Goal: Information Seeking & Learning: Learn about a topic

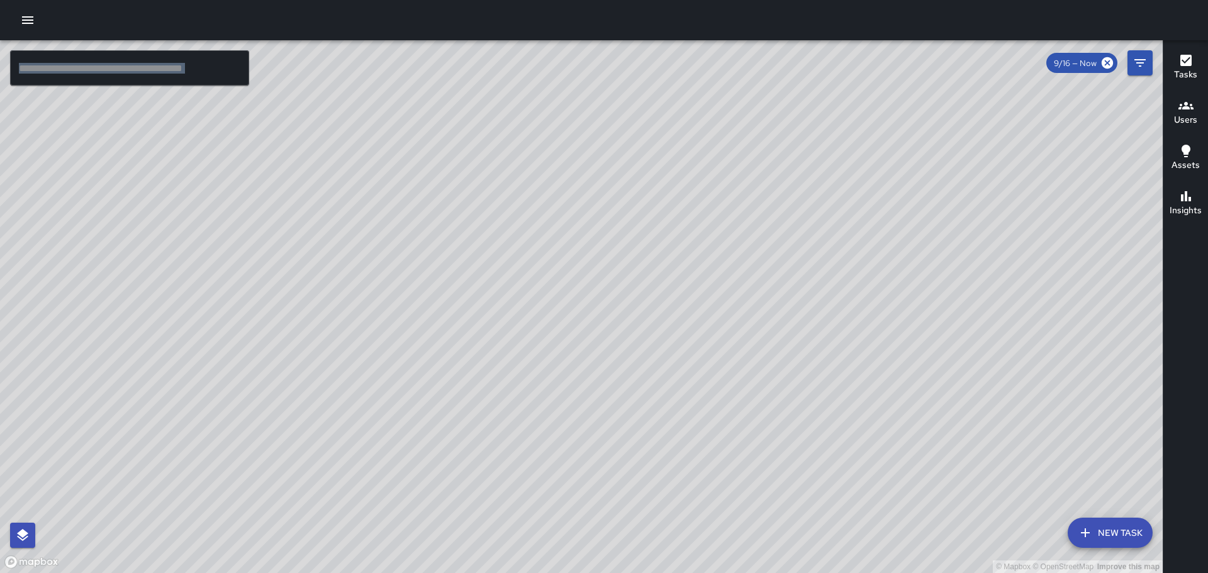
drag, startPoint x: 831, startPoint y: 430, endPoint x: 725, endPoint y: 300, distance: 167.8
click at [726, 301] on div "© Mapbox © OpenStreetMap Improve this map" at bounding box center [581, 306] width 1163 height 533
drag, startPoint x: 981, startPoint y: 349, endPoint x: 718, endPoint y: 145, distance: 333.2
click at [729, 149] on div "© Mapbox © OpenStreetMap Improve this map" at bounding box center [581, 306] width 1163 height 533
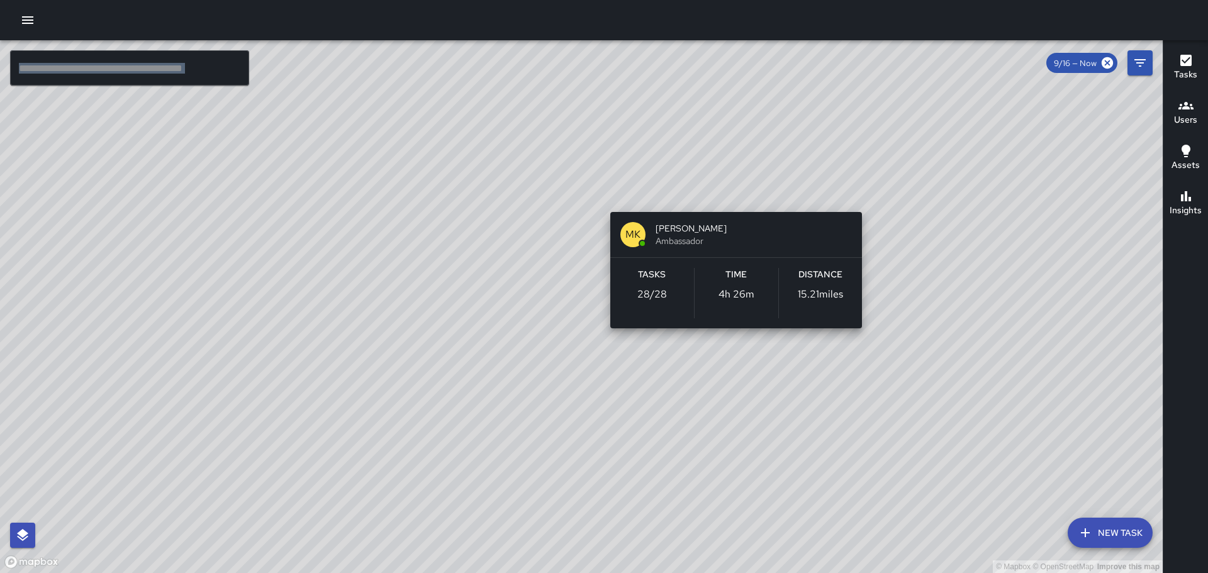
drag, startPoint x: 846, startPoint y: 216, endPoint x: 726, endPoint y: 199, distance: 120.9
click at [726, 199] on div "© Mapbox © OpenStreetMap Improve this map MK [PERSON_NAME] Ambassador Tasks 28 …" at bounding box center [581, 306] width 1163 height 533
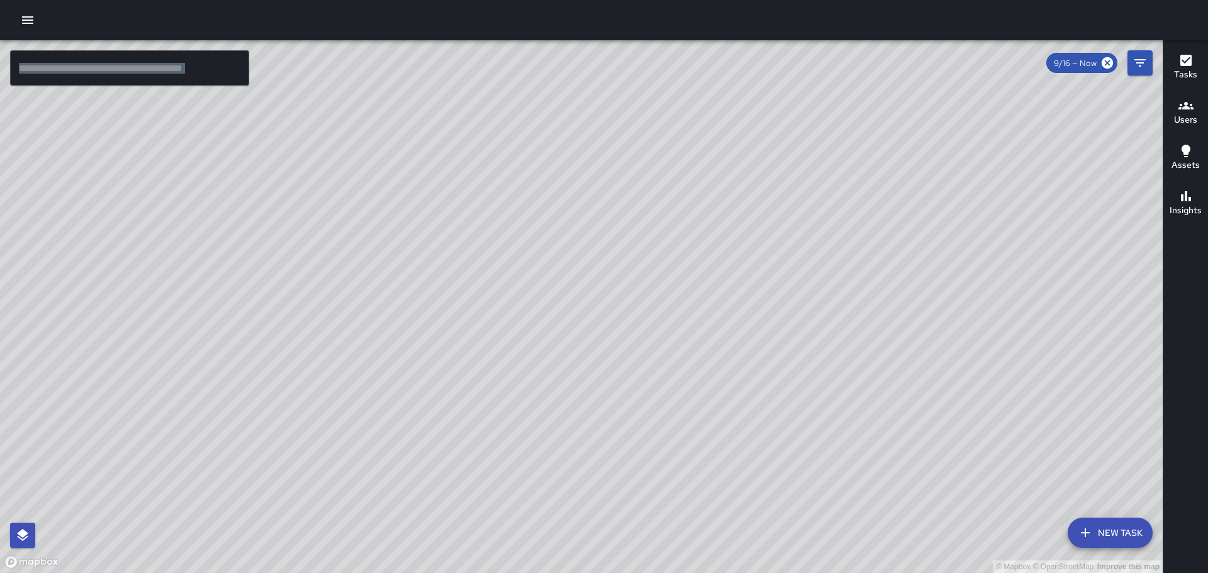
drag, startPoint x: 985, startPoint y: 430, endPoint x: 761, endPoint y: 233, distance: 297.8
click at [761, 233] on div "© Mapbox © OpenStreetMap Improve this map" at bounding box center [581, 306] width 1163 height 533
drag, startPoint x: 843, startPoint y: 293, endPoint x: 716, endPoint y: 165, distance: 180.2
click at [712, 154] on div "© Mapbox © OpenStreetMap Improve this map" at bounding box center [581, 306] width 1163 height 533
drag, startPoint x: 699, startPoint y: 203, endPoint x: 719, endPoint y: 402, distance: 199.9
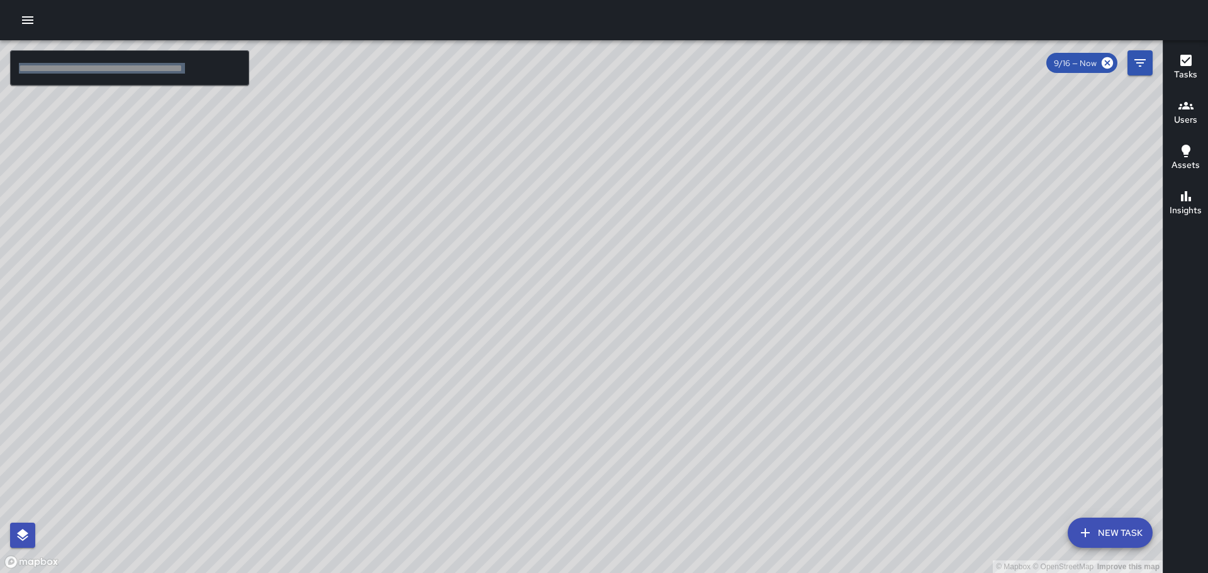
click at [724, 413] on div "© Mapbox © OpenStreetMap Improve this map" at bounding box center [581, 306] width 1163 height 533
click at [25, 17] on icon "button" at bounding box center [27, 20] width 11 height 8
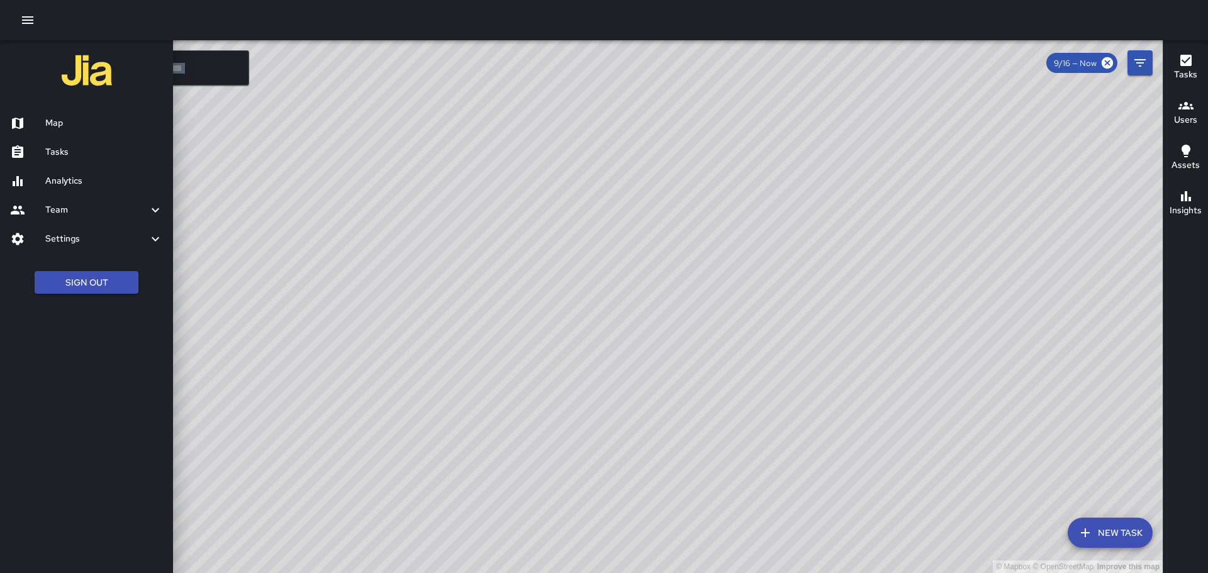
click at [68, 178] on h6 "Analytics" at bounding box center [104, 181] width 118 height 14
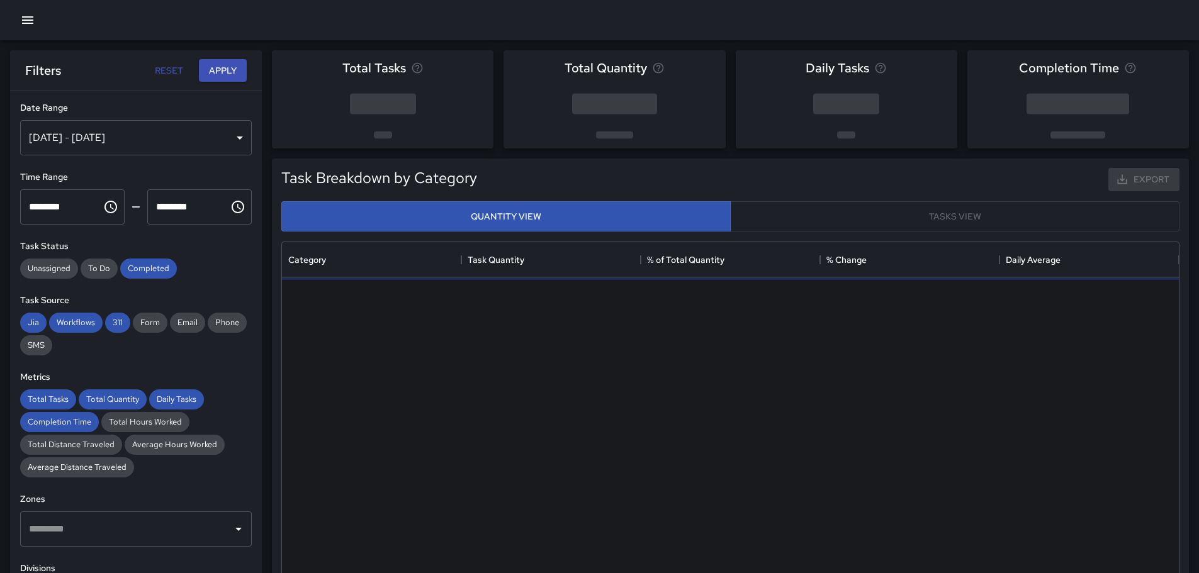
scroll to position [367, 887]
click at [226, 138] on div "[DATE] - [DATE]" at bounding box center [136, 137] width 232 height 35
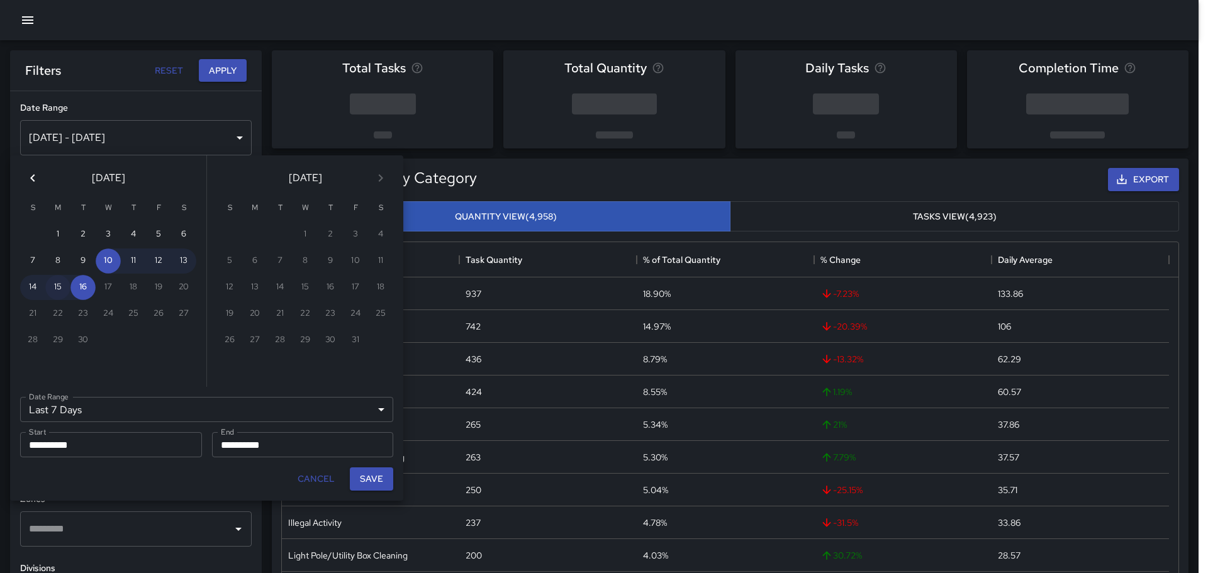
click at [60, 287] on button "15" at bounding box center [57, 287] width 25 height 25
type input "******"
type input "**********"
click at [60, 287] on button "15" at bounding box center [57, 287] width 25 height 25
type input "**********"
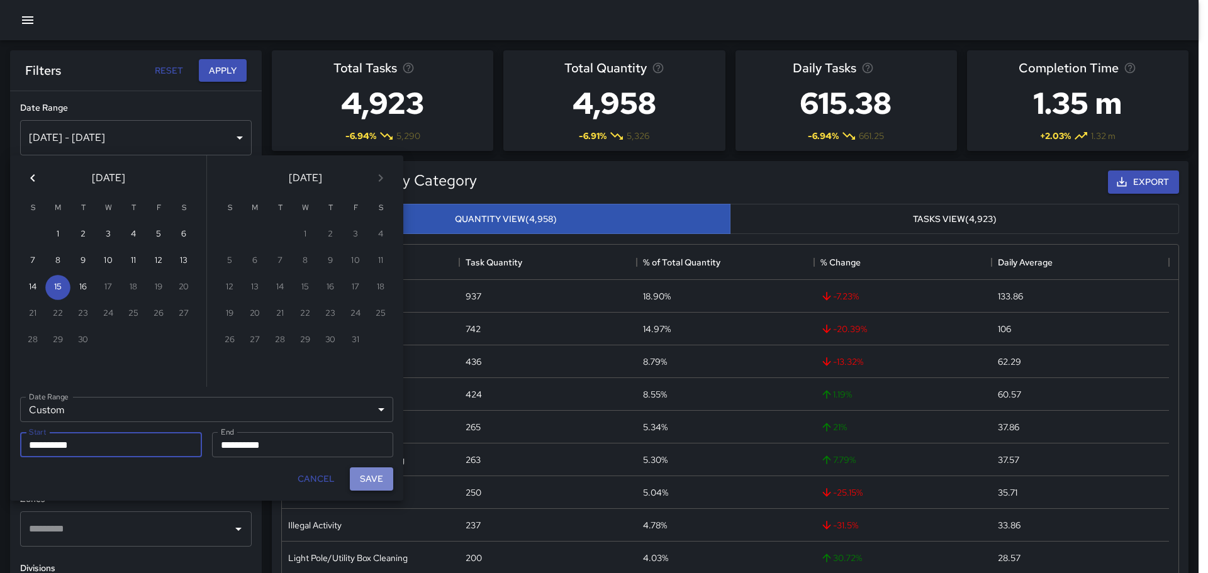
click at [383, 482] on button "Save" at bounding box center [371, 479] width 43 height 23
type input "**********"
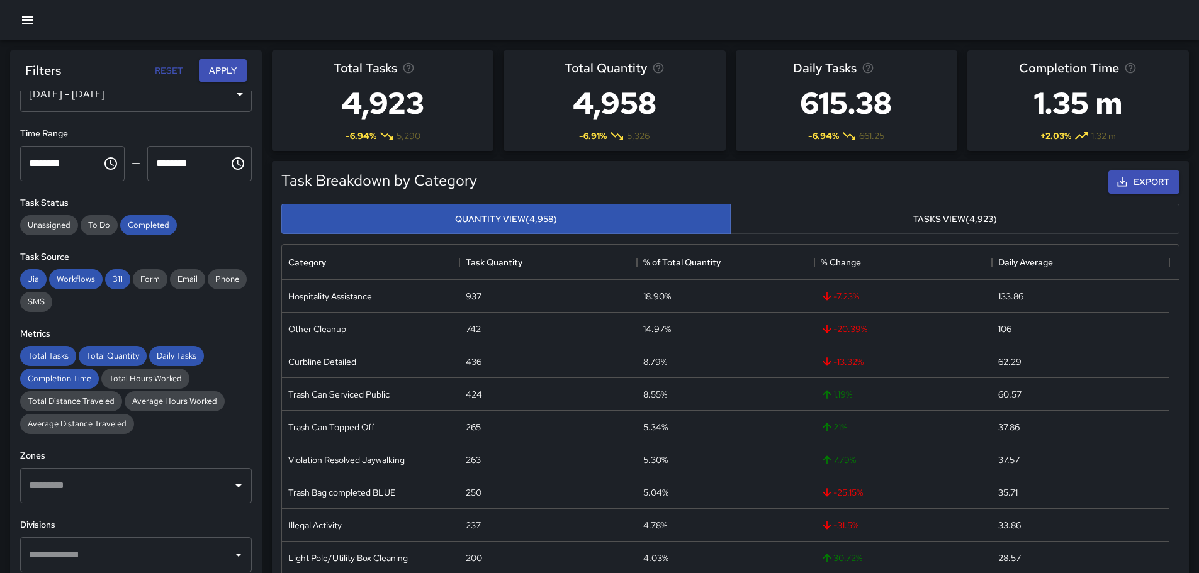
scroll to position [126, 0]
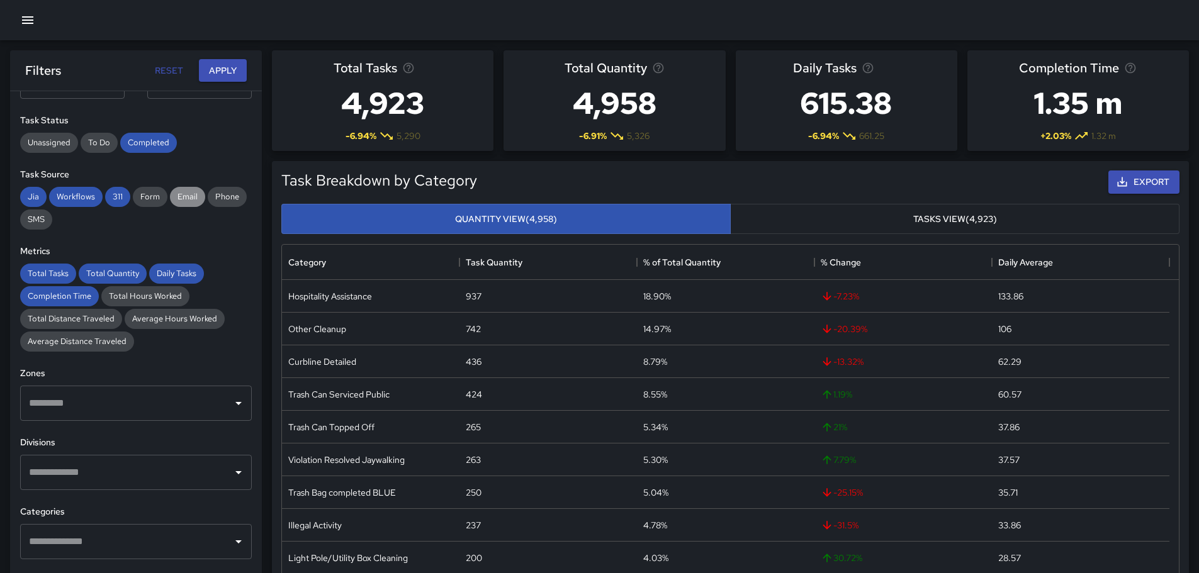
click at [186, 194] on span "Email" at bounding box center [187, 196] width 35 height 11
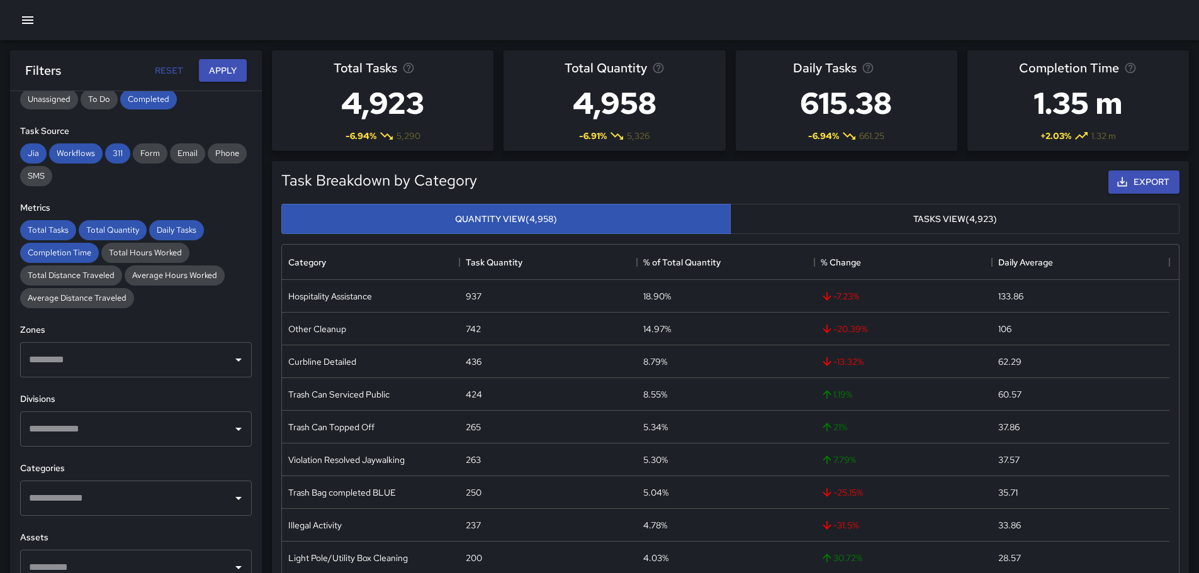
scroll to position [189, 0]
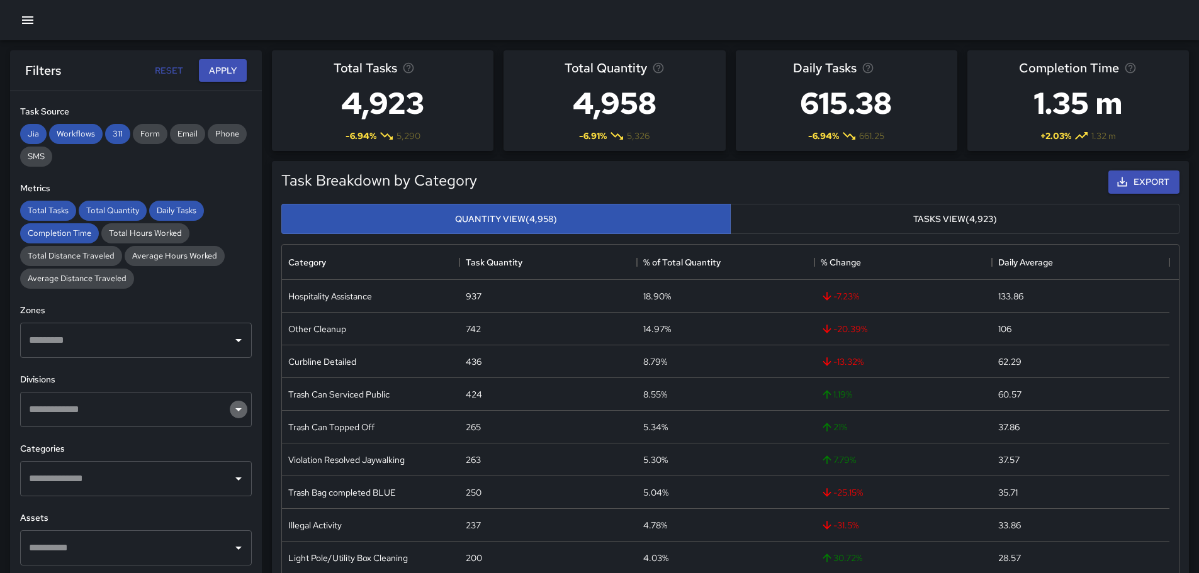
click at [233, 412] on icon "Open" at bounding box center [238, 409] width 15 height 15
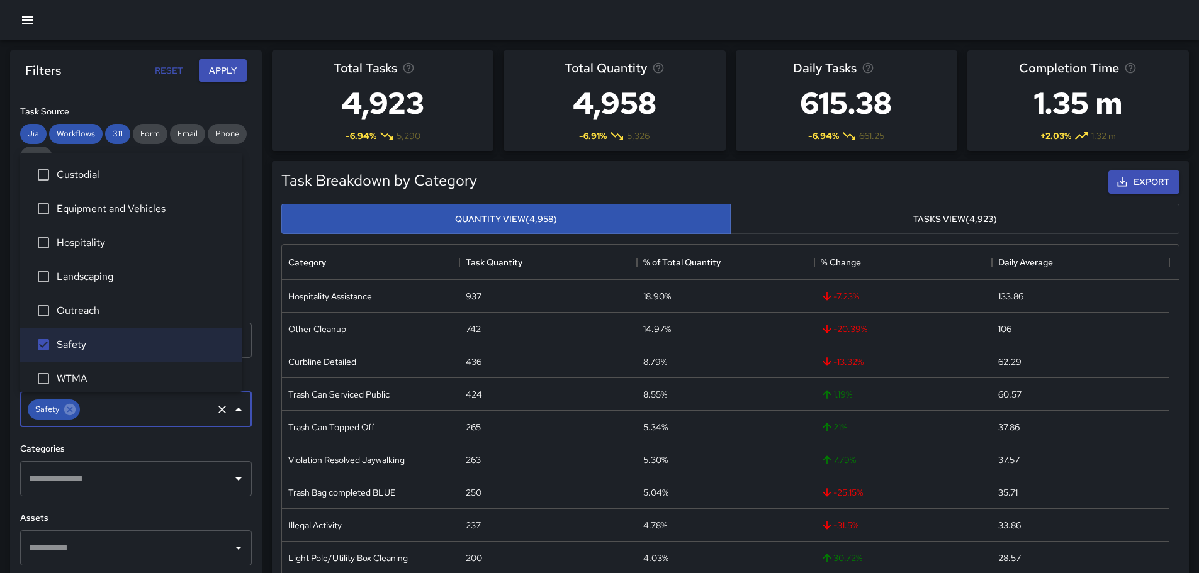
click at [235, 480] on icon "Open" at bounding box center [238, 479] width 6 height 3
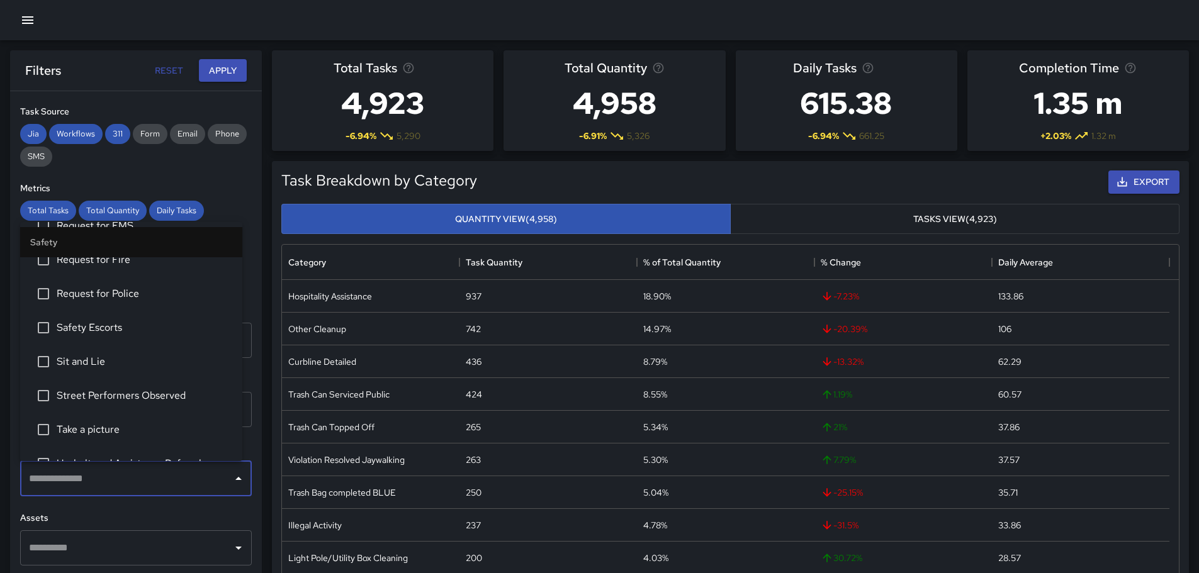
scroll to position [566, 0]
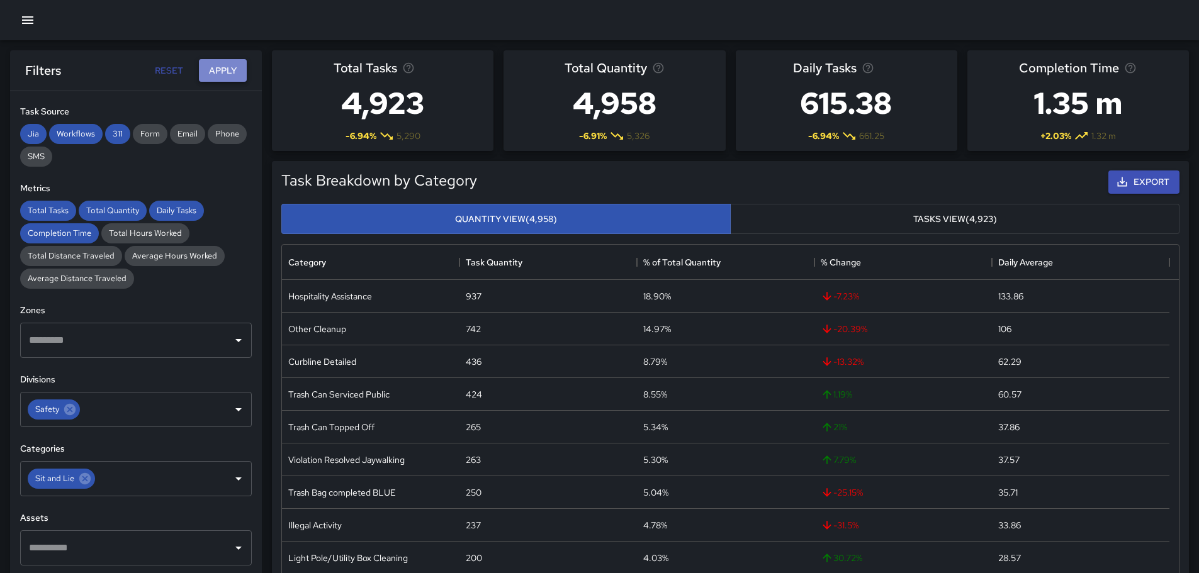
click at [213, 72] on button "Apply" at bounding box center [223, 70] width 48 height 23
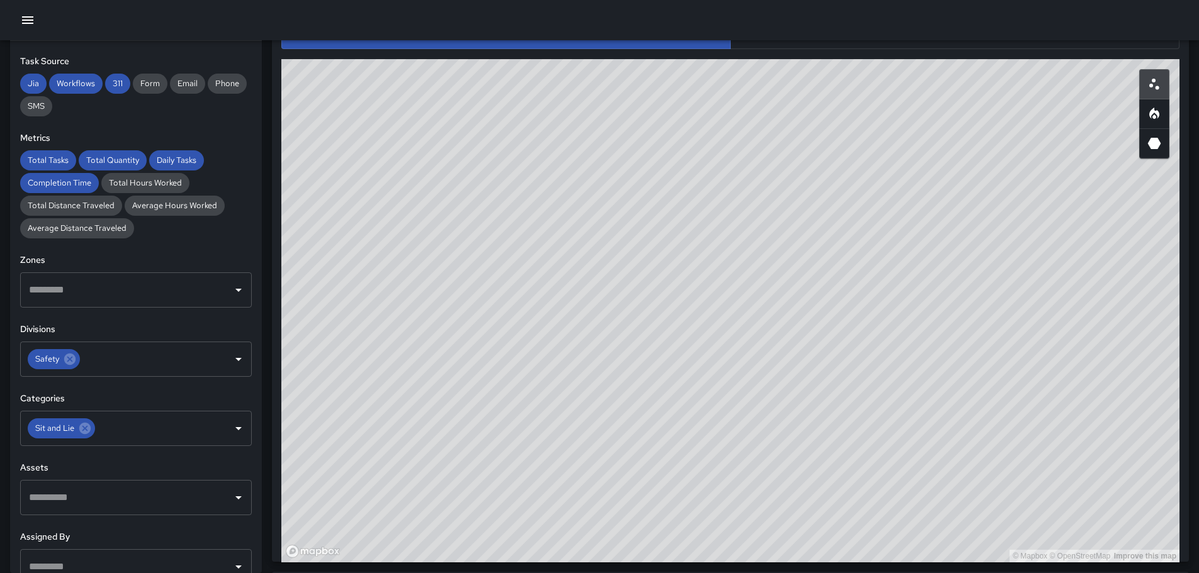
scroll to position [626, 0]
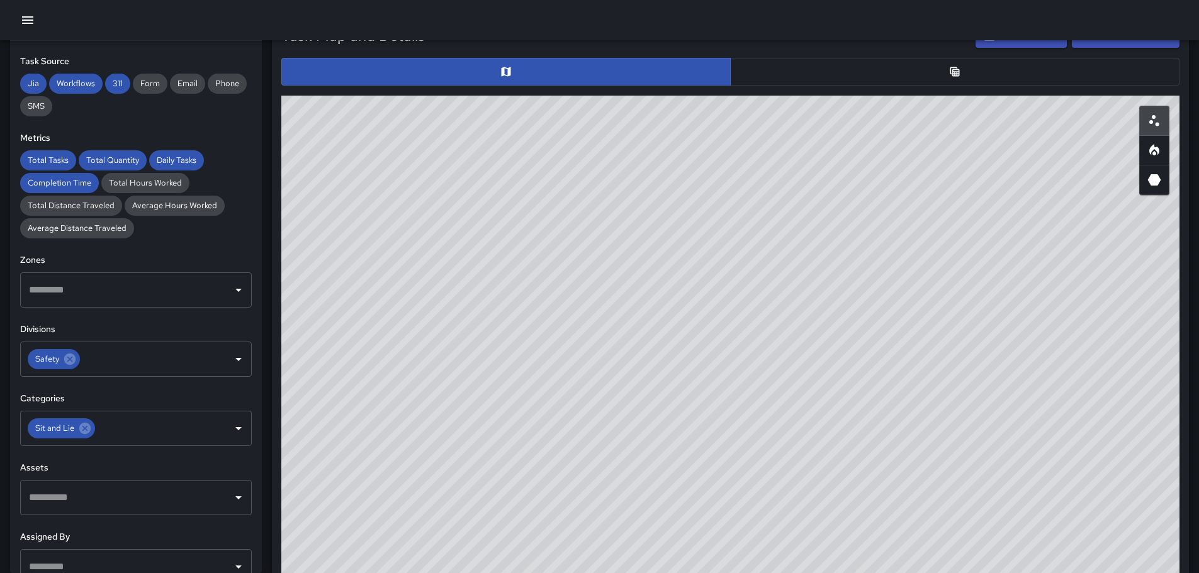
click at [951, 67] on icon "Table" at bounding box center [954, 71] width 9 height 9
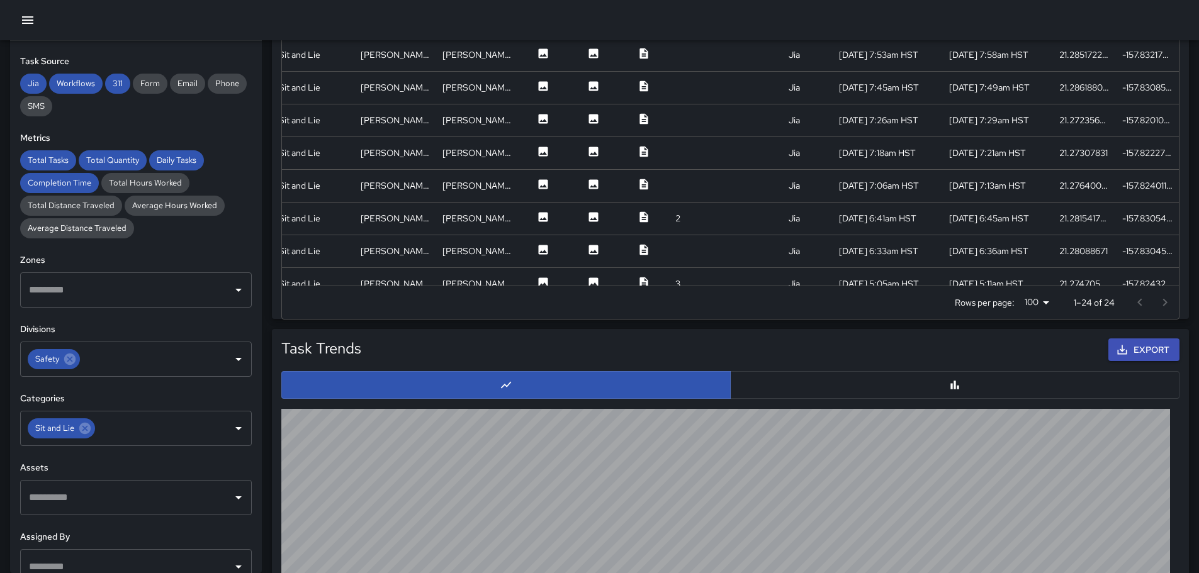
scroll to position [172, 230]
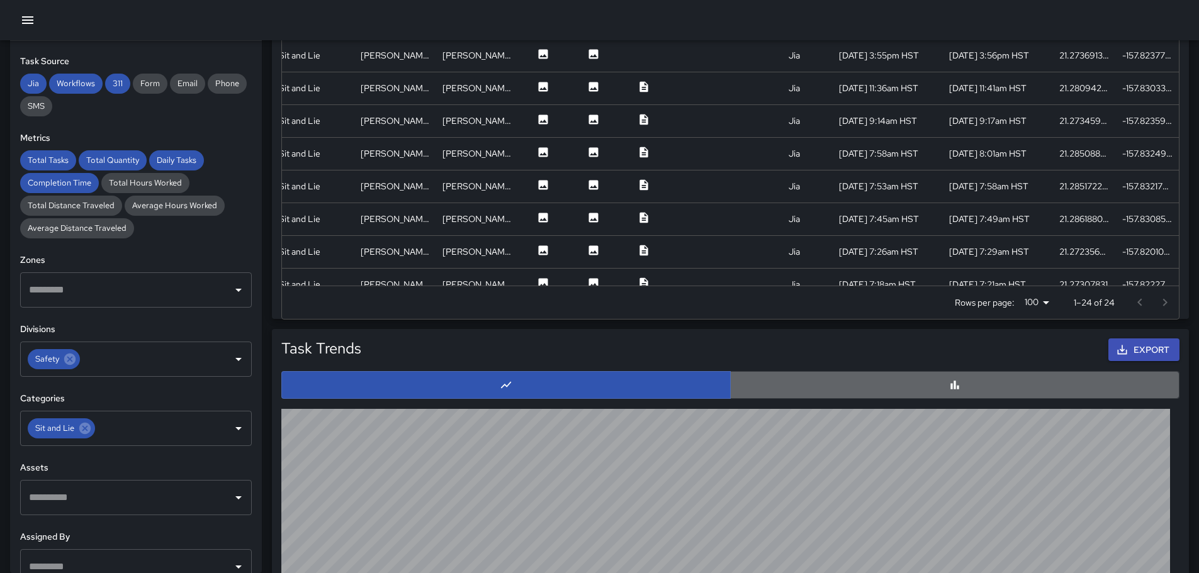
click at [928, 382] on button "button" at bounding box center [954, 385] width 449 height 28
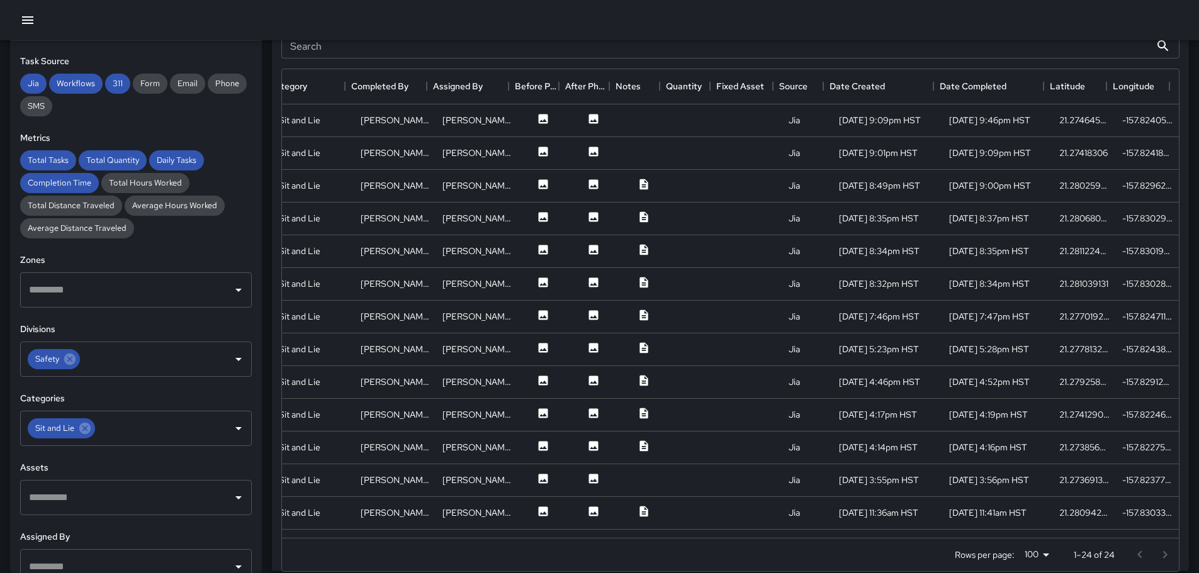
scroll to position [689, 0]
click at [454, 442] on div "[PERSON_NAME]" at bounding box center [476, 446] width 69 height 13
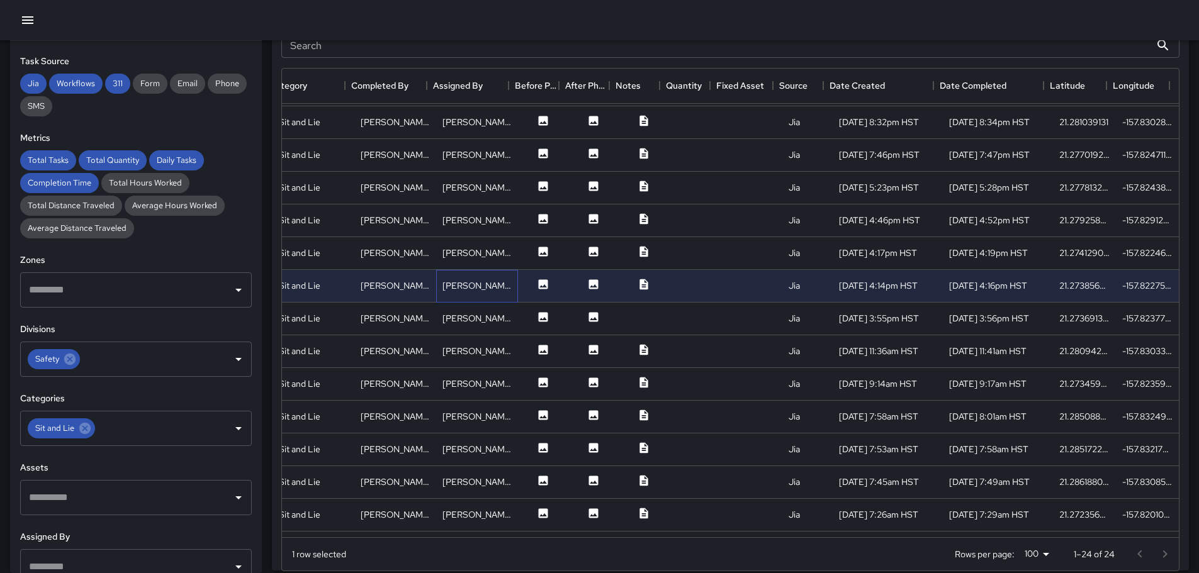
scroll to position [189, 230]
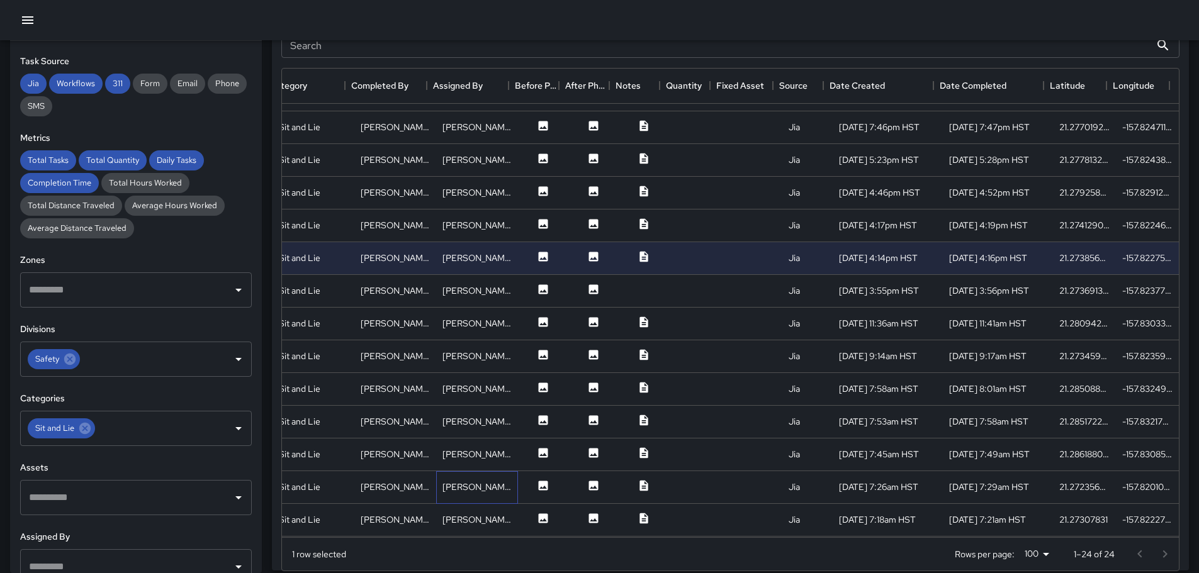
click at [473, 490] on div "[PERSON_NAME]" at bounding box center [476, 487] width 69 height 13
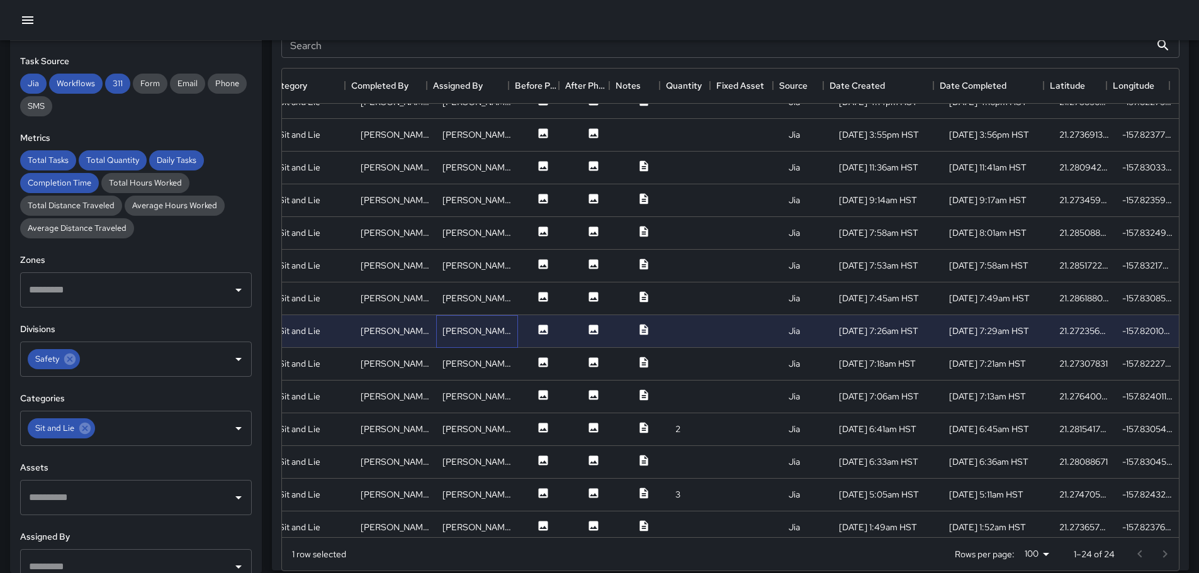
scroll to position [361, 230]
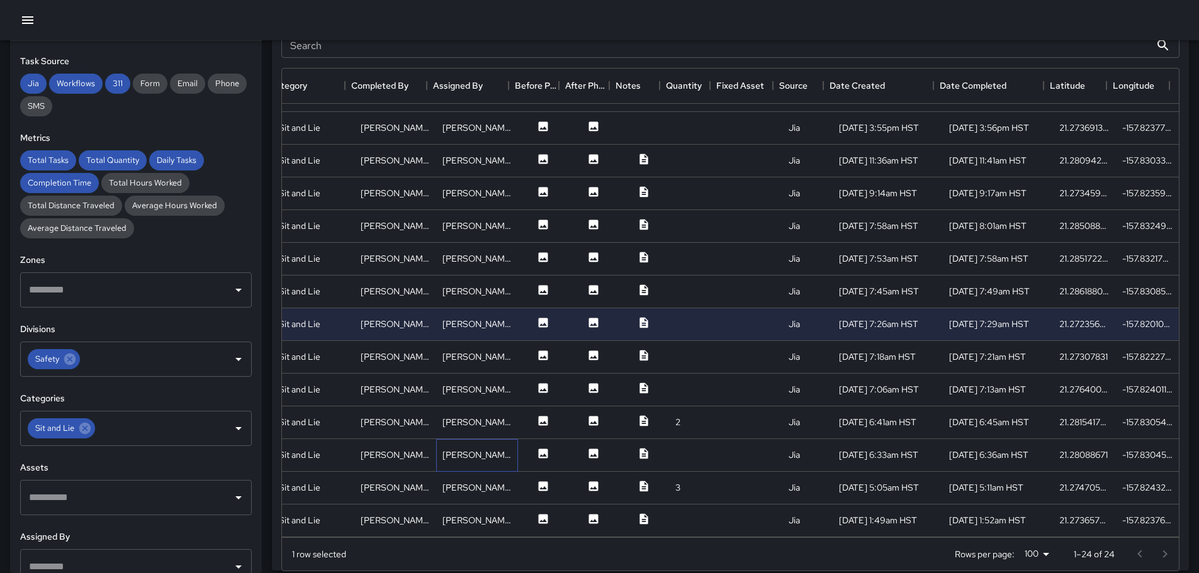
click at [466, 449] on div "[PERSON_NAME]" at bounding box center [476, 455] width 69 height 13
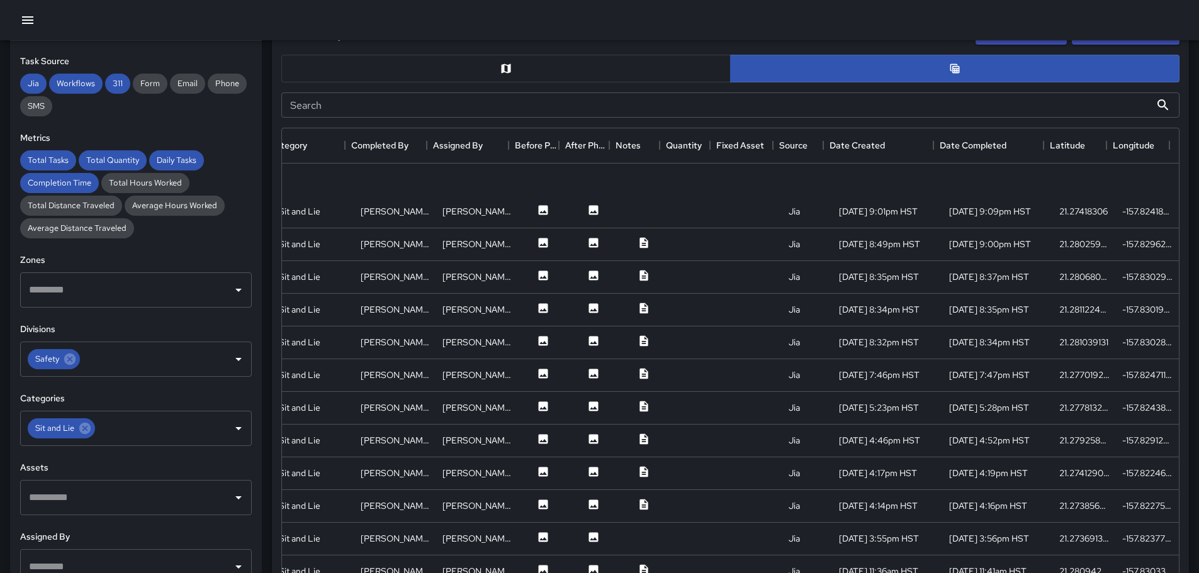
scroll to position [0, 230]
click at [472, 471] on div "[PERSON_NAME]" at bounding box center [476, 474] width 69 height 13
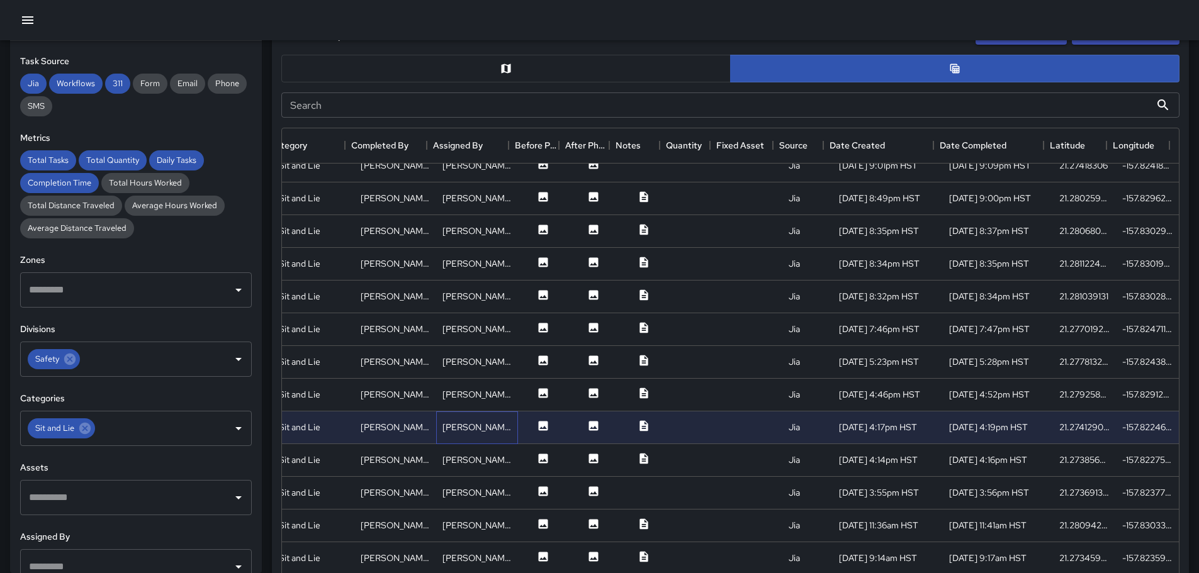
scroll to position [189, 230]
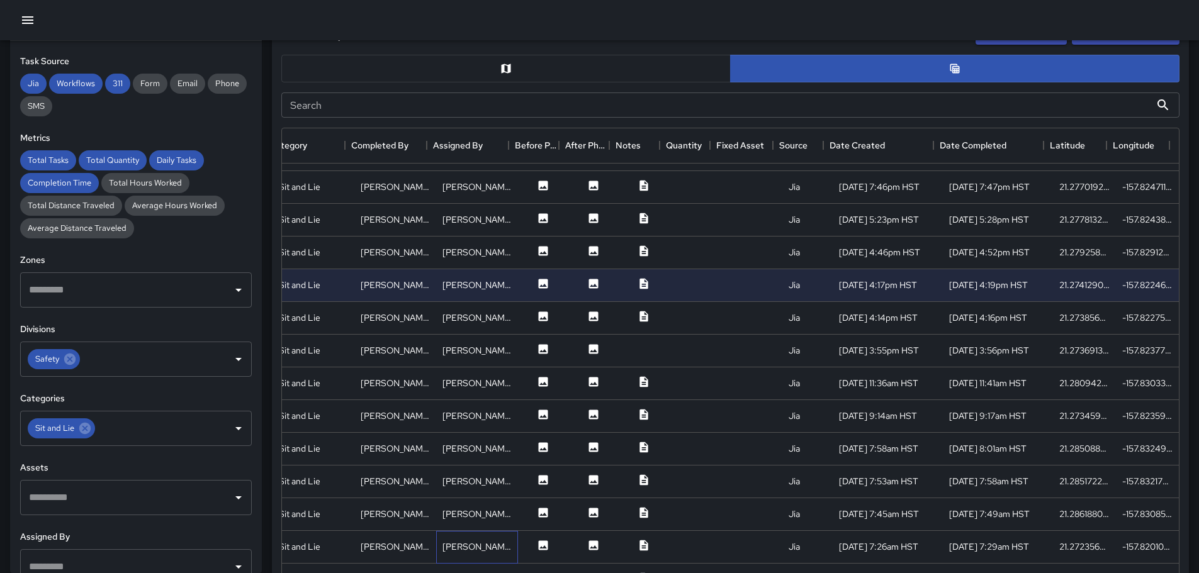
drag, startPoint x: 475, startPoint y: 541, endPoint x: 483, endPoint y: 534, distance: 10.2
click at [476, 540] on div "[PERSON_NAME]" at bounding box center [477, 547] width 82 height 33
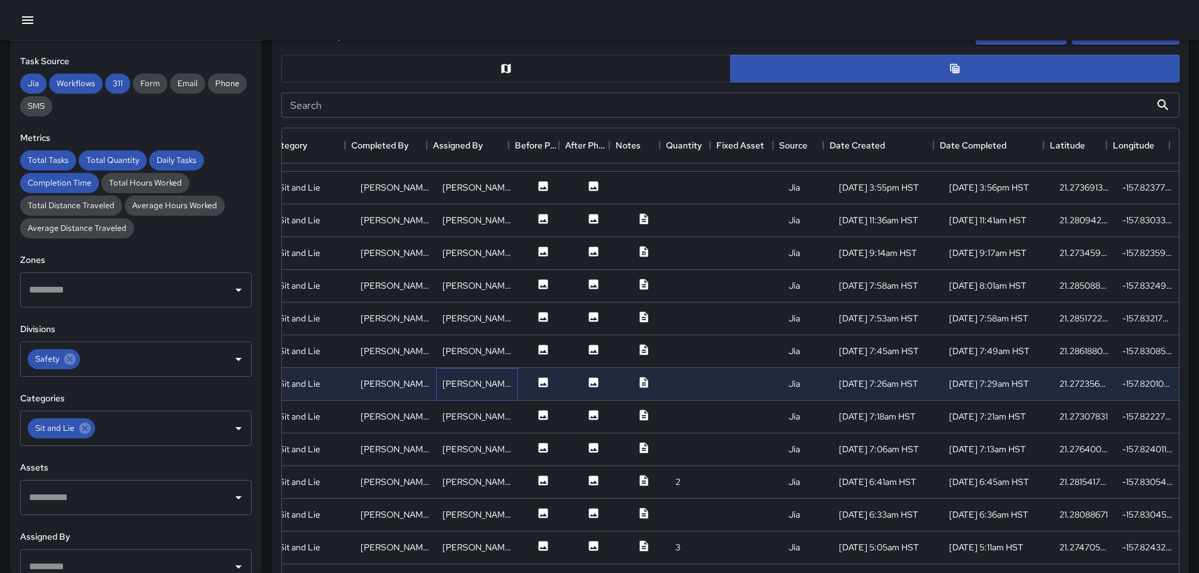
scroll to position [361, 230]
click at [480, 499] on div "[PERSON_NAME]" at bounding box center [477, 515] width 82 height 33
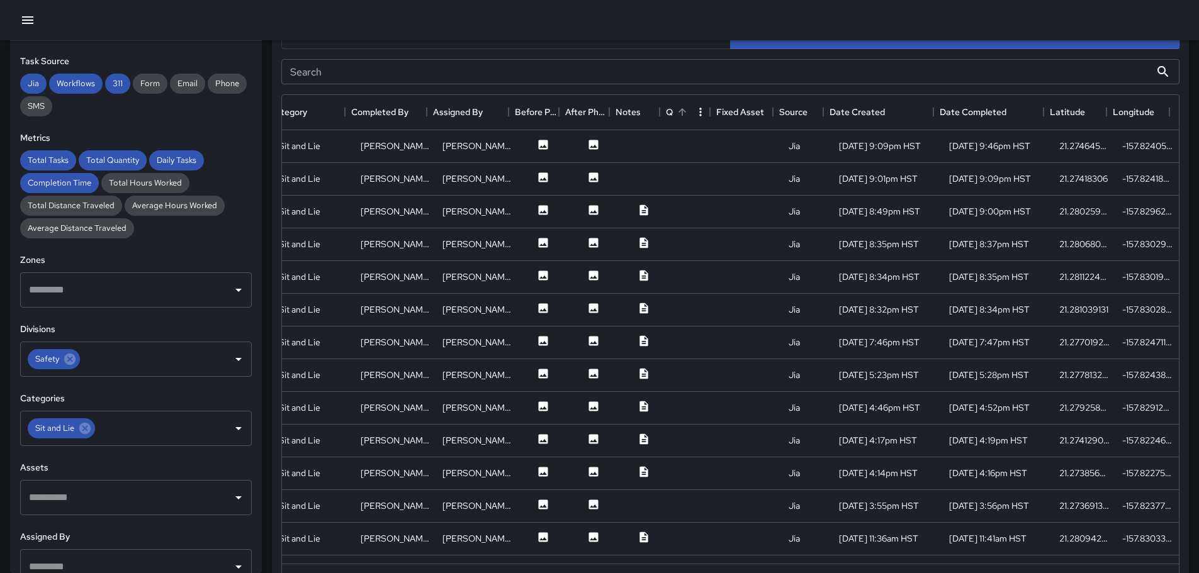
scroll to position [692, 0]
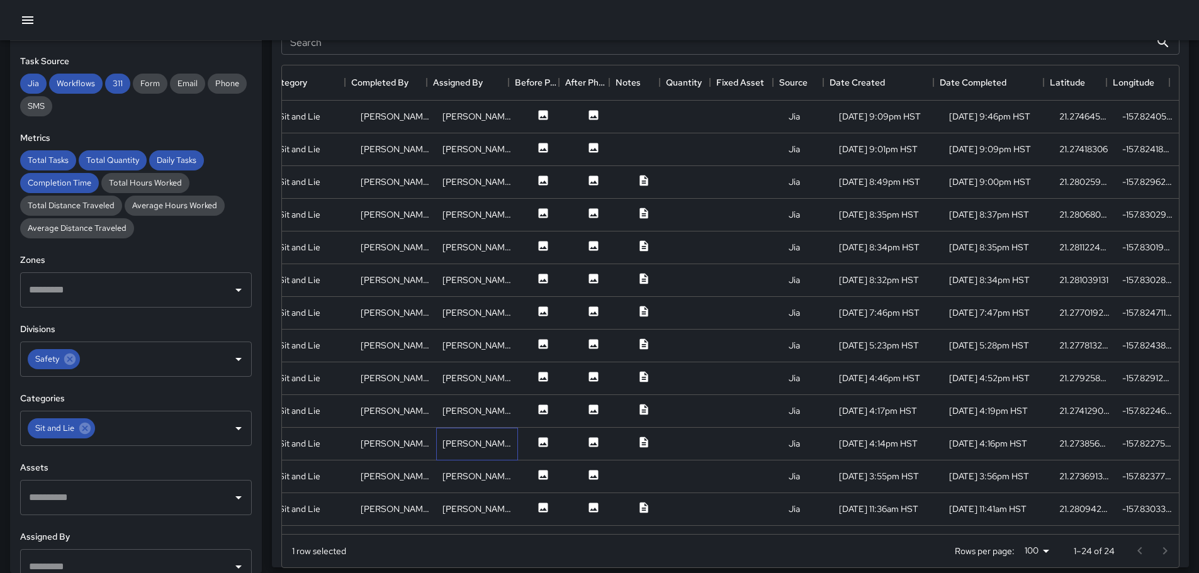
drag, startPoint x: 476, startPoint y: 436, endPoint x: 489, endPoint y: 415, distance: 24.3
click at [481, 430] on div "[PERSON_NAME]" at bounding box center [477, 444] width 82 height 33
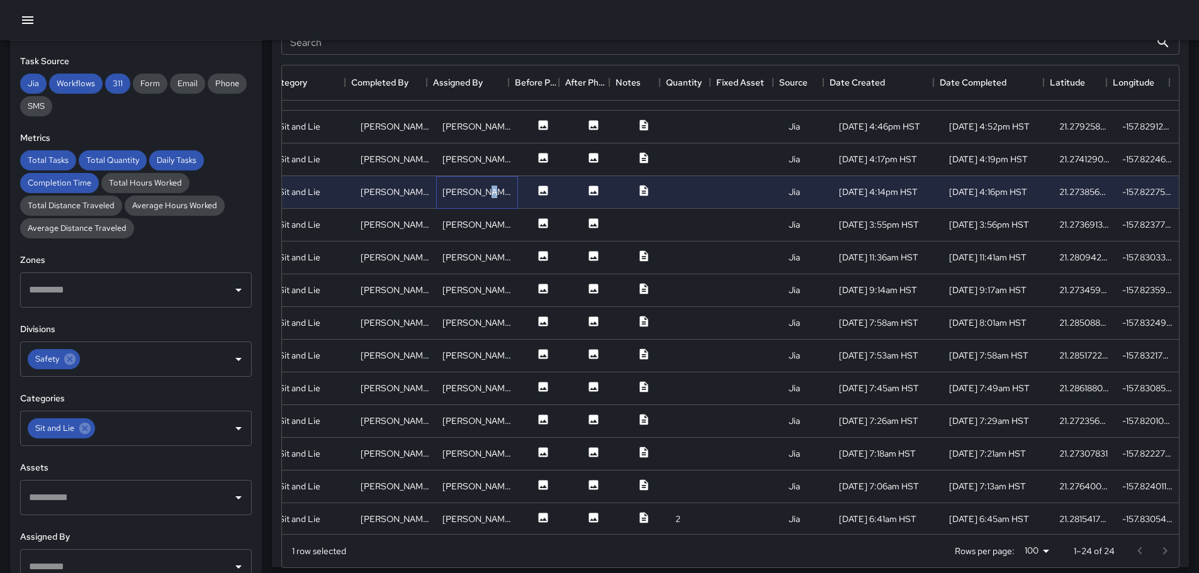
scroll to position [315, 230]
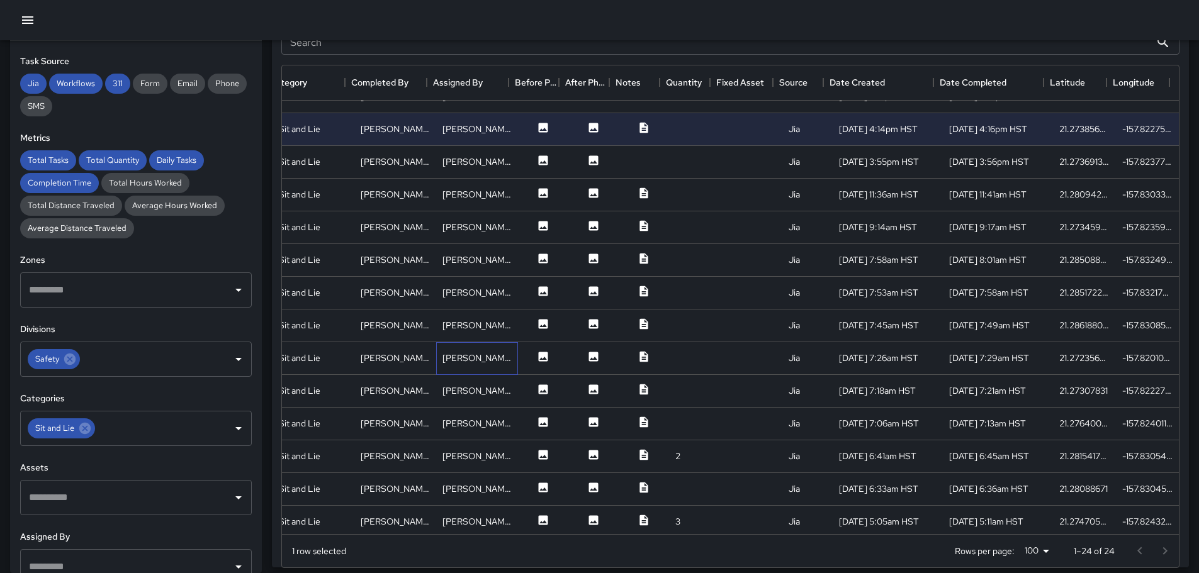
drag, startPoint x: 465, startPoint y: 357, endPoint x: 524, endPoint y: 316, distance: 71.4
click at [467, 353] on div "[PERSON_NAME]" at bounding box center [476, 358] width 69 height 13
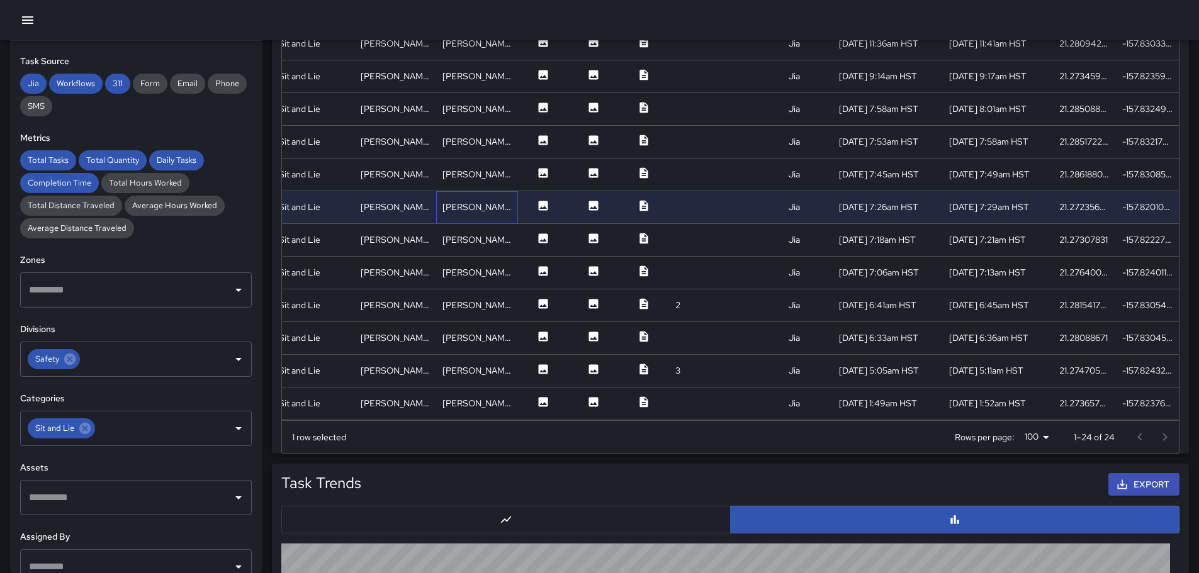
scroll to position [818, 0]
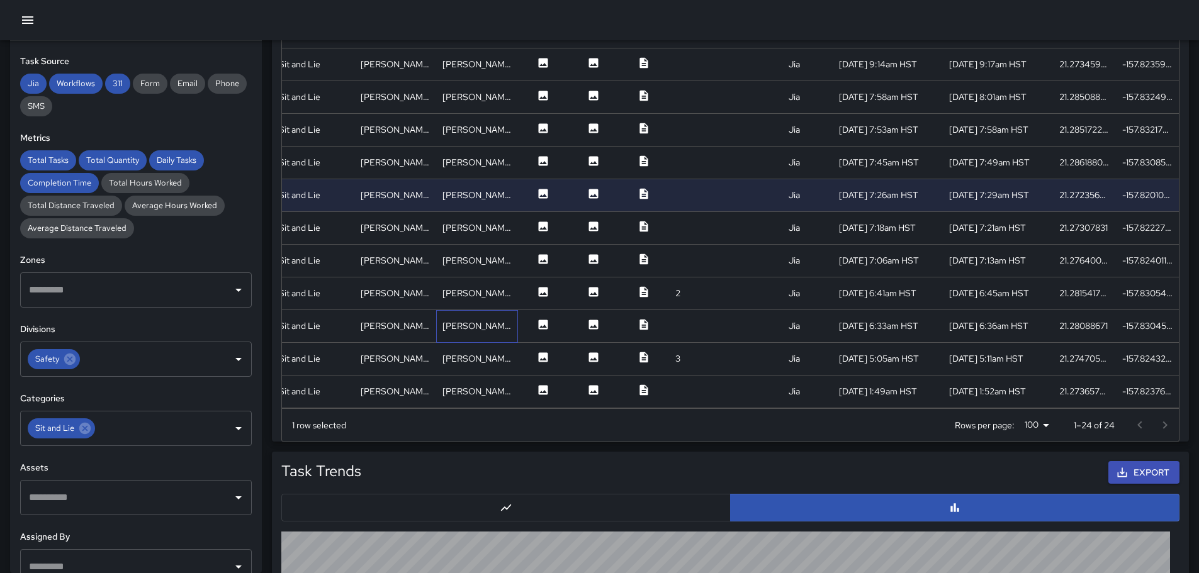
drag, startPoint x: 444, startPoint y: 315, endPoint x: 440, endPoint y: 309, distance: 7.0
click at [442, 320] on div "[PERSON_NAME]" at bounding box center [476, 326] width 69 height 13
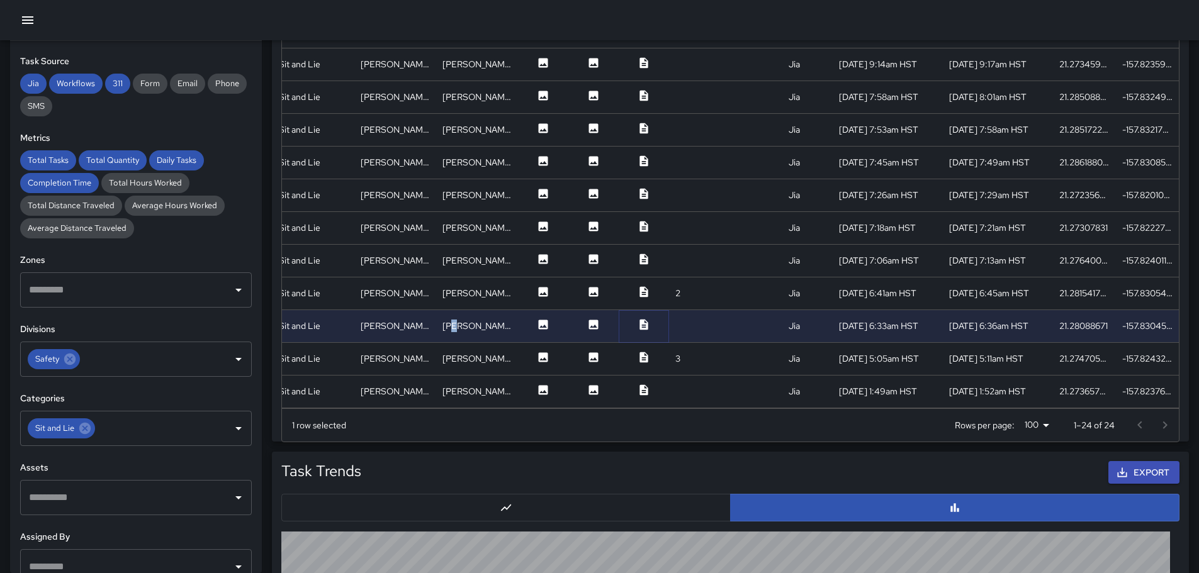
click at [625, 318] on button at bounding box center [644, 326] width 38 height 16
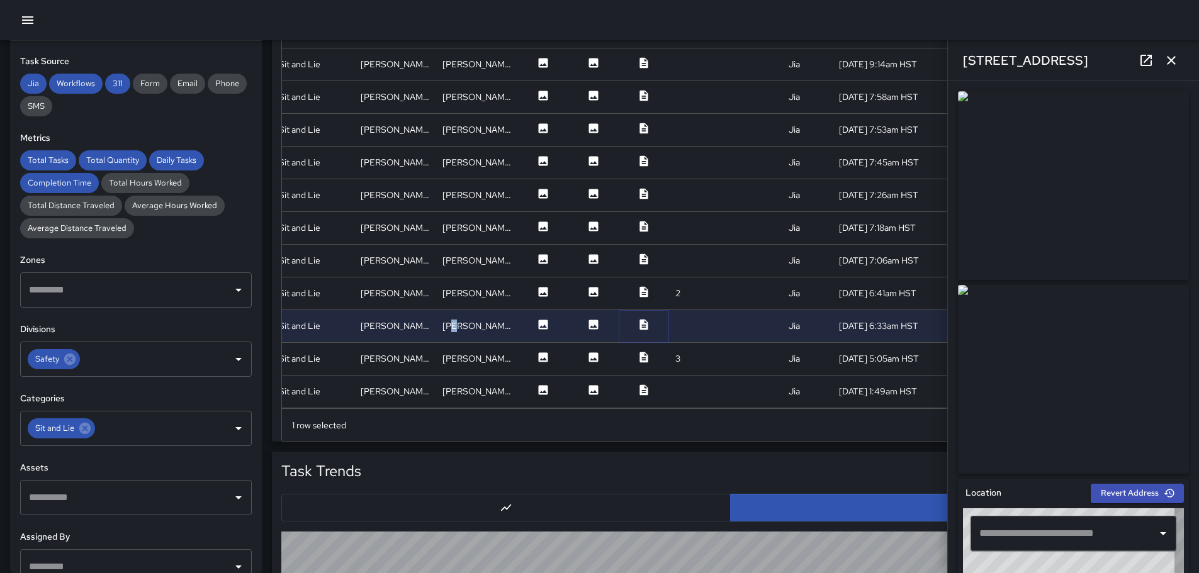
type input "**********"
click at [639, 286] on icon at bounding box center [643, 291] width 8 height 11
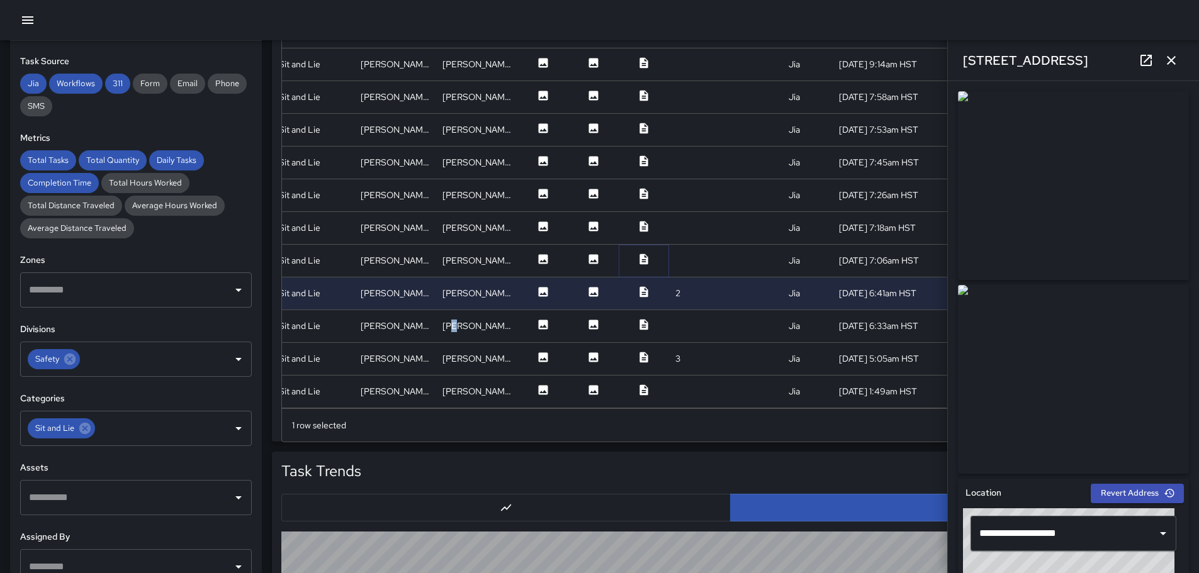
click at [639, 254] on icon at bounding box center [643, 259] width 8 height 11
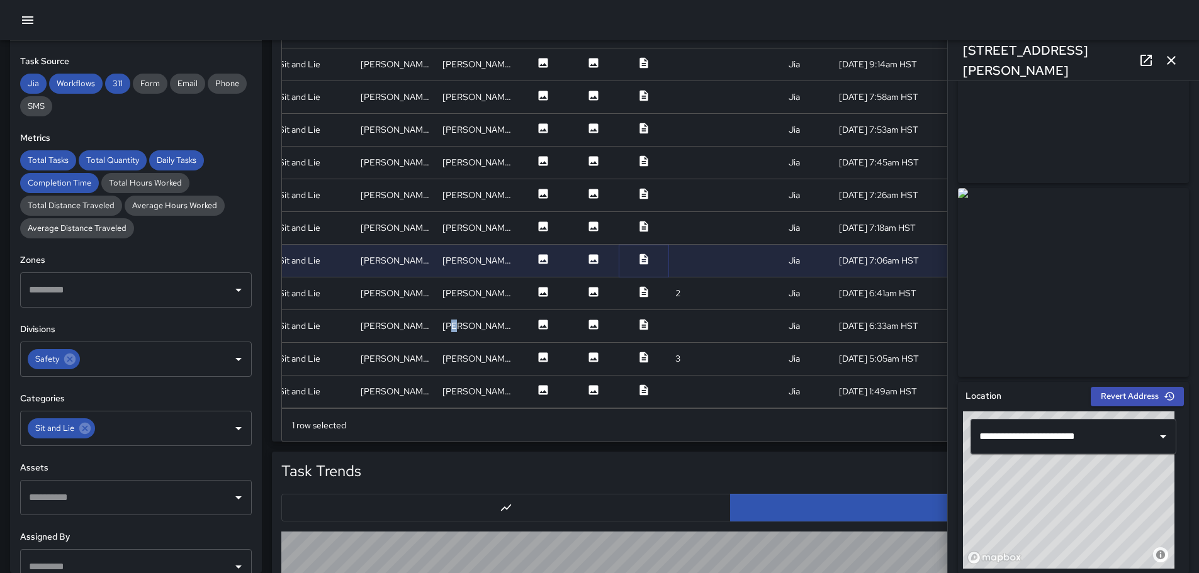
scroll to position [0, 0]
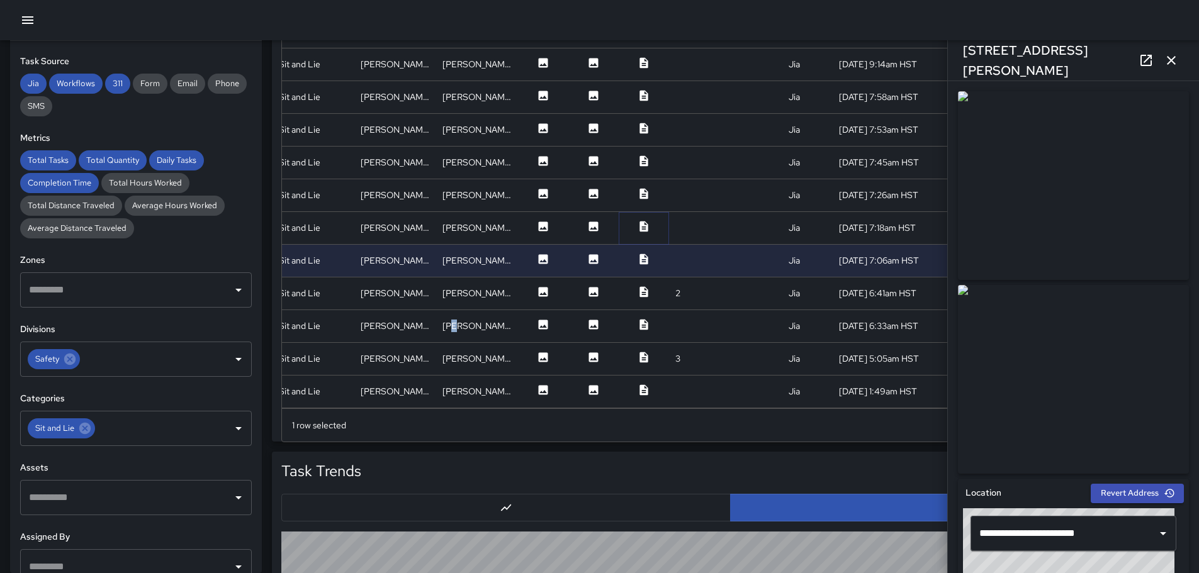
click at [639, 221] on icon at bounding box center [643, 226] width 8 height 11
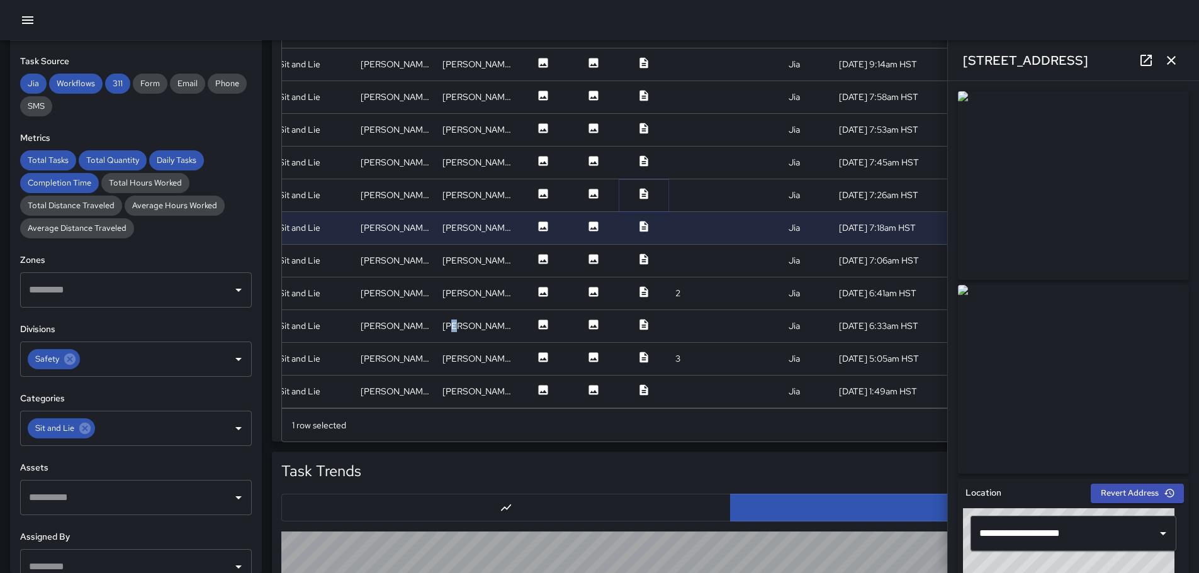
click at [639, 188] on icon at bounding box center [643, 193] width 8 height 11
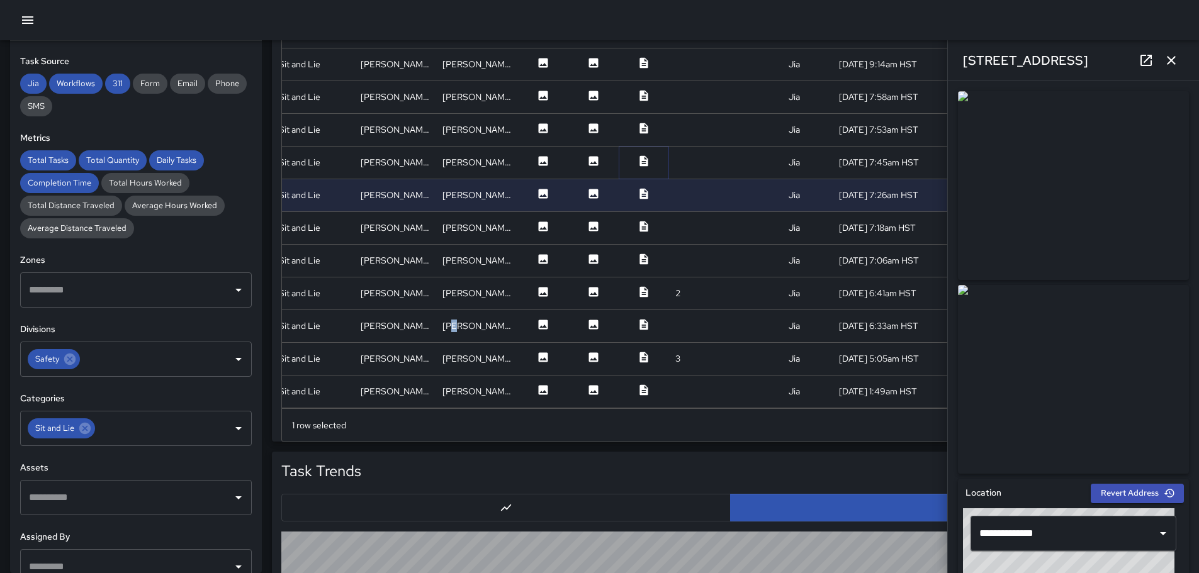
click at [639, 155] on icon at bounding box center [643, 160] width 8 height 11
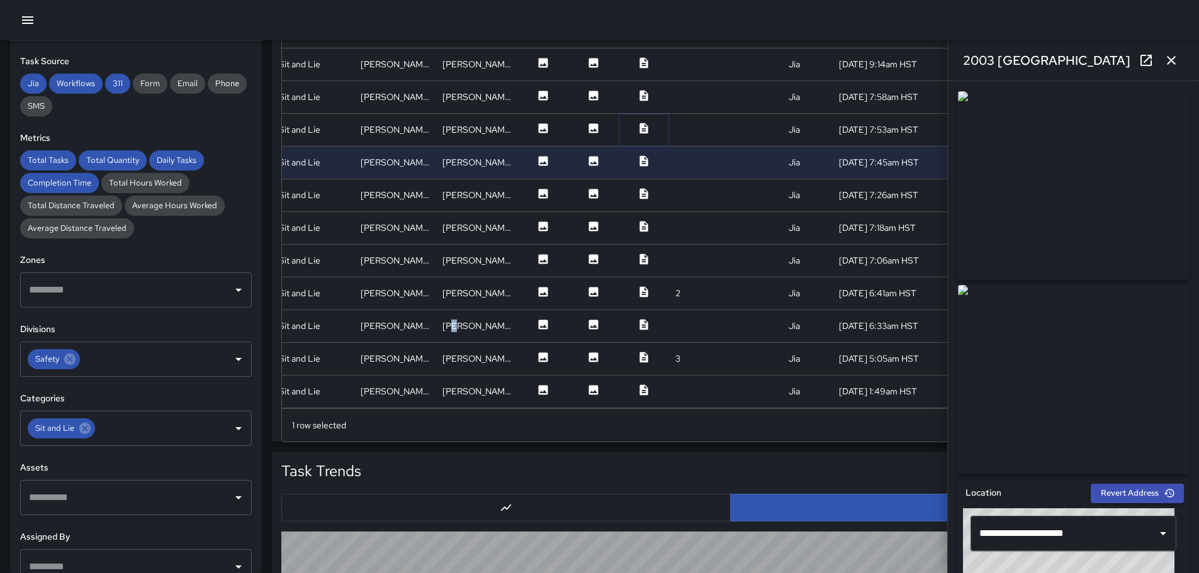
click at [639, 123] on icon at bounding box center [643, 128] width 8 height 11
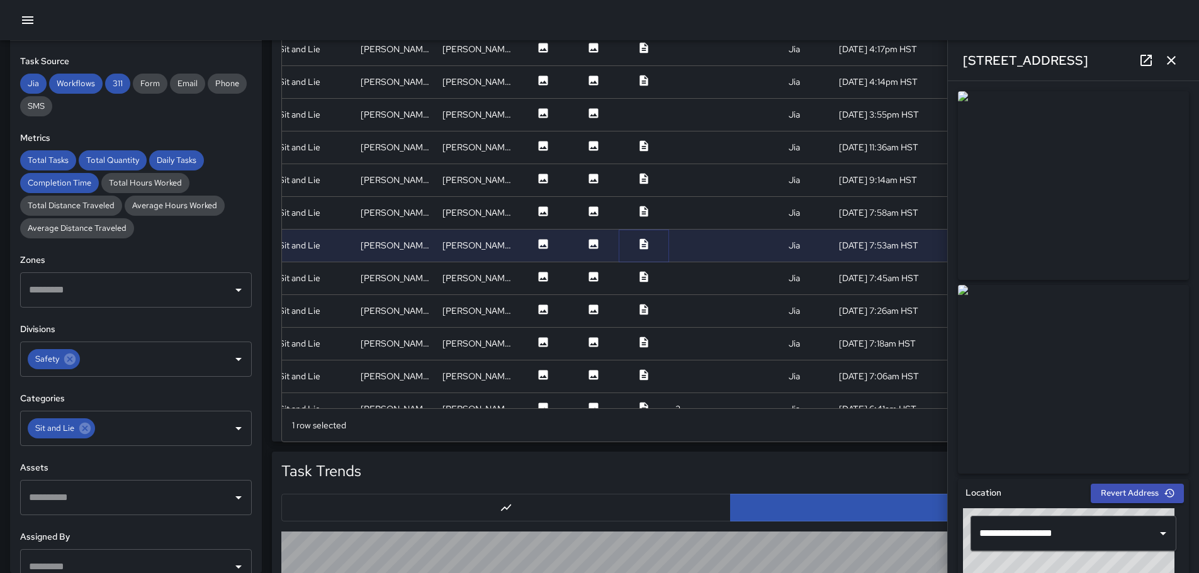
scroll to position [235, 230]
click at [639, 213] on icon at bounding box center [643, 211] width 8 height 11
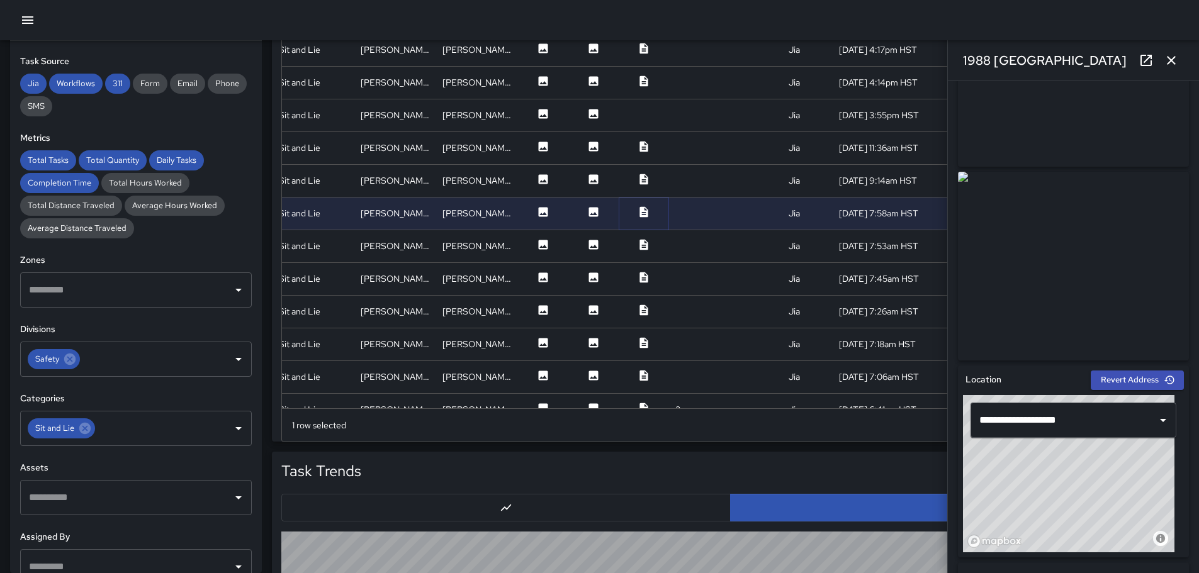
scroll to position [0, 0]
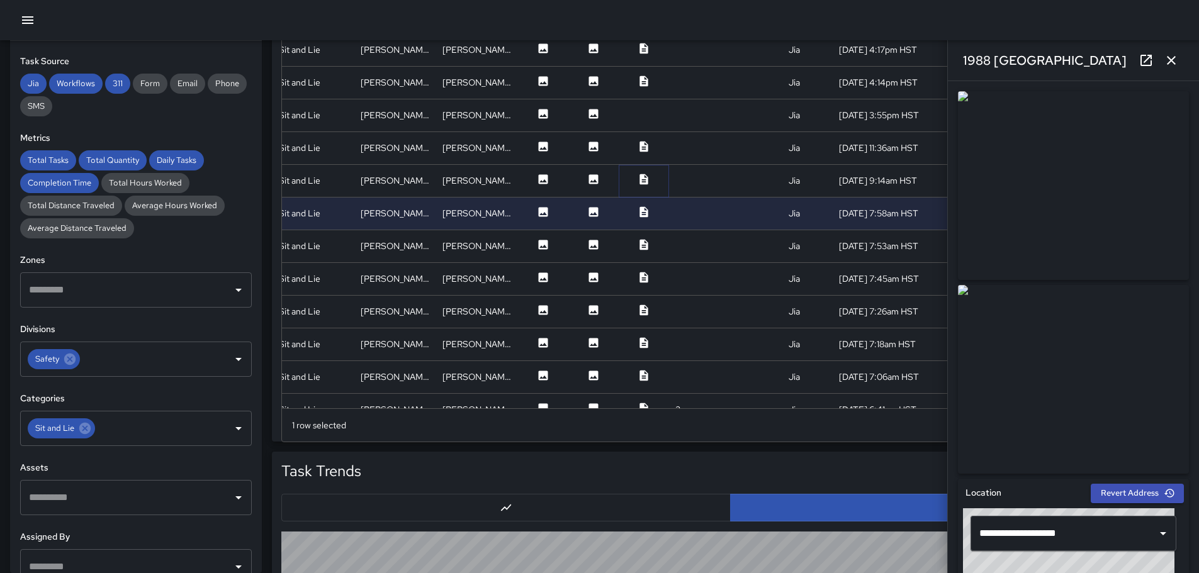
click at [639, 178] on icon at bounding box center [643, 179] width 8 height 11
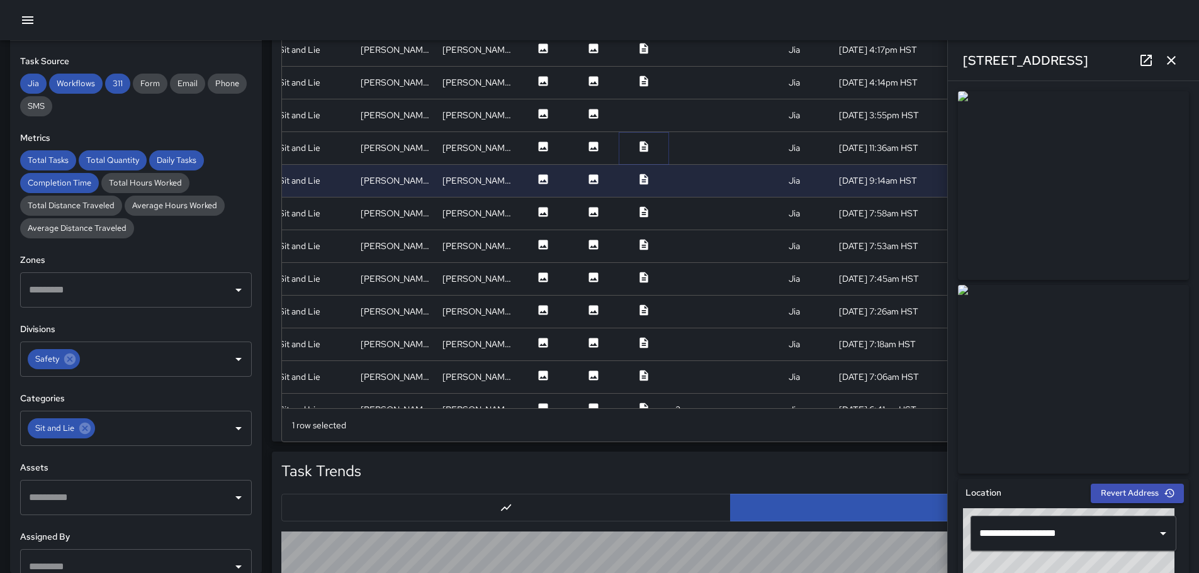
click at [637, 147] on icon at bounding box center [643, 146] width 13 height 13
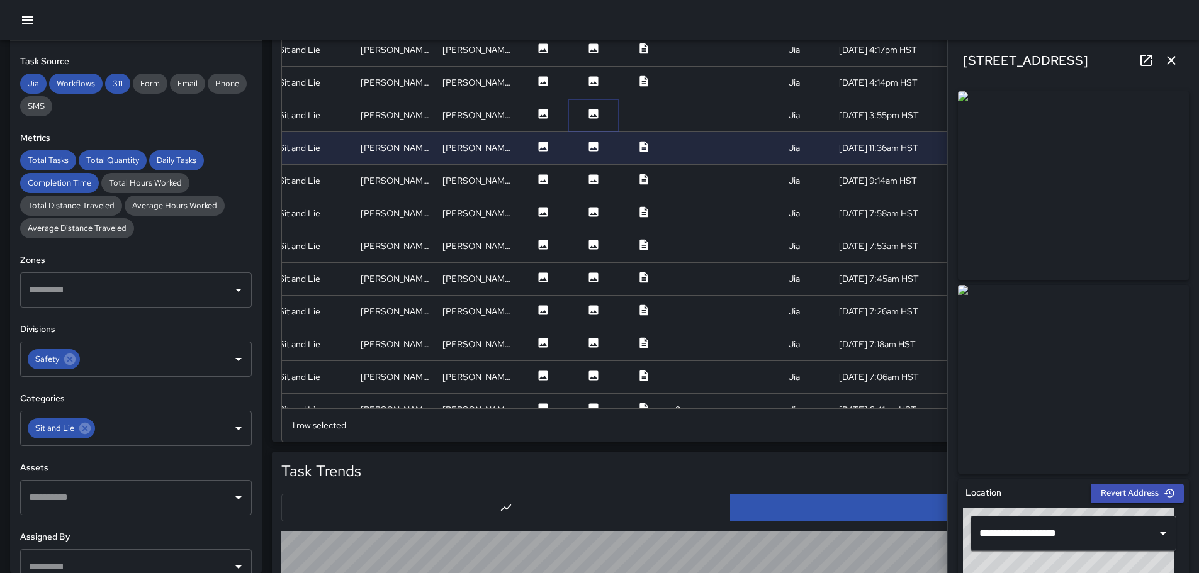
click at [589, 111] on icon at bounding box center [593, 113] width 9 height 9
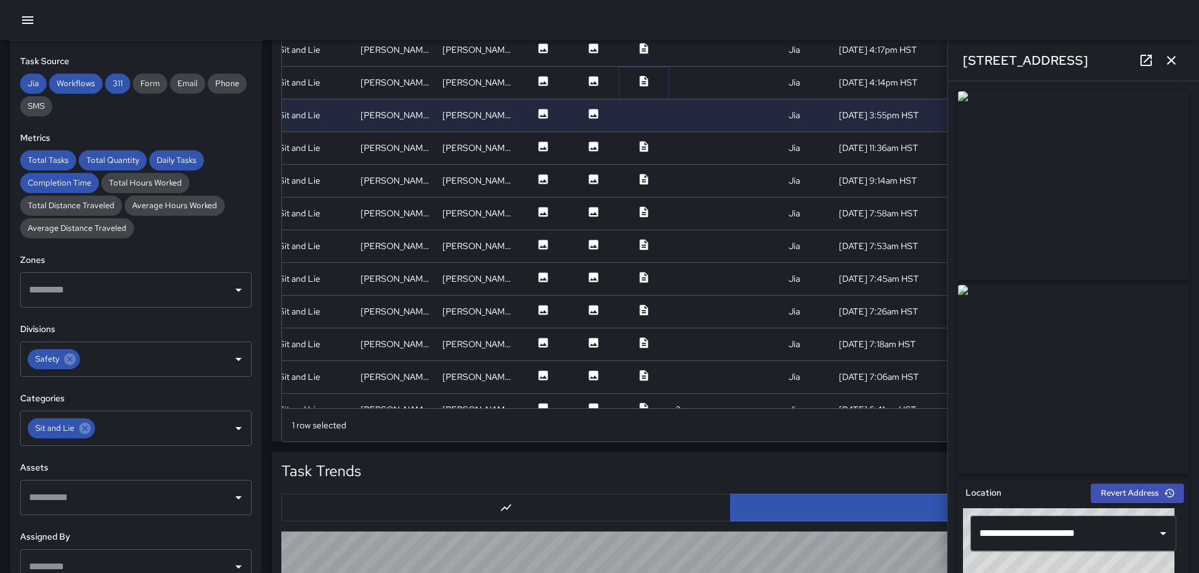
click at [639, 80] on icon at bounding box center [643, 81] width 8 height 11
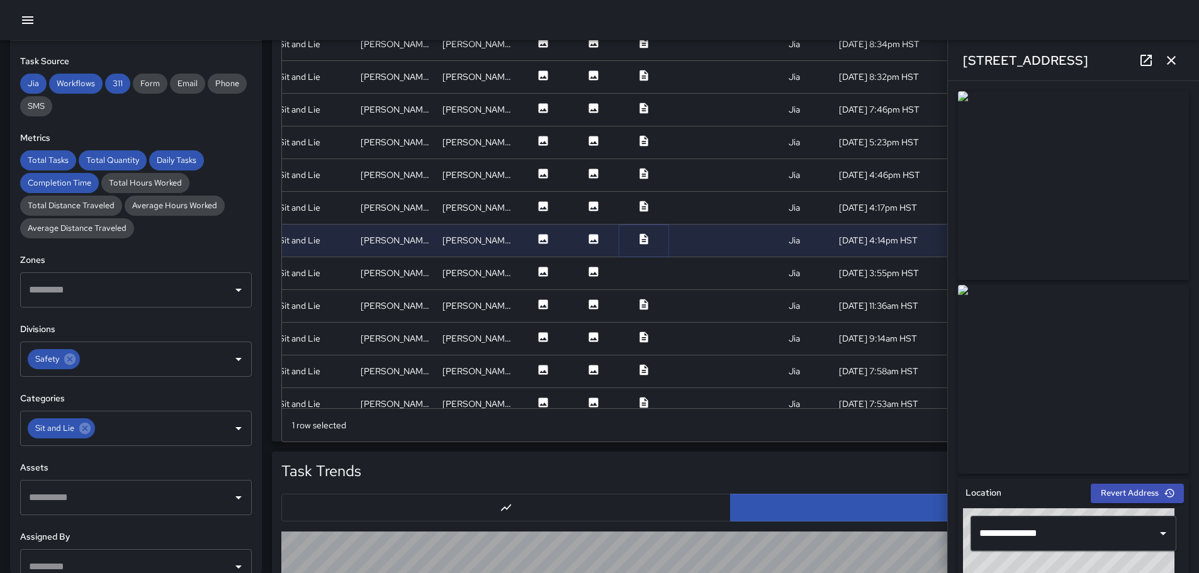
scroll to position [47, 230]
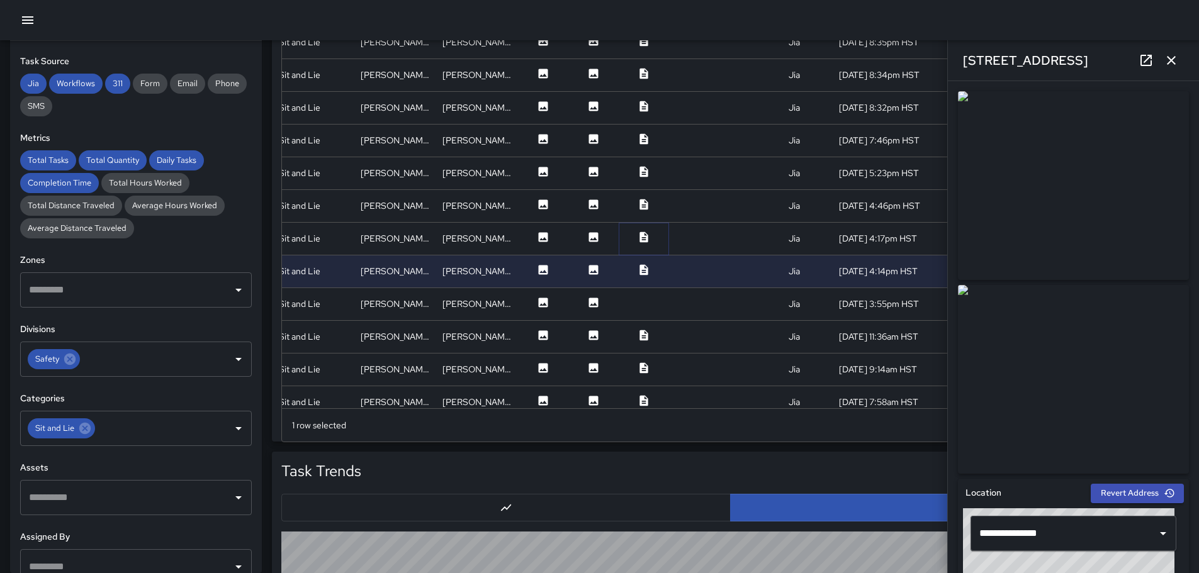
click at [639, 233] on icon at bounding box center [643, 237] width 8 height 11
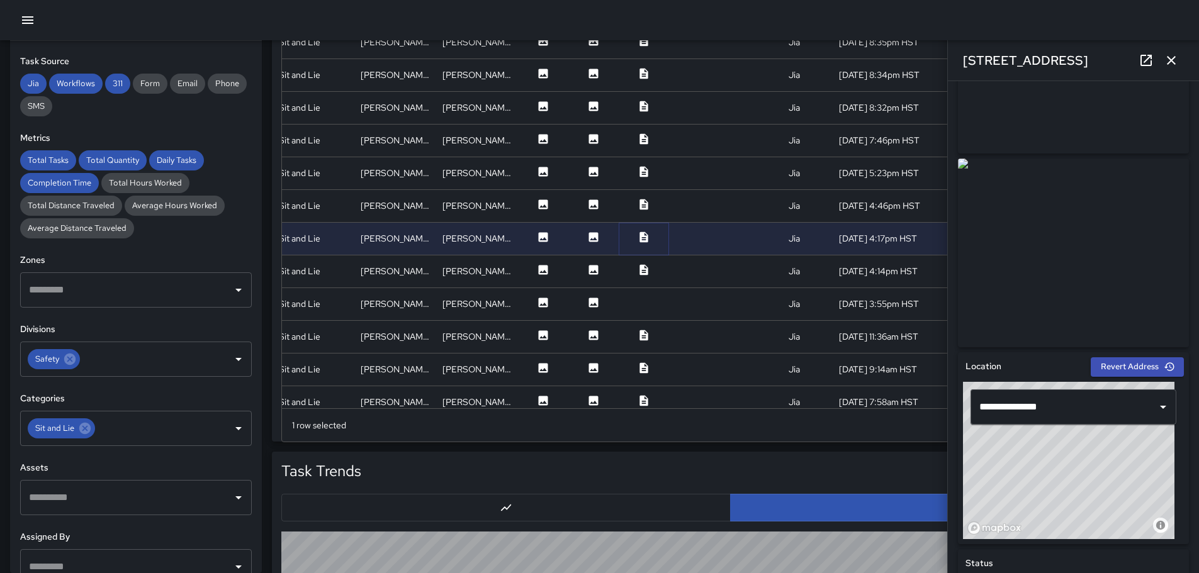
scroll to position [2, 0]
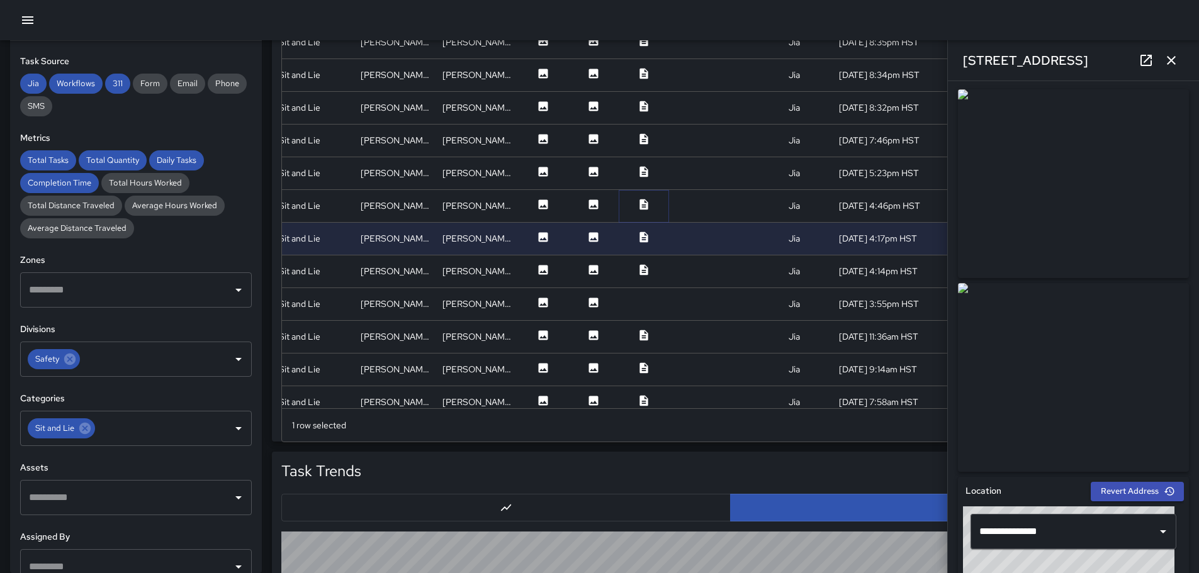
click at [639, 203] on icon at bounding box center [643, 204] width 8 height 11
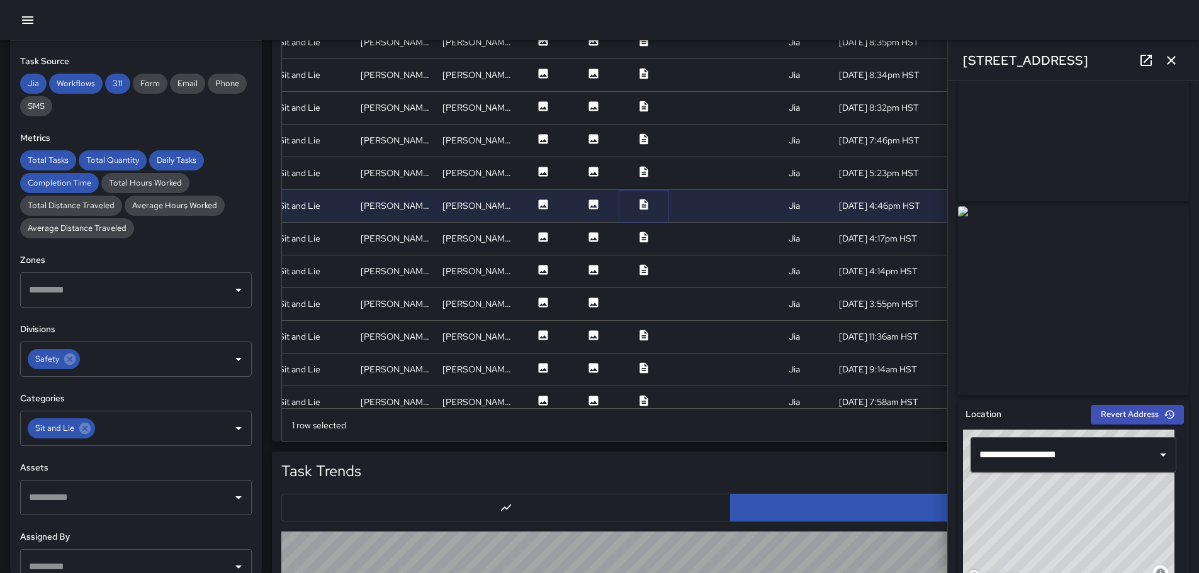
scroll to position [0, 0]
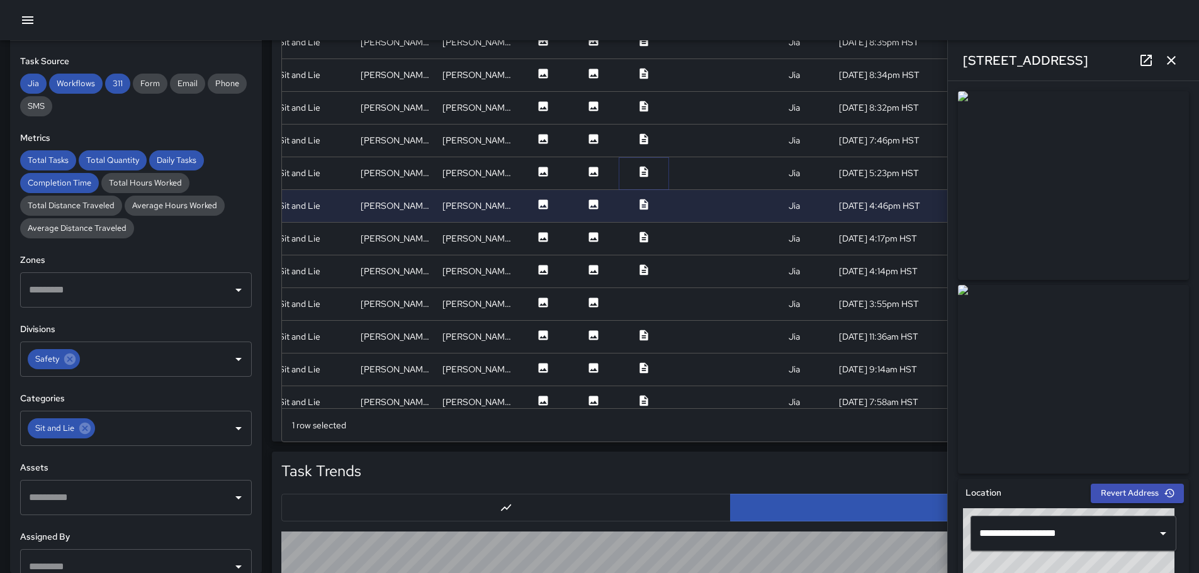
click at [639, 171] on icon at bounding box center [643, 171] width 8 height 11
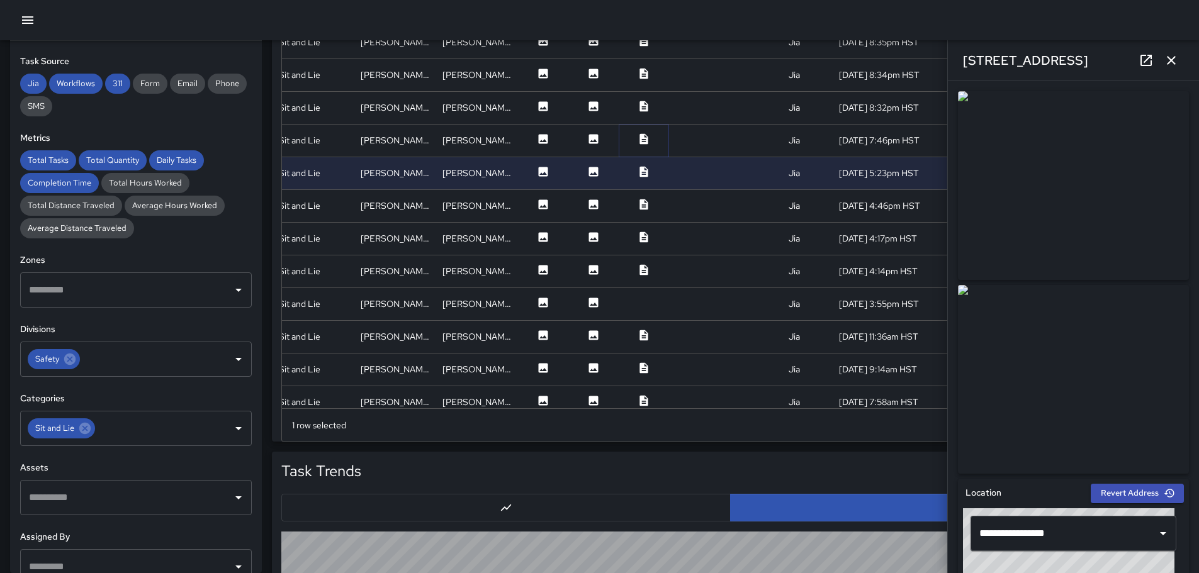
click at [639, 139] on icon at bounding box center [643, 138] width 8 height 11
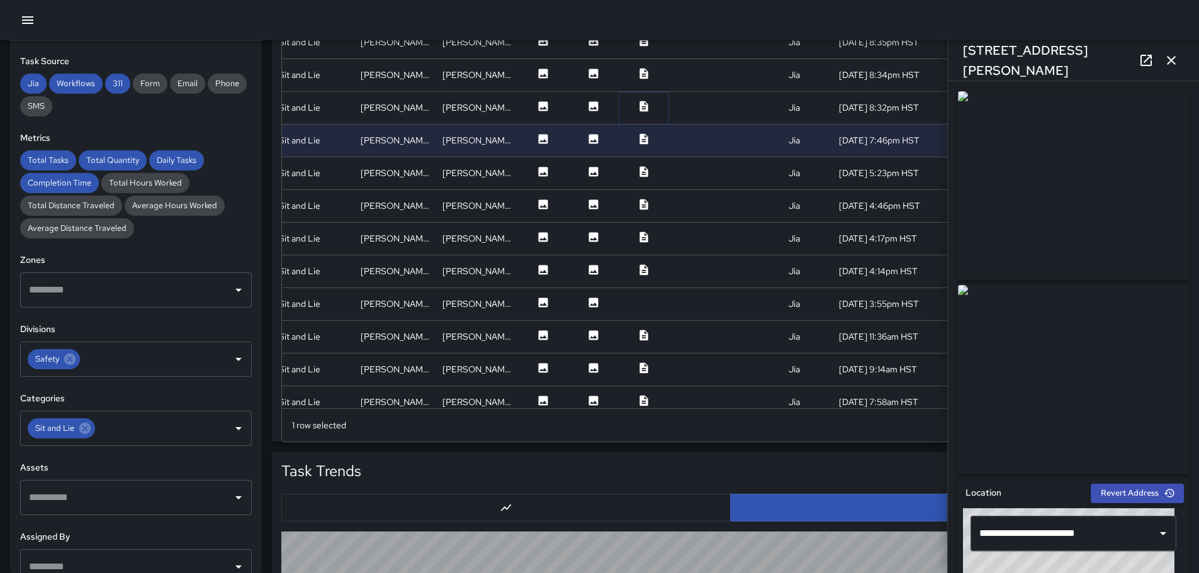
click at [639, 108] on icon at bounding box center [643, 106] width 8 height 11
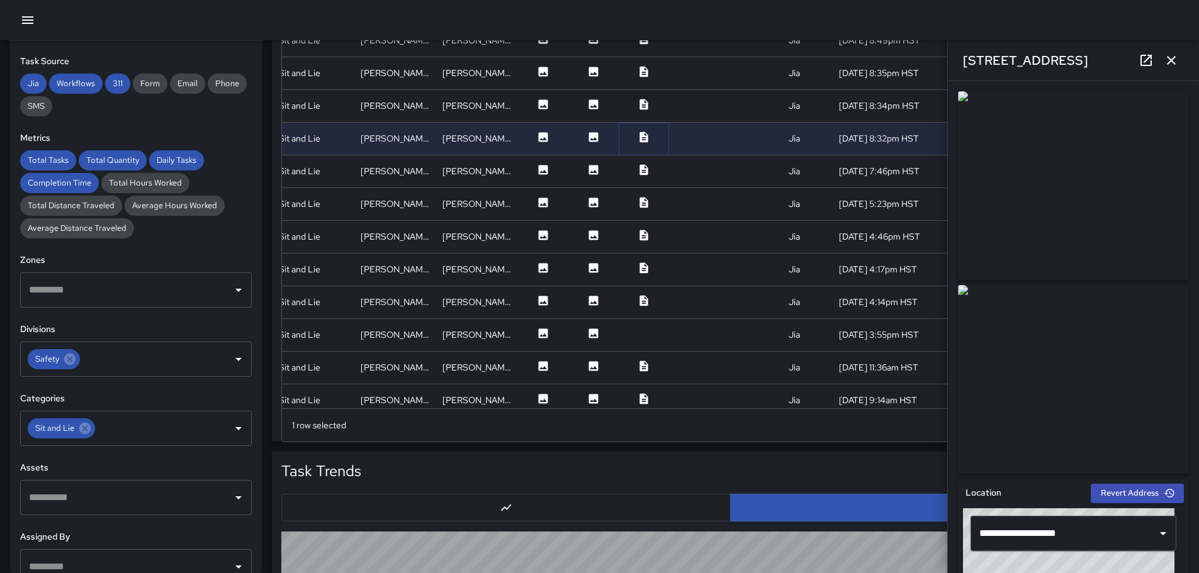
scroll to position [0, 230]
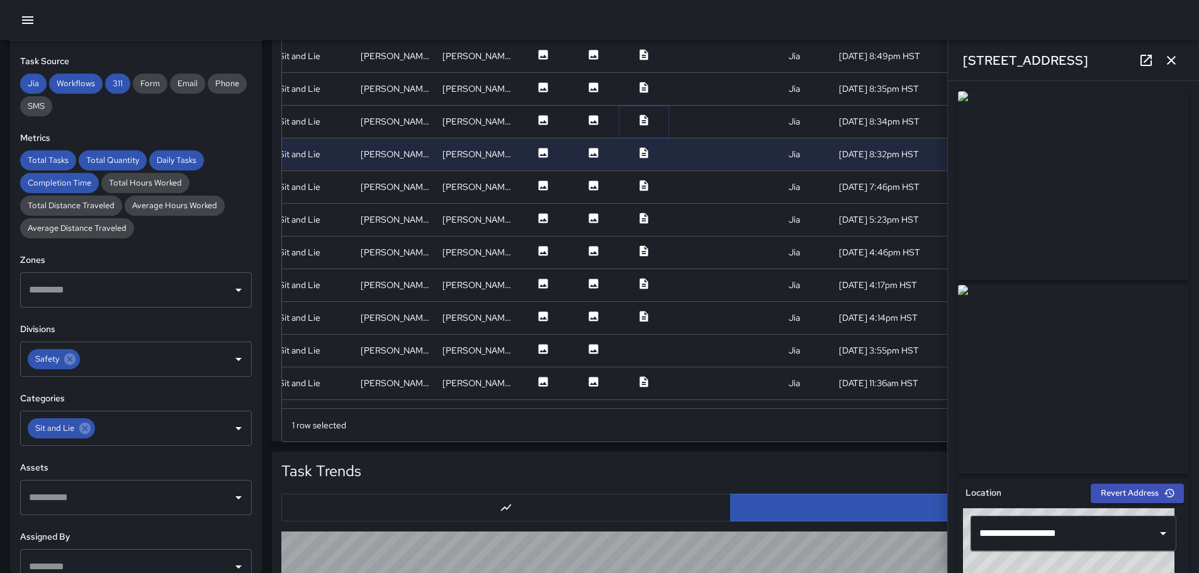
click at [637, 126] on icon at bounding box center [643, 120] width 13 height 13
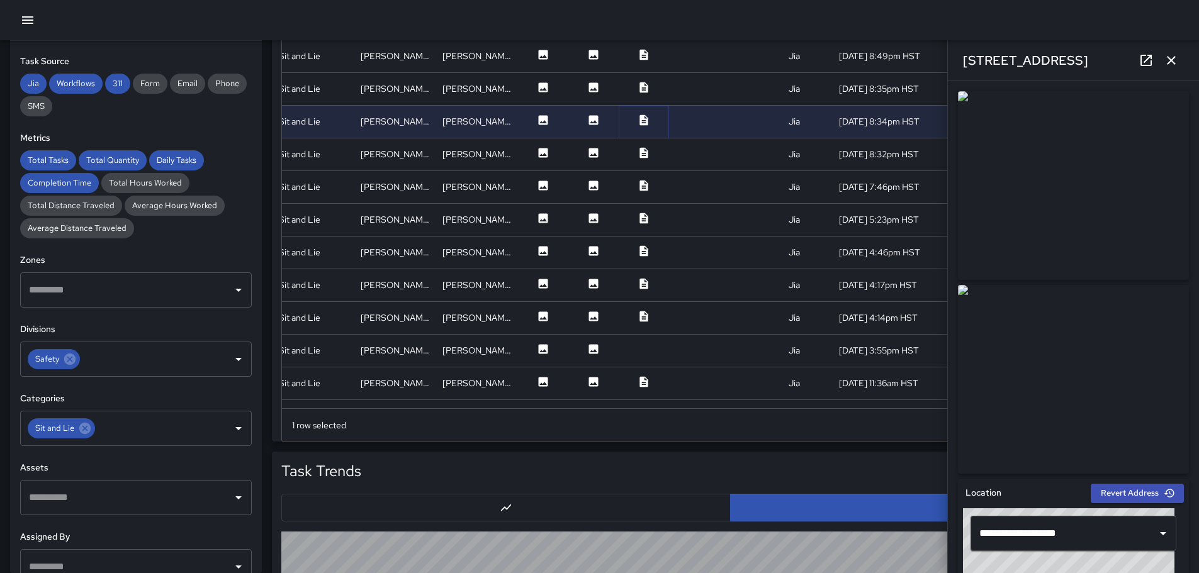
scroll to position [800, 0]
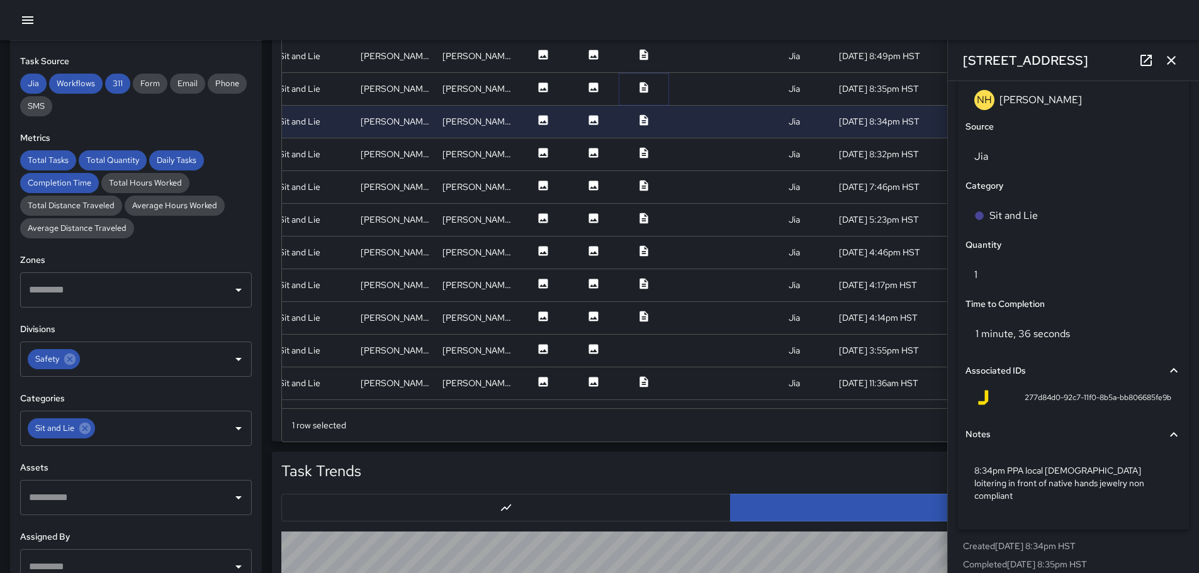
click at [639, 83] on icon at bounding box center [643, 87] width 8 height 11
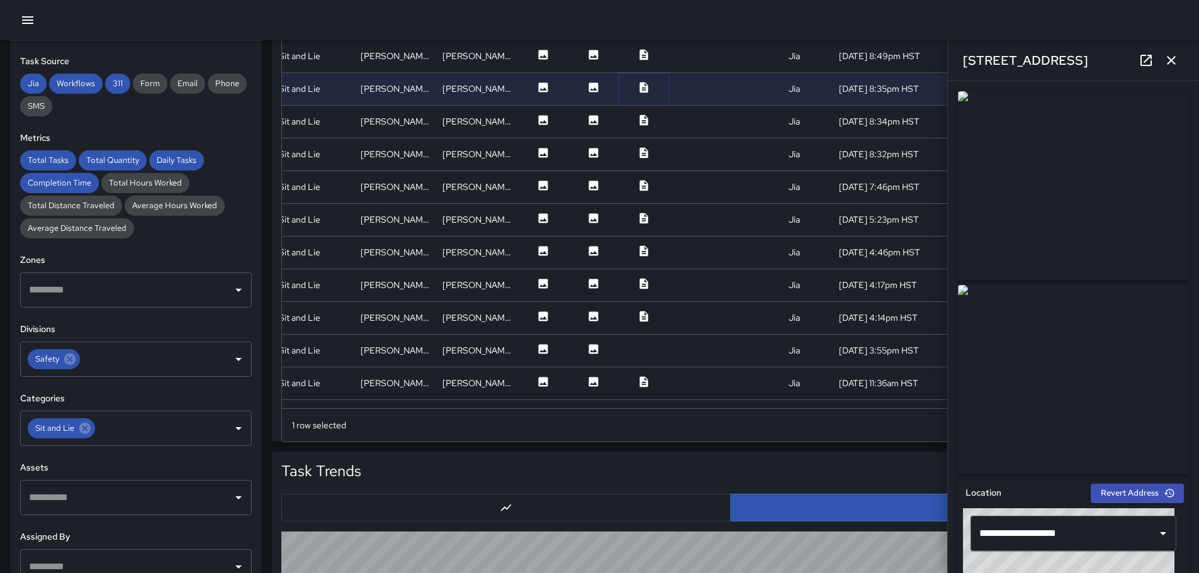
scroll to position [692, 0]
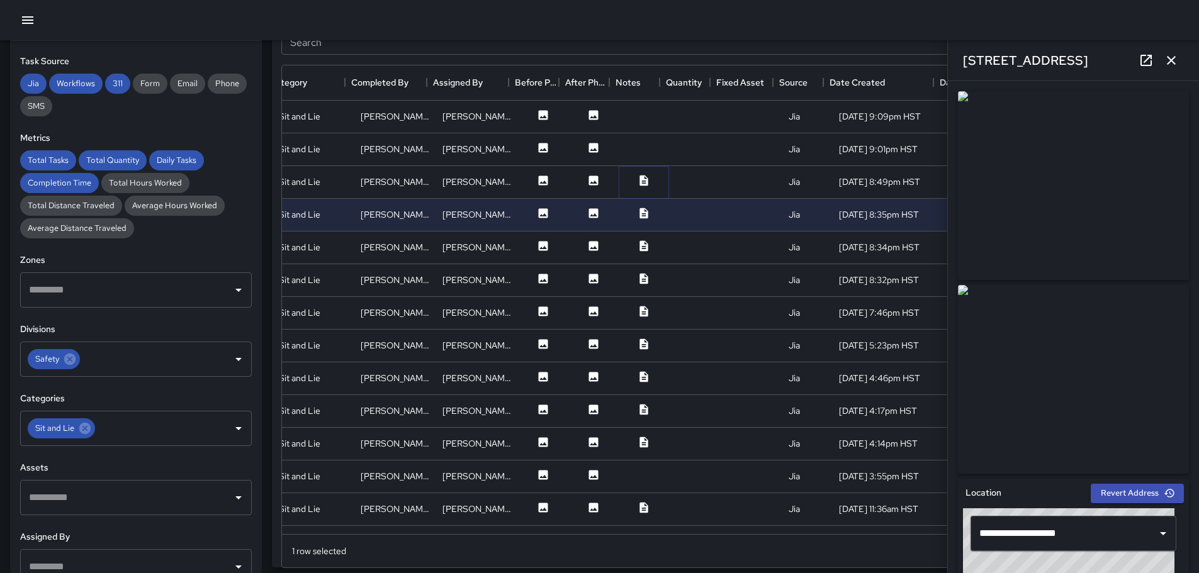
click at [639, 182] on icon at bounding box center [643, 180] width 8 height 11
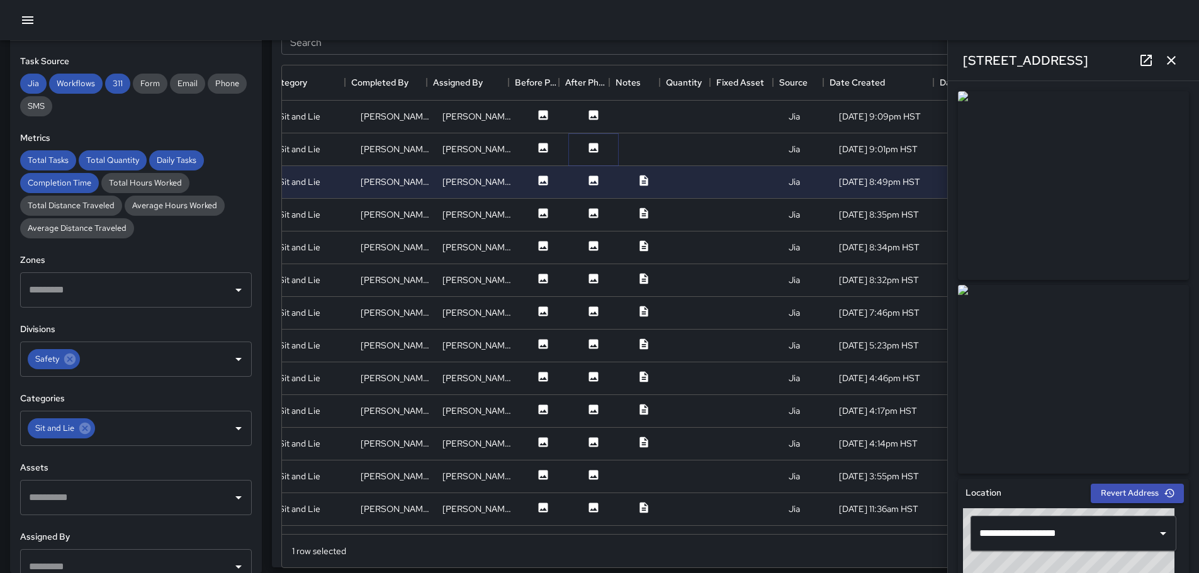
click at [589, 145] on icon at bounding box center [593, 147] width 9 height 9
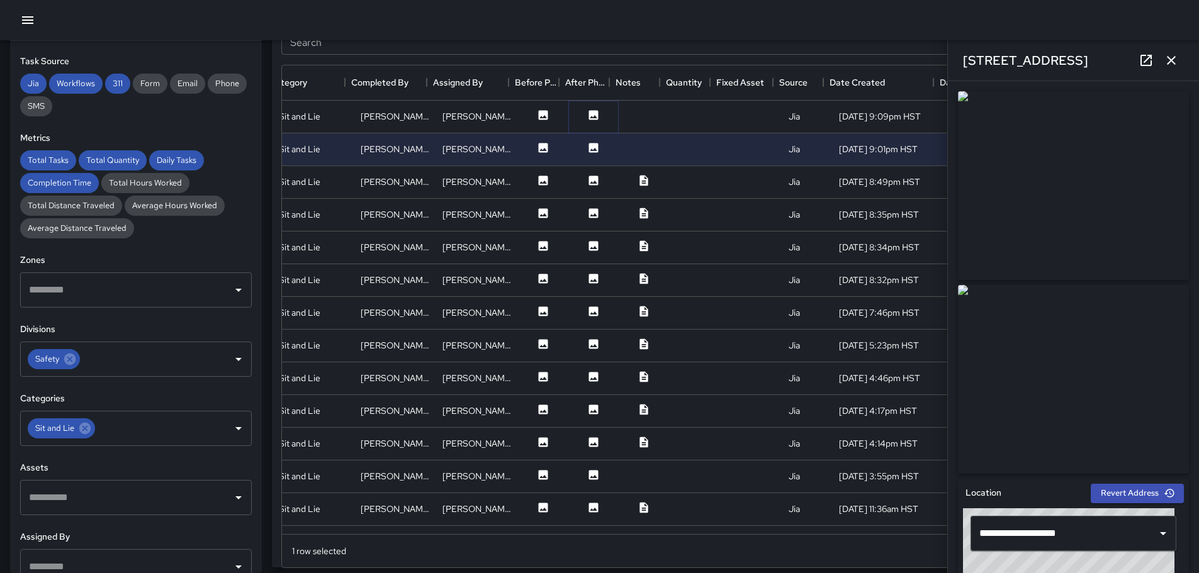
click at [589, 115] on icon at bounding box center [593, 114] width 9 height 9
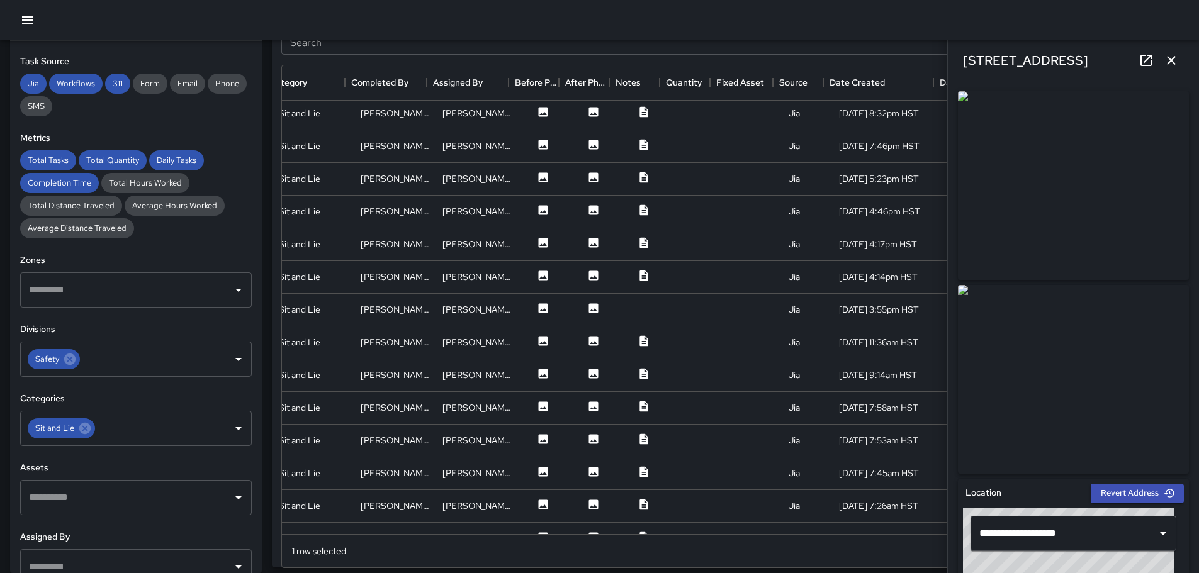
scroll to position [189, 230]
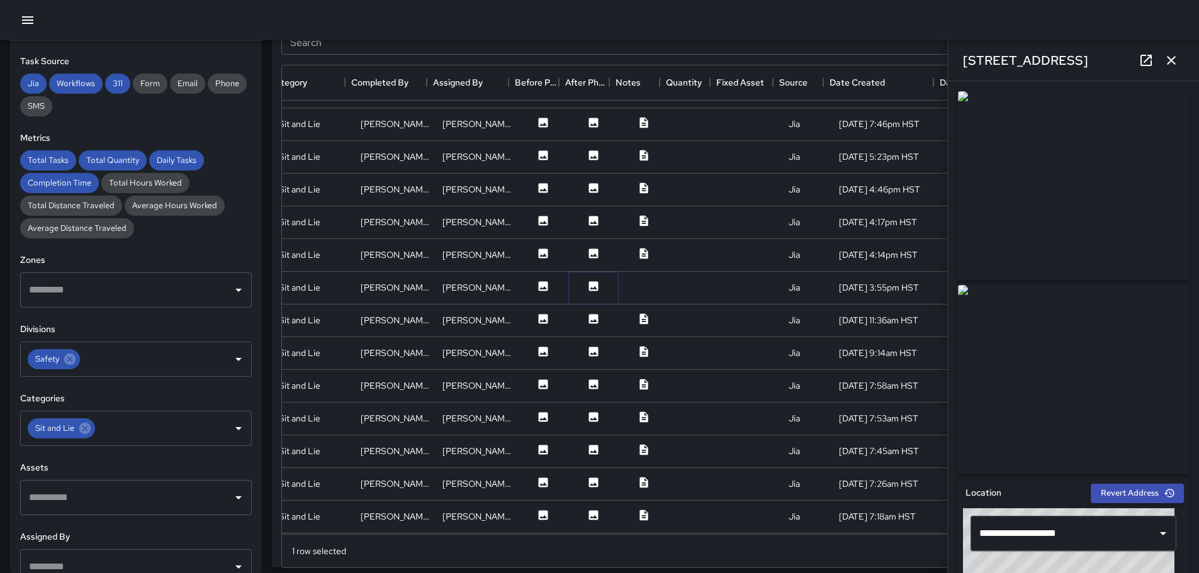
click at [589, 286] on icon at bounding box center [593, 285] width 9 height 9
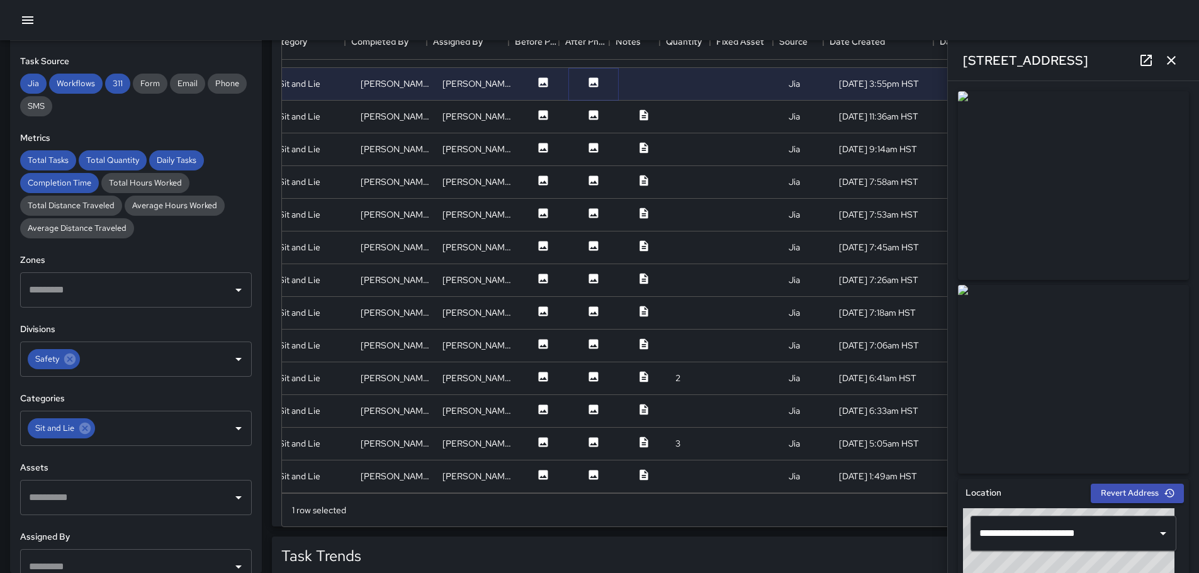
scroll to position [755, 0]
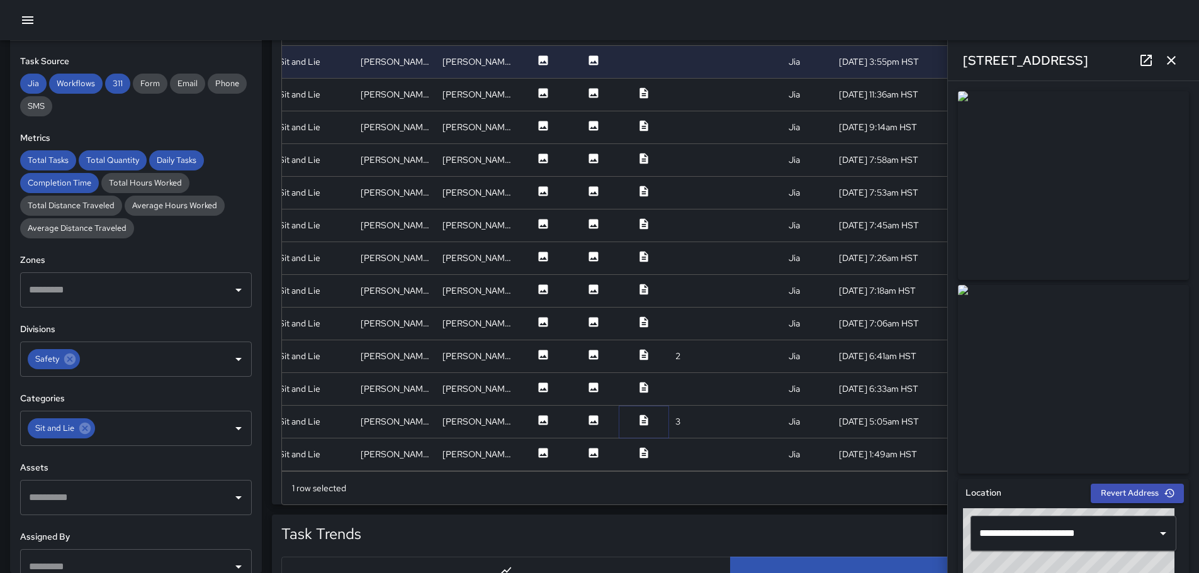
click at [637, 414] on icon at bounding box center [643, 420] width 13 height 13
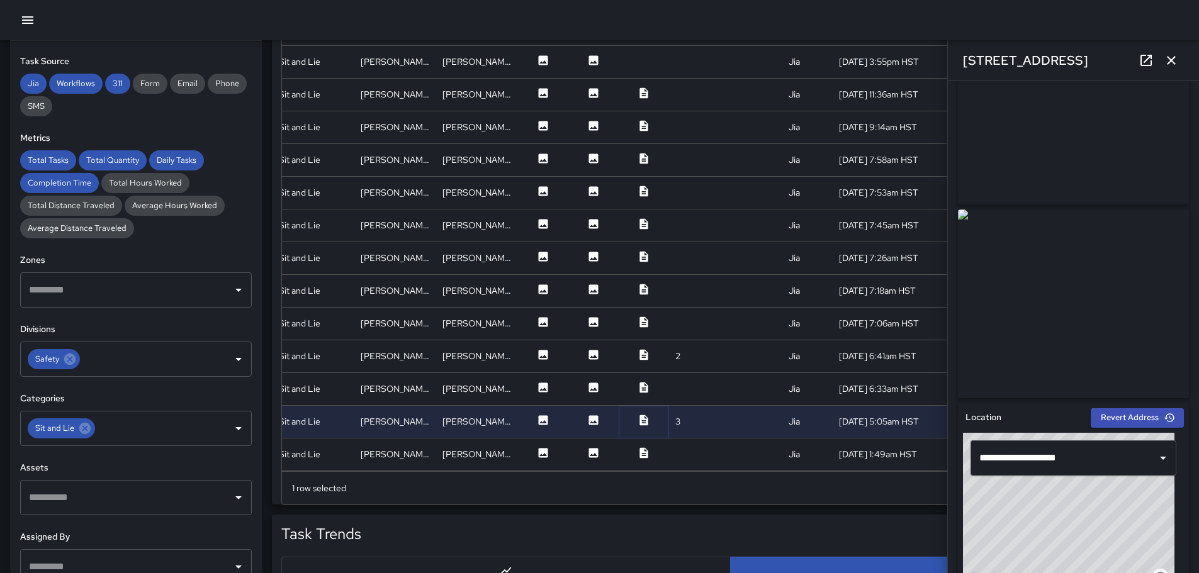
scroll to position [0, 0]
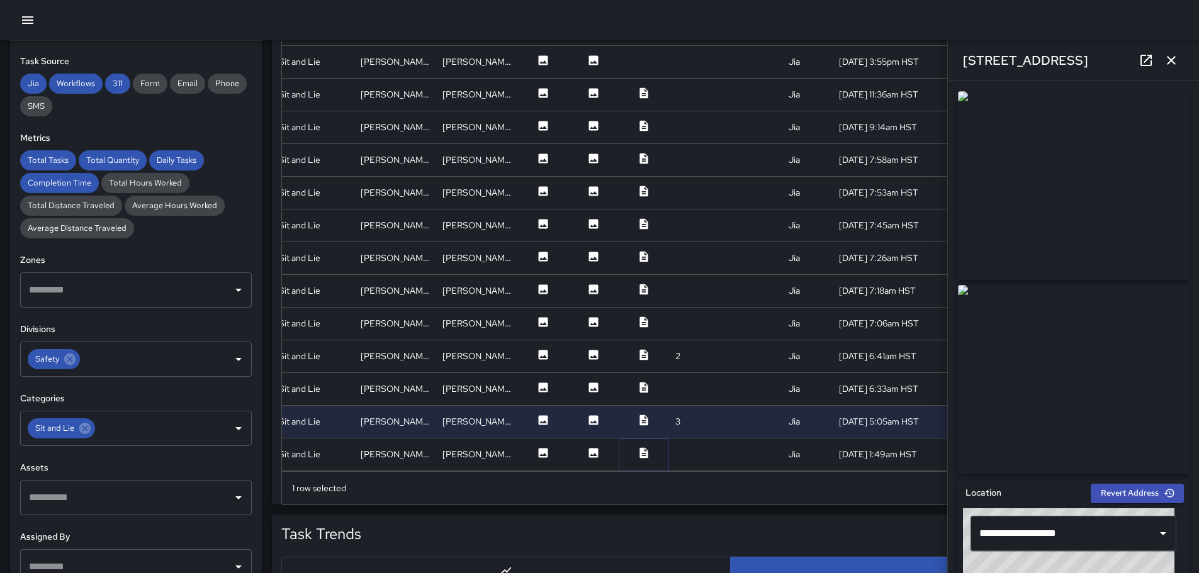
click at [637, 447] on icon at bounding box center [643, 453] width 13 height 13
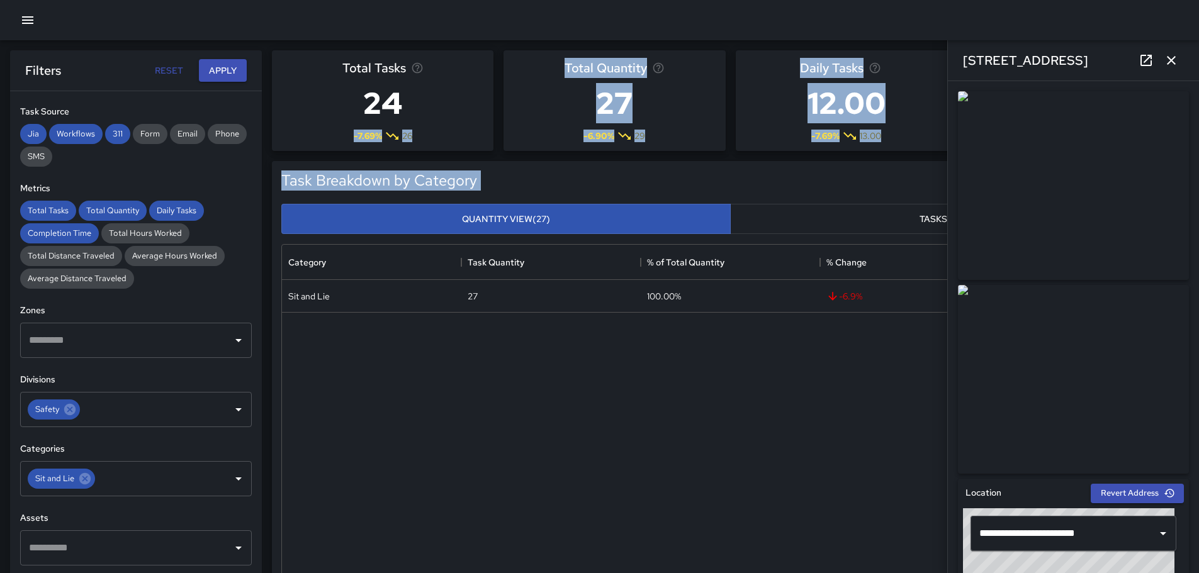
drag, startPoint x: 262, startPoint y: 274, endPoint x: 256, endPoint y: 349, distance: 74.5
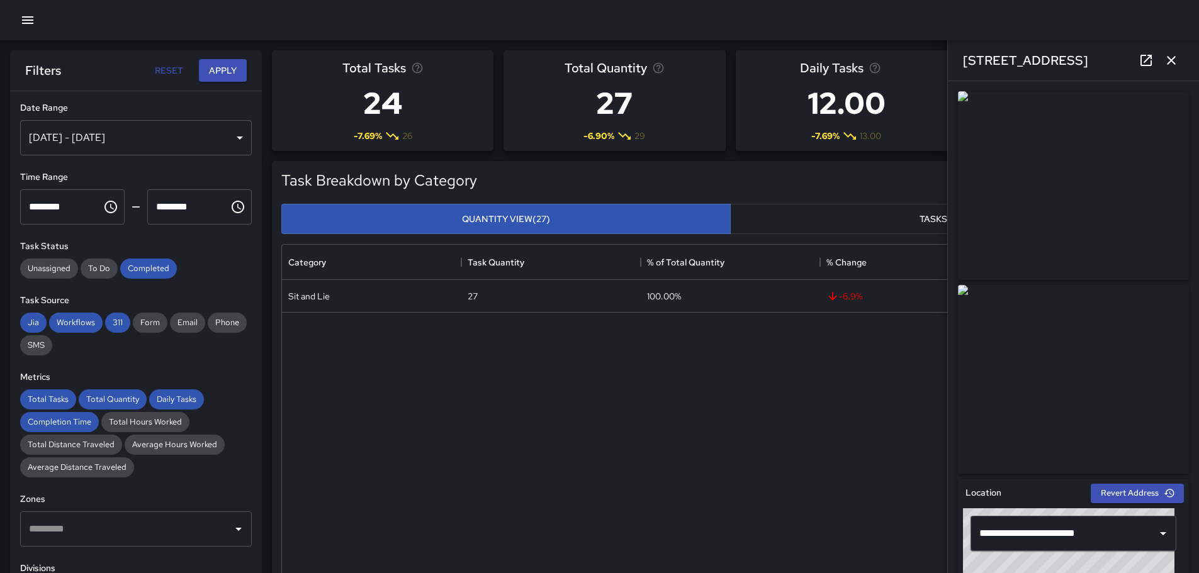
click at [219, 369] on div "**********" at bounding box center [136, 357] width 252 height 532
click at [228, 136] on div "[DATE] - [DATE]" at bounding box center [136, 137] width 232 height 35
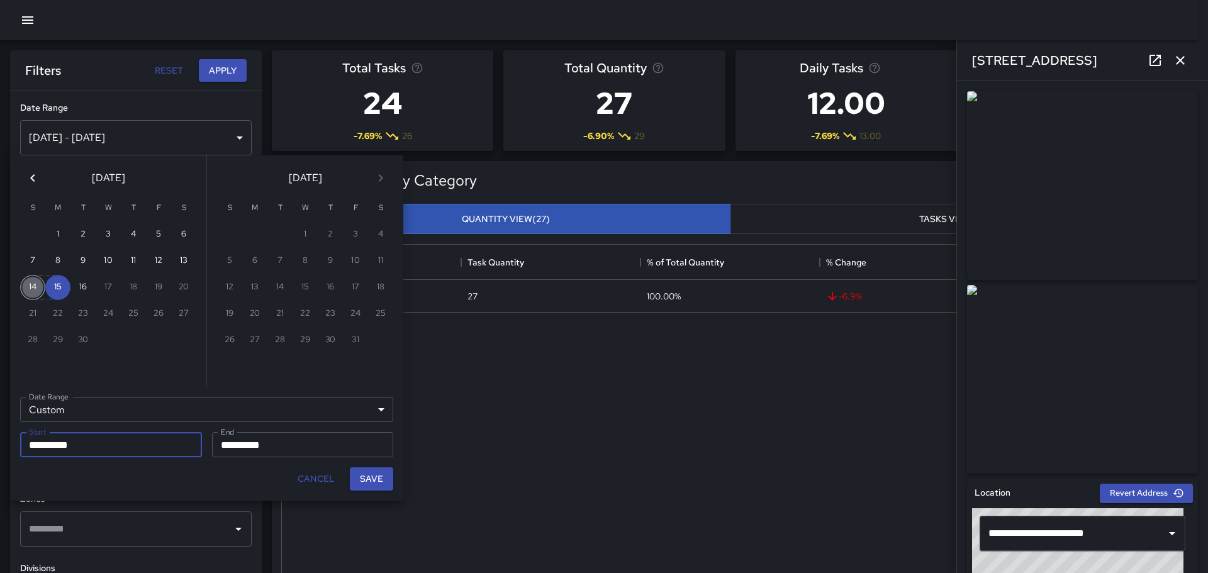
click at [28, 286] on button "14" at bounding box center [32, 287] width 25 height 25
type input "**********"
click at [28, 286] on button "14" at bounding box center [32, 287] width 25 height 25
type input "**********"
click at [377, 479] on button "Save" at bounding box center [371, 479] width 43 height 23
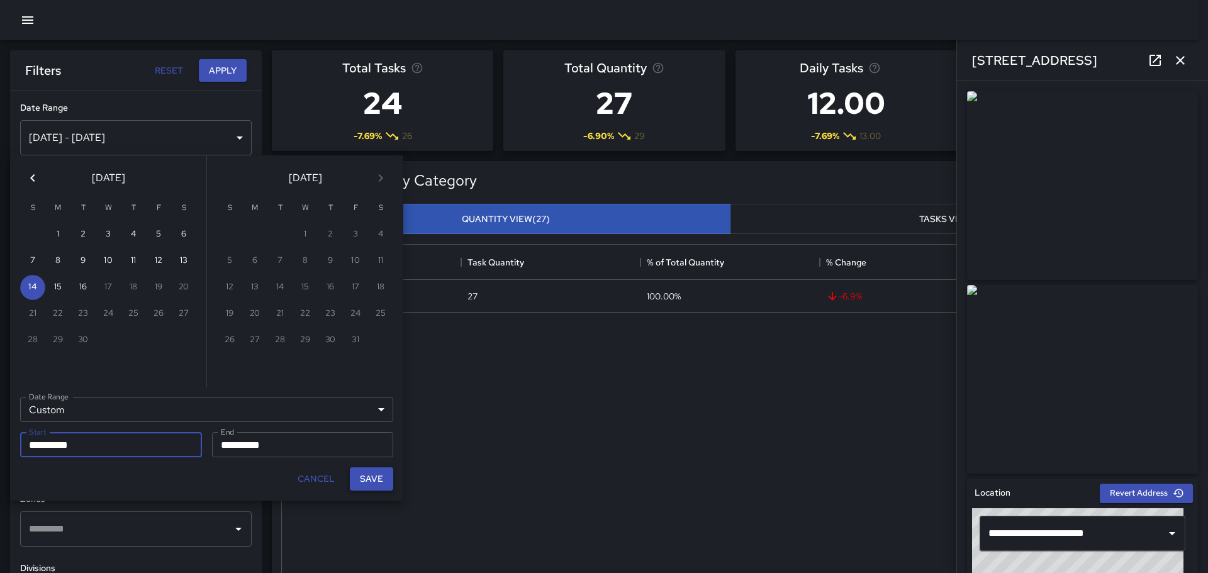
type input "**********"
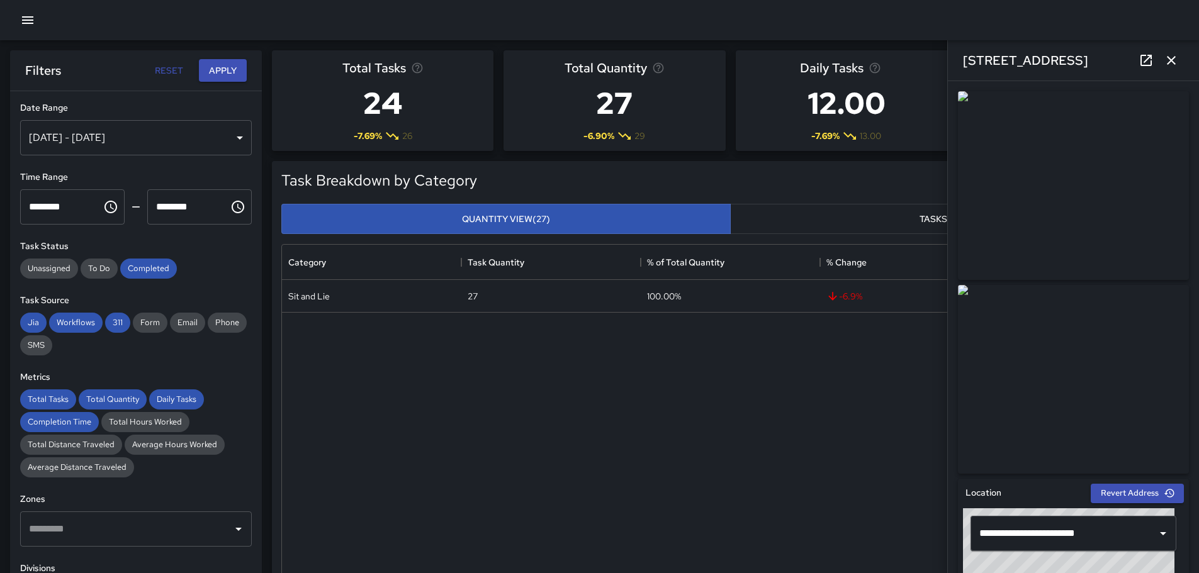
scroll to position [10, 10]
click at [221, 64] on button "Apply" at bounding box center [223, 70] width 48 height 23
click at [1175, 57] on icon "button" at bounding box center [1171, 60] width 15 height 15
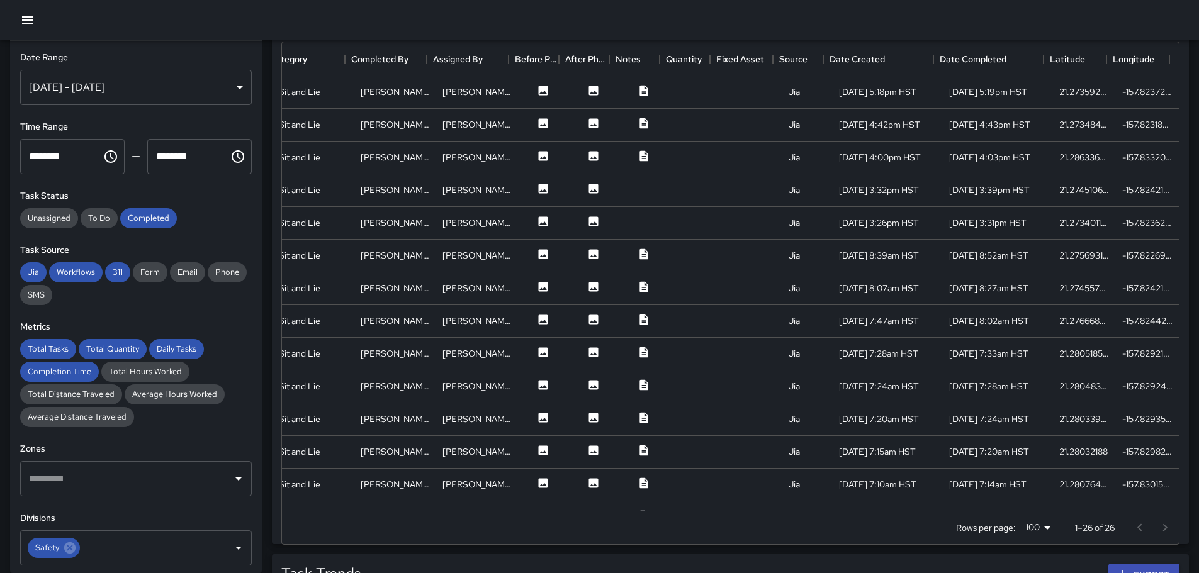
scroll to position [717, 0]
click at [477, 191] on div "[PERSON_NAME]" at bounding box center [476, 188] width 69 height 13
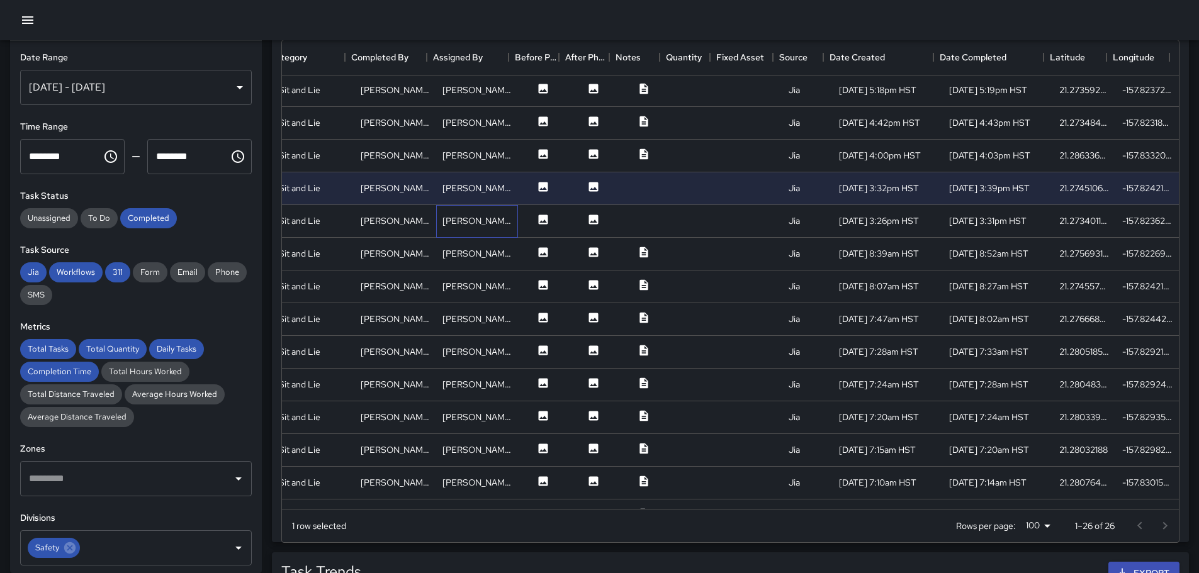
click at [486, 213] on div "[PERSON_NAME]" at bounding box center [477, 221] width 82 height 33
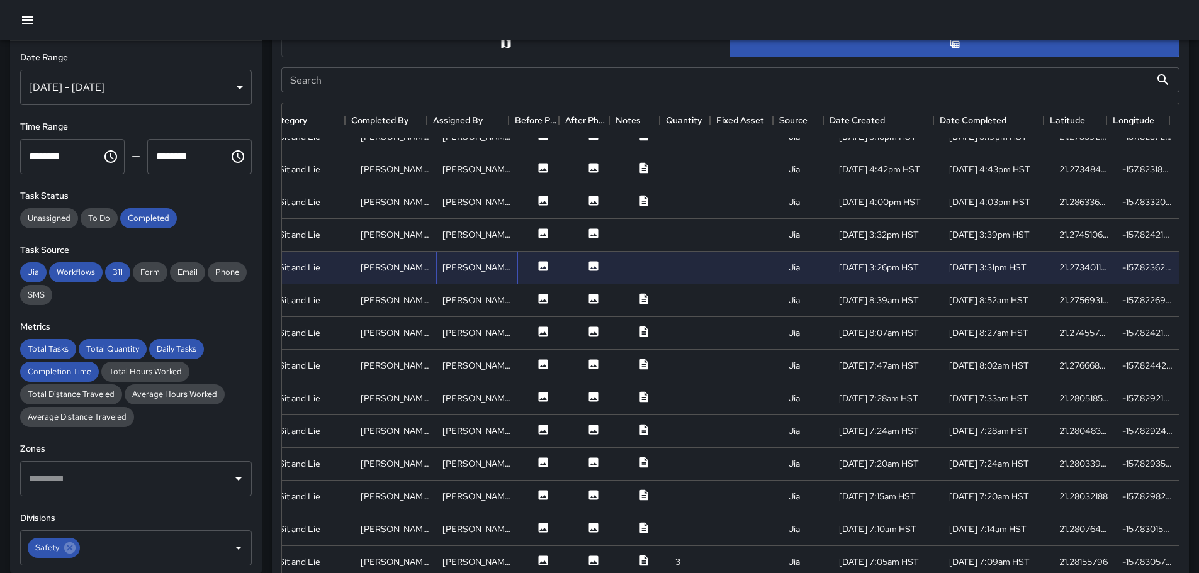
scroll to position [427, 230]
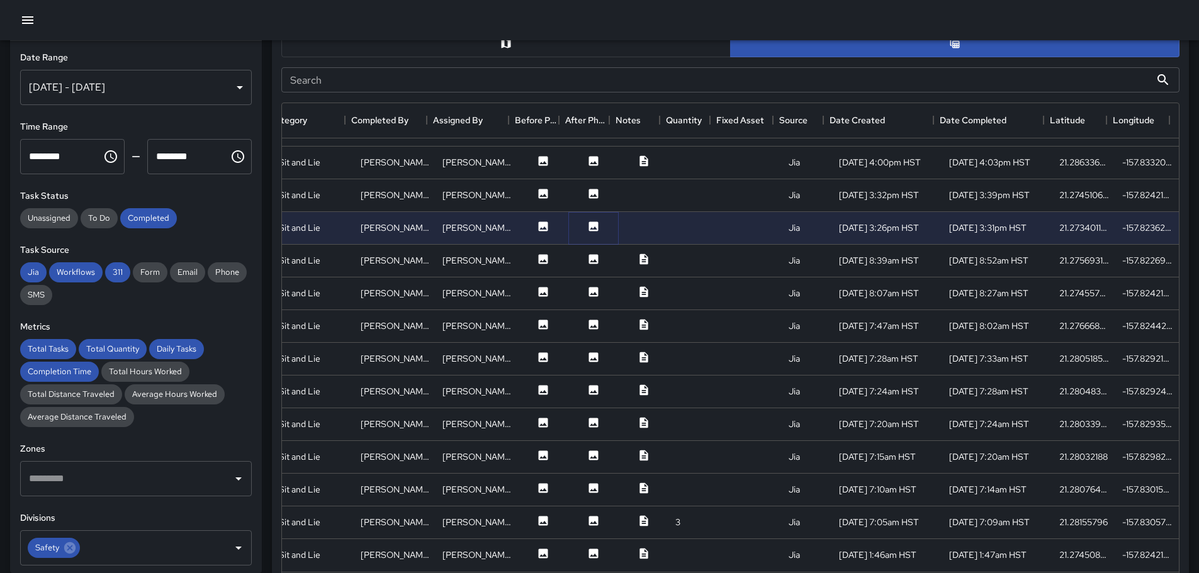
click at [589, 222] on icon at bounding box center [593, 226] width 9 height 9
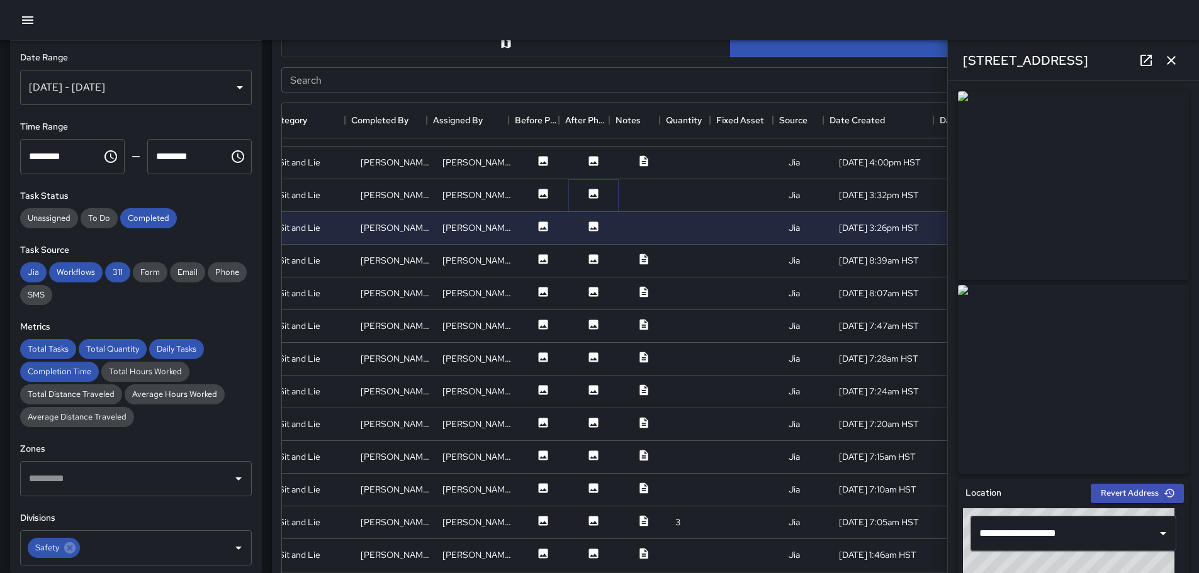
click at [589, 189] on icon at bounding box center [593, 193] width 9 height 9
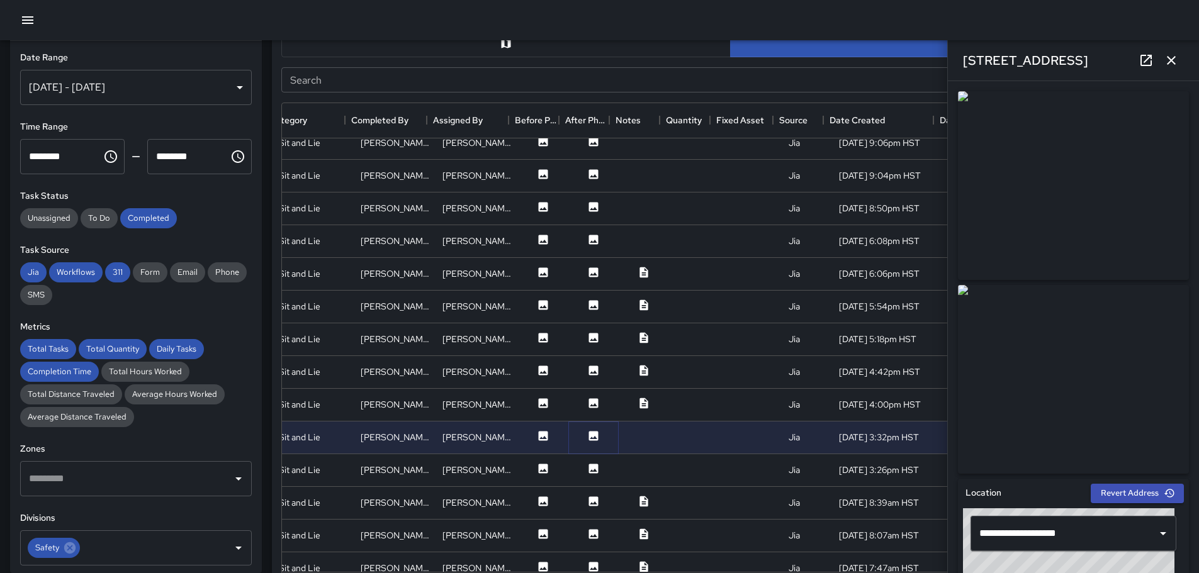
scroll to position [112, 230]
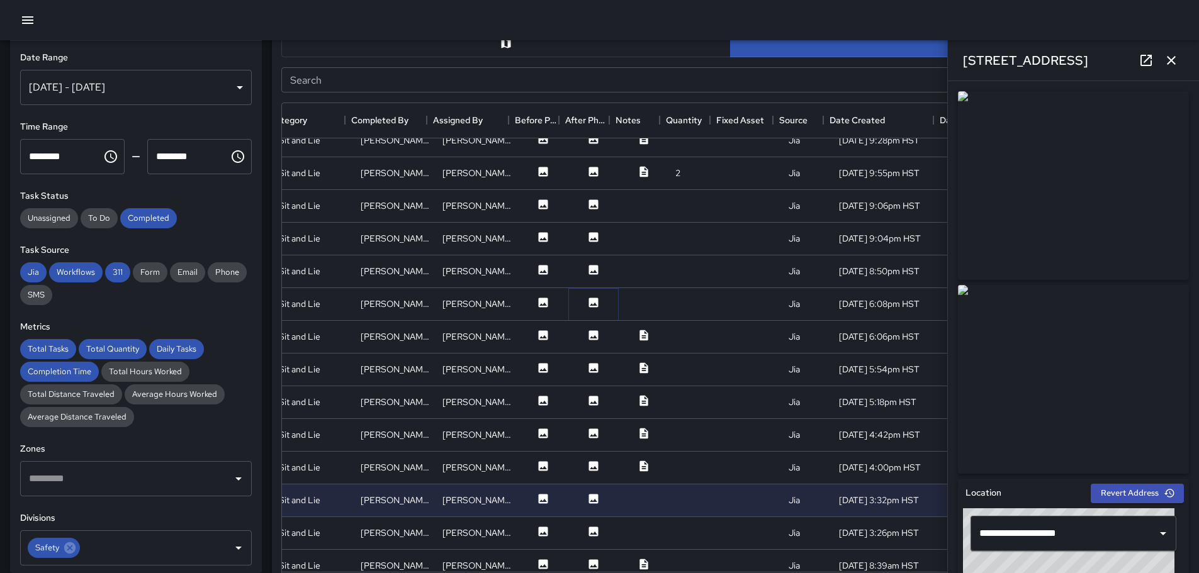
click at [589, 304] on icon at bounding box center [593, 302] width 9 height 9
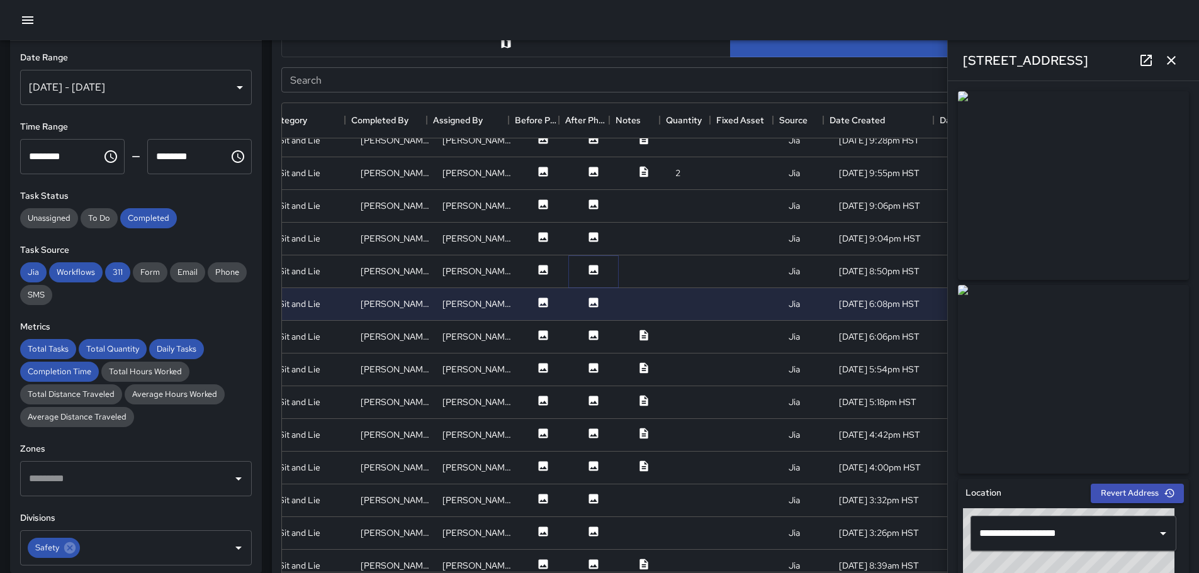
click at [589, 268] on icon at bounding box center [593, 269] width 9 height 9
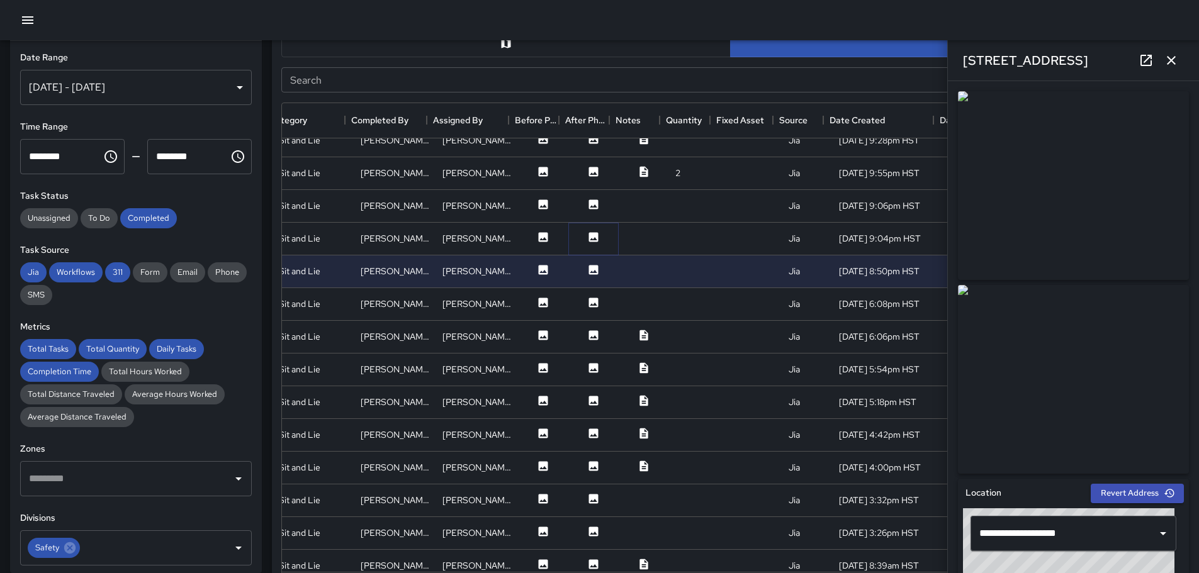
click at [589, 232] on icon at bounding box center [593, 236] width 9 height 9
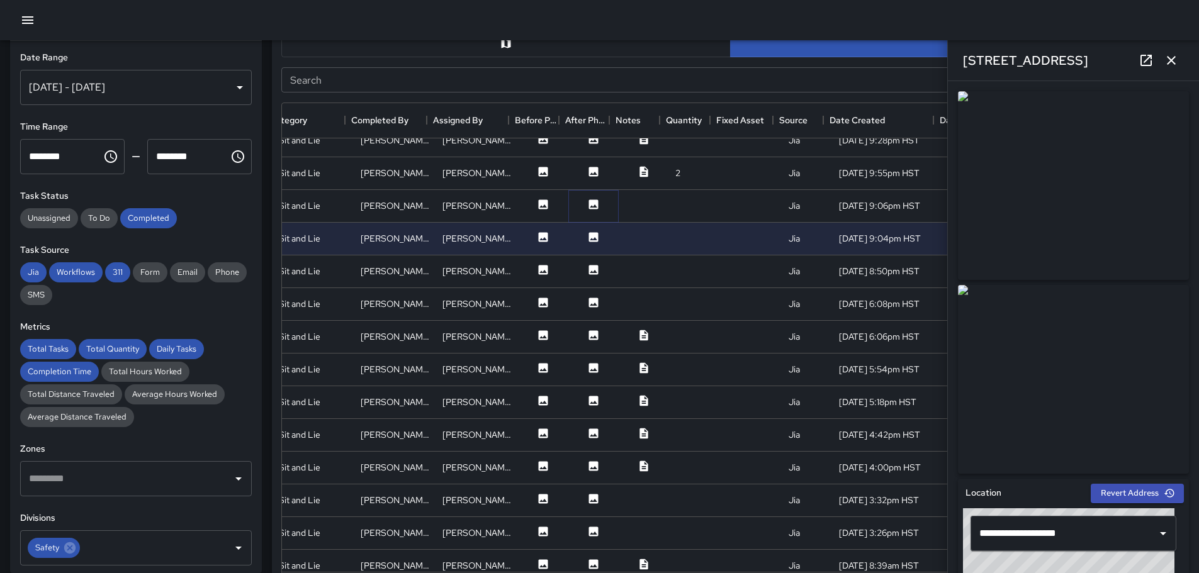
click at [589, 202] on icon at bounding box center [593, 203] width 9 height 9
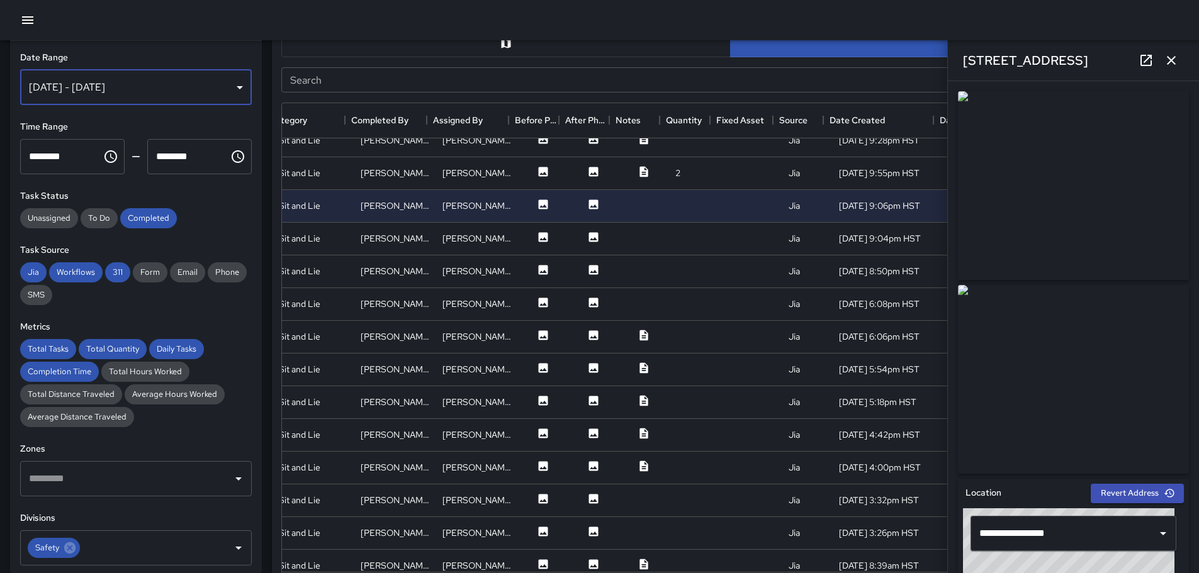
click at [232, 87] on div "[DATE] - [DATE]" at bounding box center [136, 87] width 232 height 35
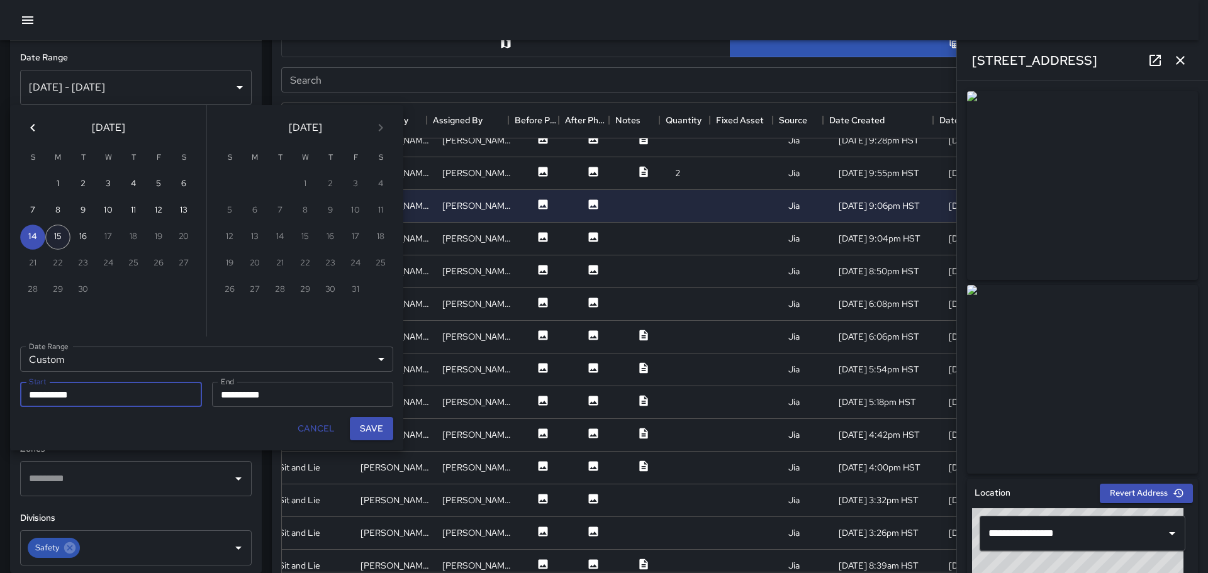
click at [64, 233] on button "15" at bounding box center [57, 237] width 25 height 25
type input "**********"
click at [64, 233] on button "15" at bounding box center [57, 237] width 25 height 25
type input "**********"
click at [387, 425] on button "Save" at bounding box center [371, 428] width 43 height 23
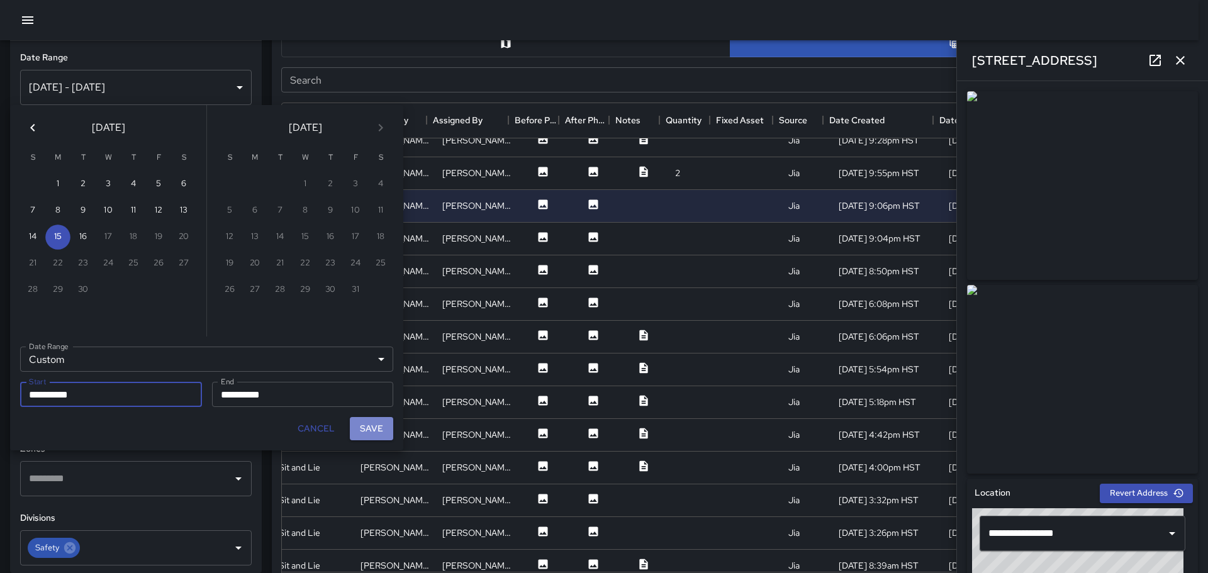
type input "**********"
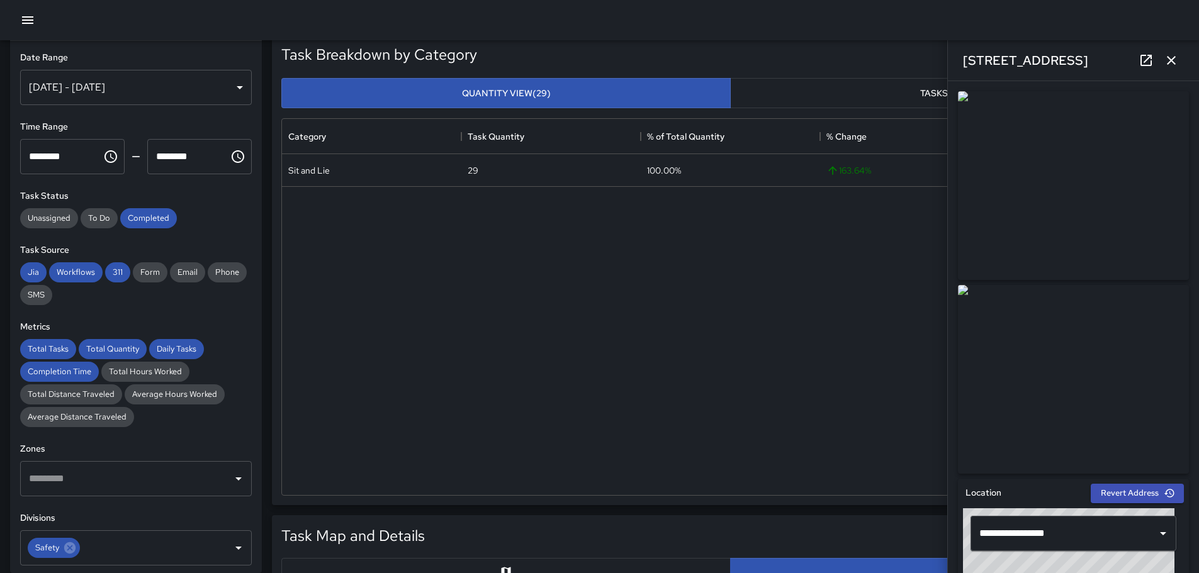
scroll to position [0, 0]
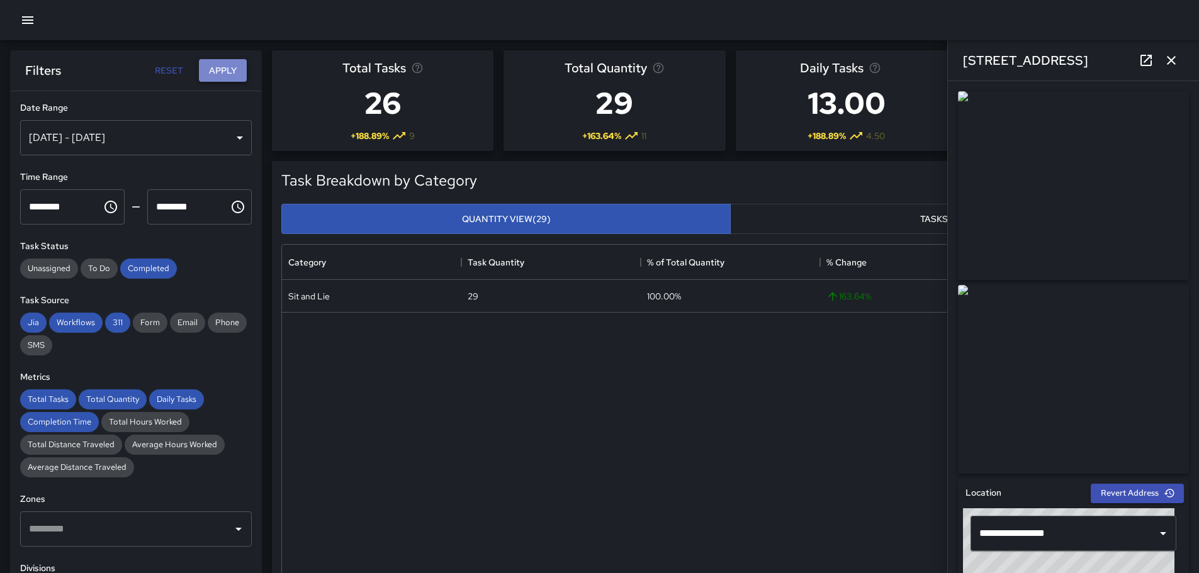
click at [232, 67] on button "Apply" at bounding box center [223, 70] width 48 height 23
click at [223, 67] on button "Apply" at bounding box center [223, 70] width 48 height 23
click at [1173, 55] on icon "button" at bounding box center [1171, 60] width 15 height 15
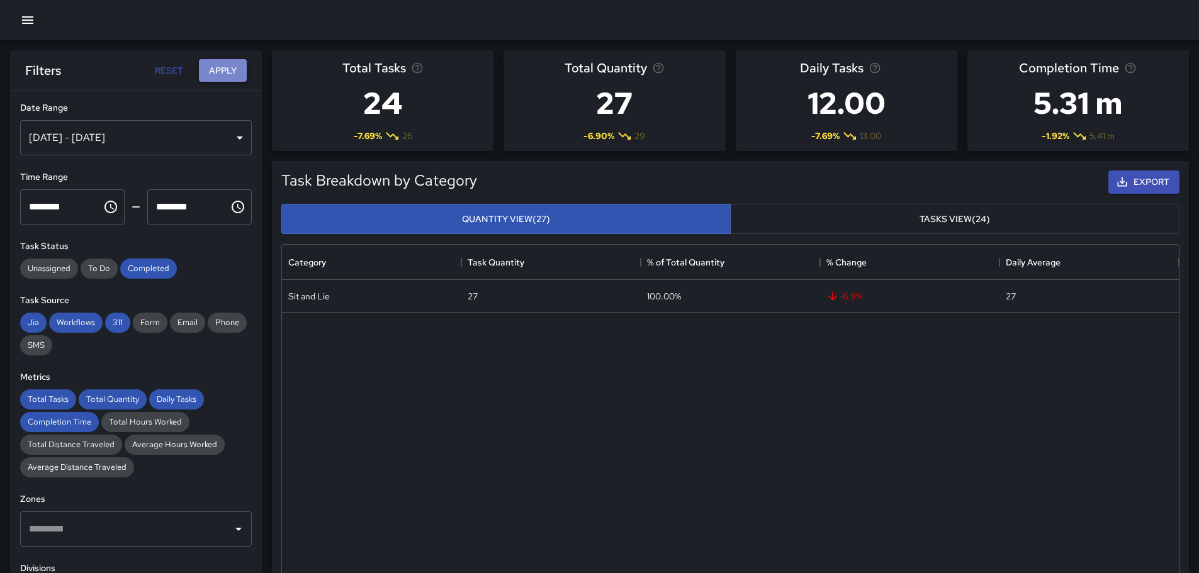
click at [215, 70] on button "Apply" at bounding box center [223, 70] width 48 height 23
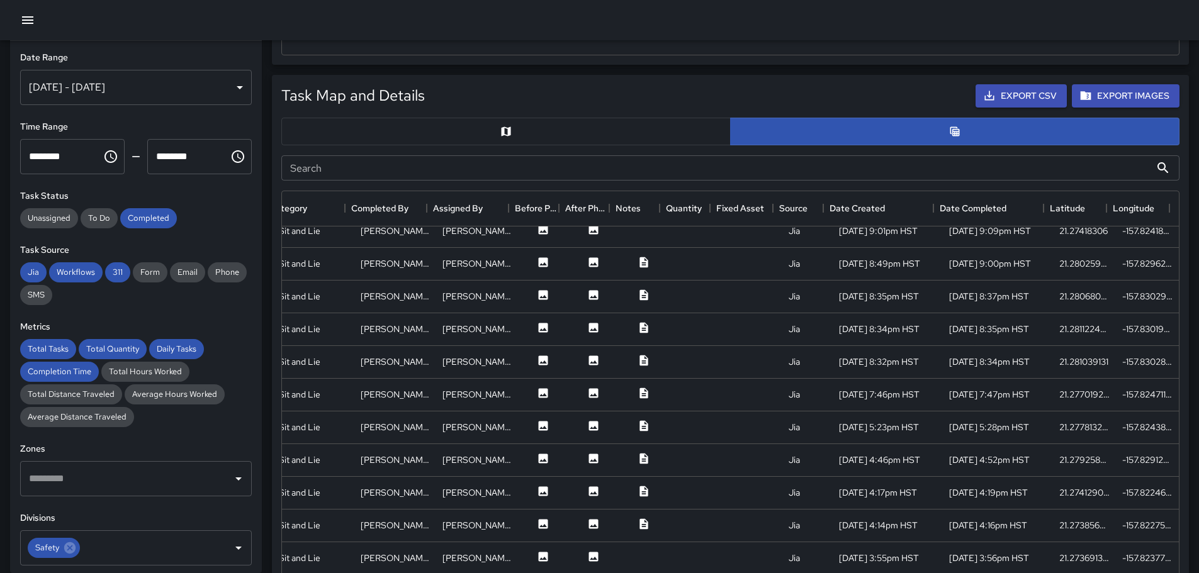
scroll to position [126, 230]
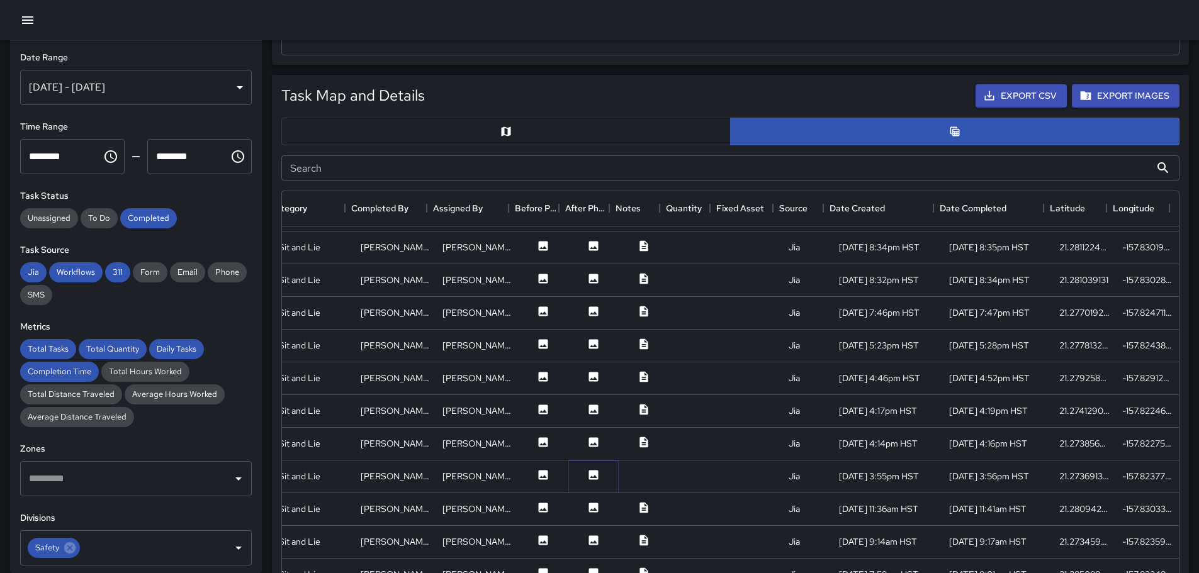
click at [589, 473] on icon at bounding box center [593, 474] width 9 height 9
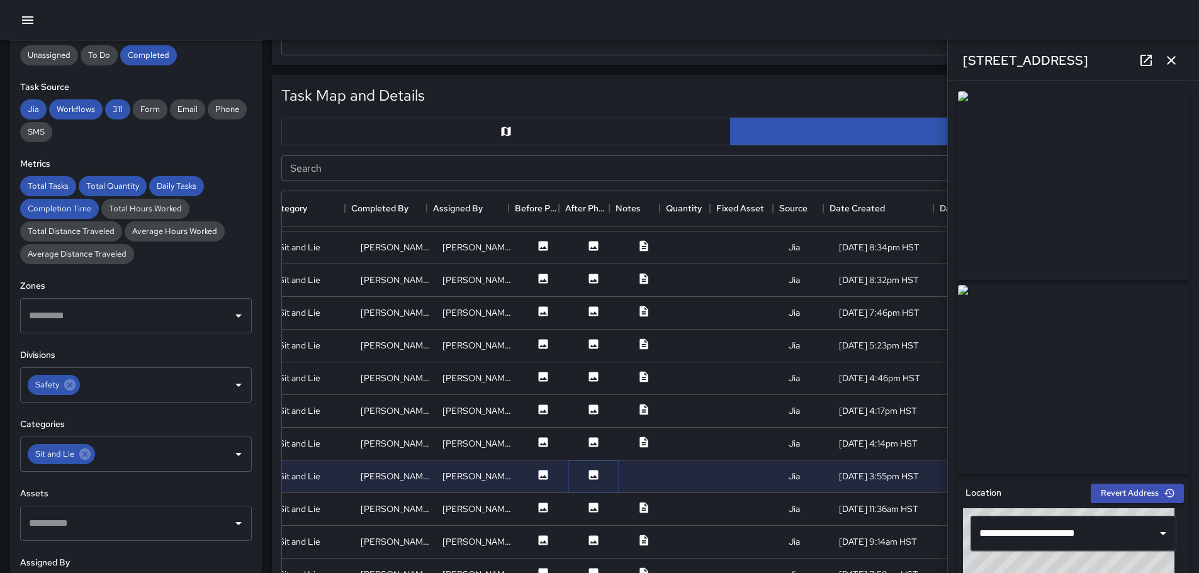
scroll to position [189, 0]
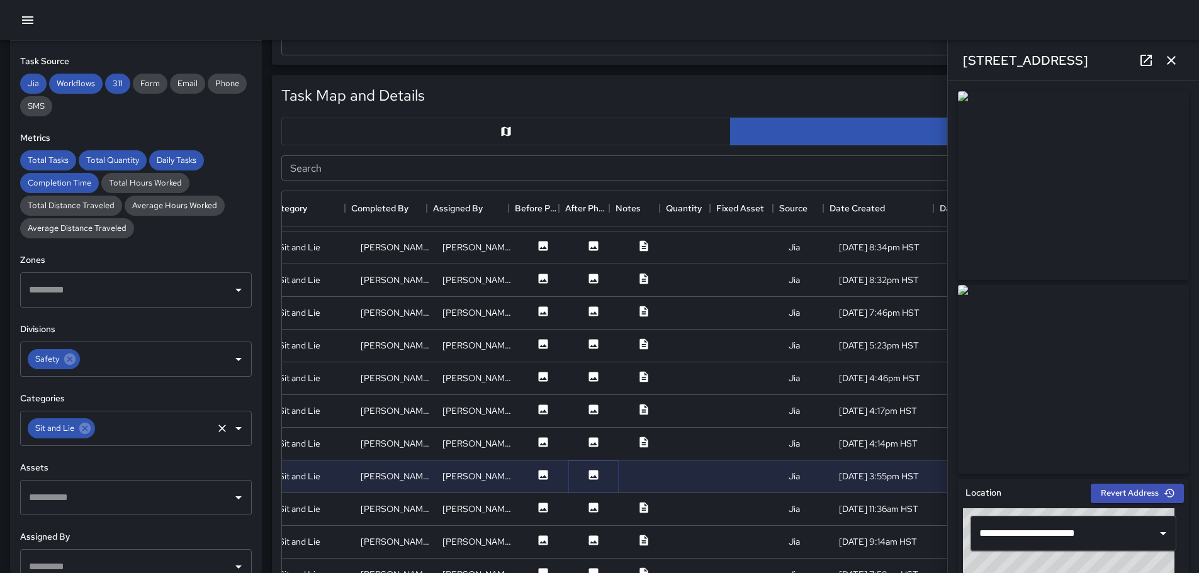
drag, startPoint x: 87, startPoint y: 427, endPoint x: 142, endPoint y: 429, distance: 54.8
click at [89, 428] on icon at bounding box center [85, 429] width 14 height 14
click at [232, 429] on icon "Open" at bounding box center [238, 428] width 15 height 15
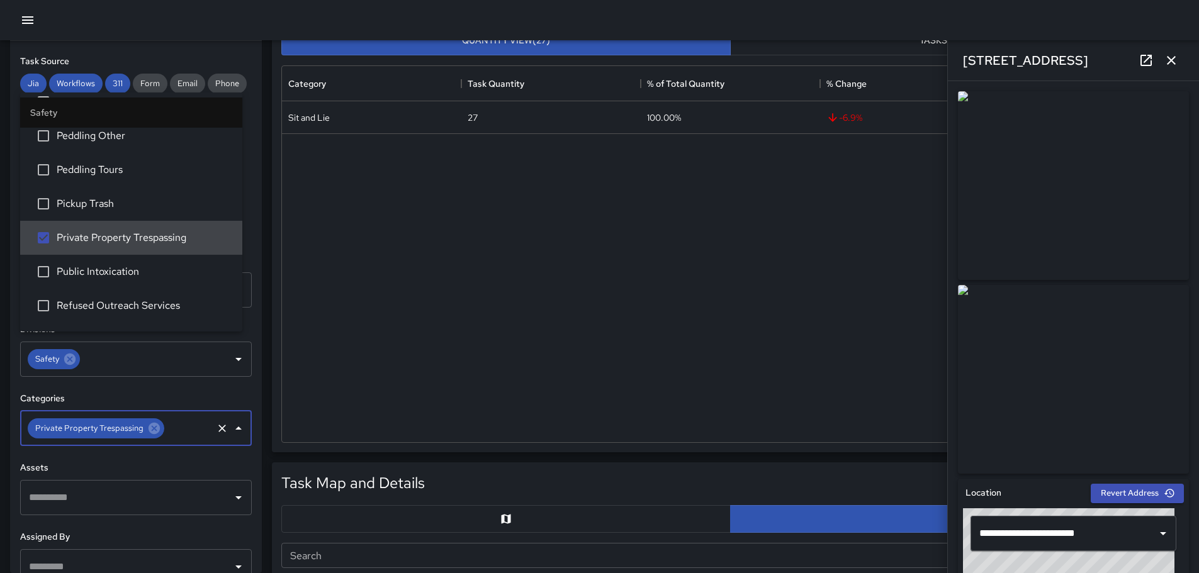
scroll to position [0, 0]
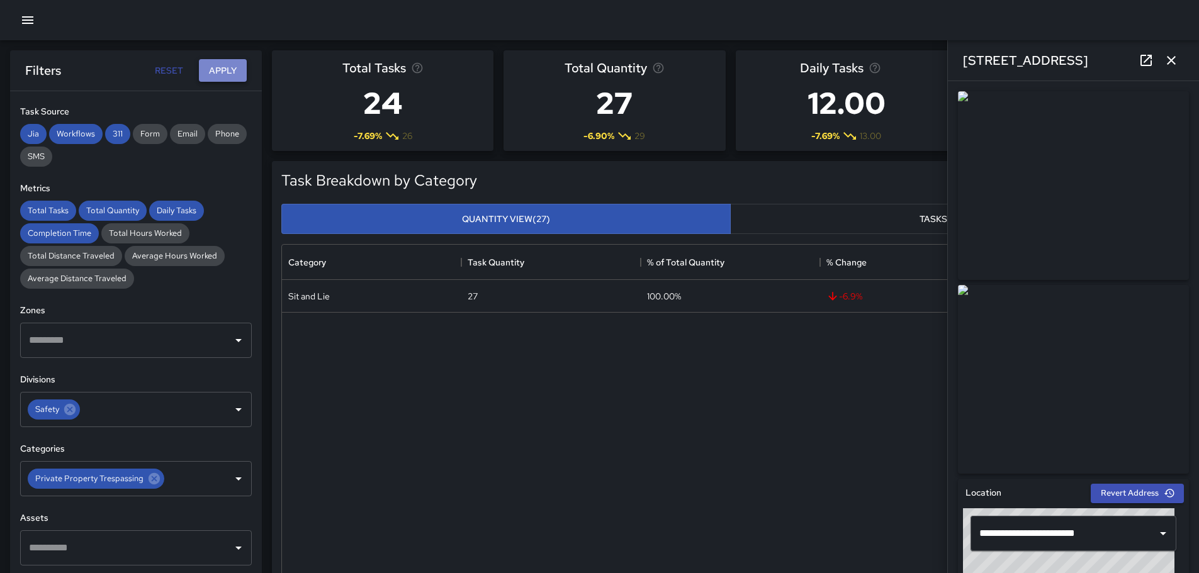
click at [227, 70] on button "Apply" at bounding box center [223, 70] width 48 height 23
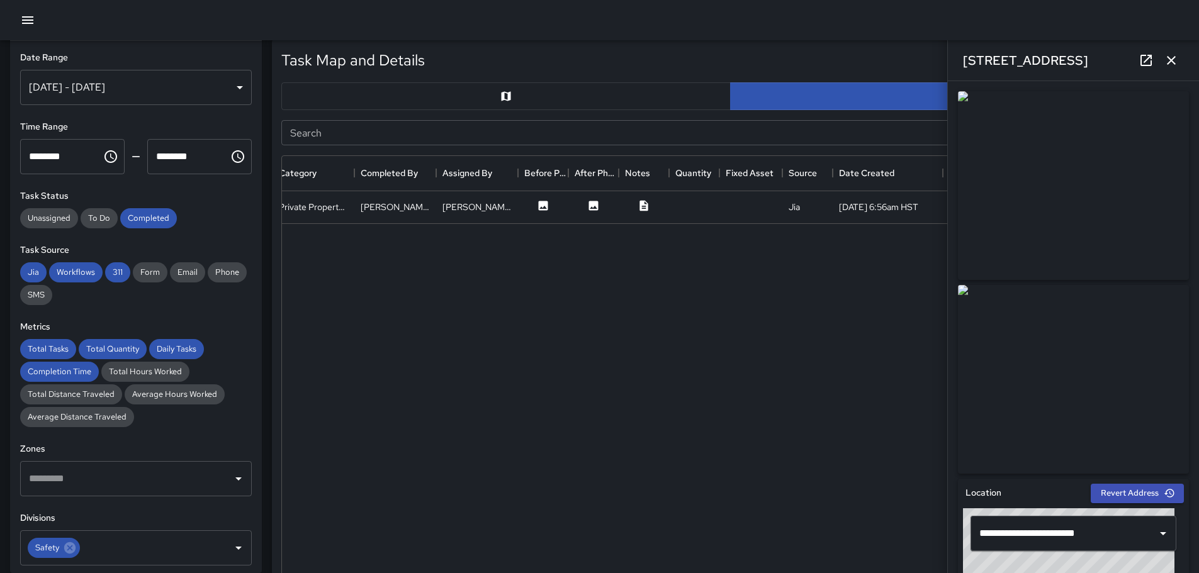
scroll to position [629, 0]
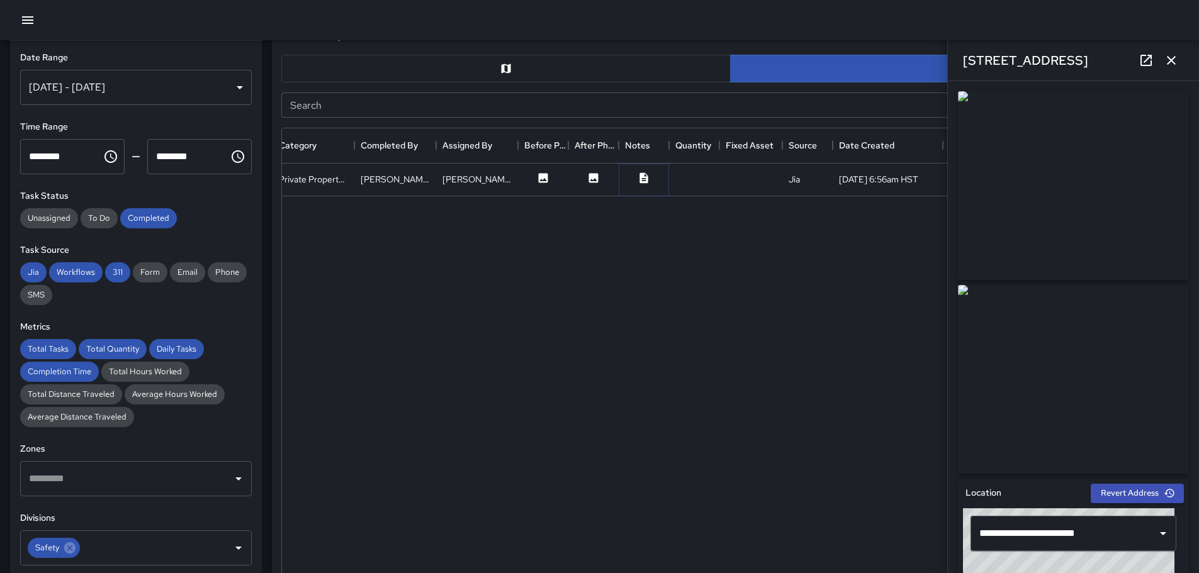
click at [640, 177] on icon at bounding box center [643, 177] width 8 height 11
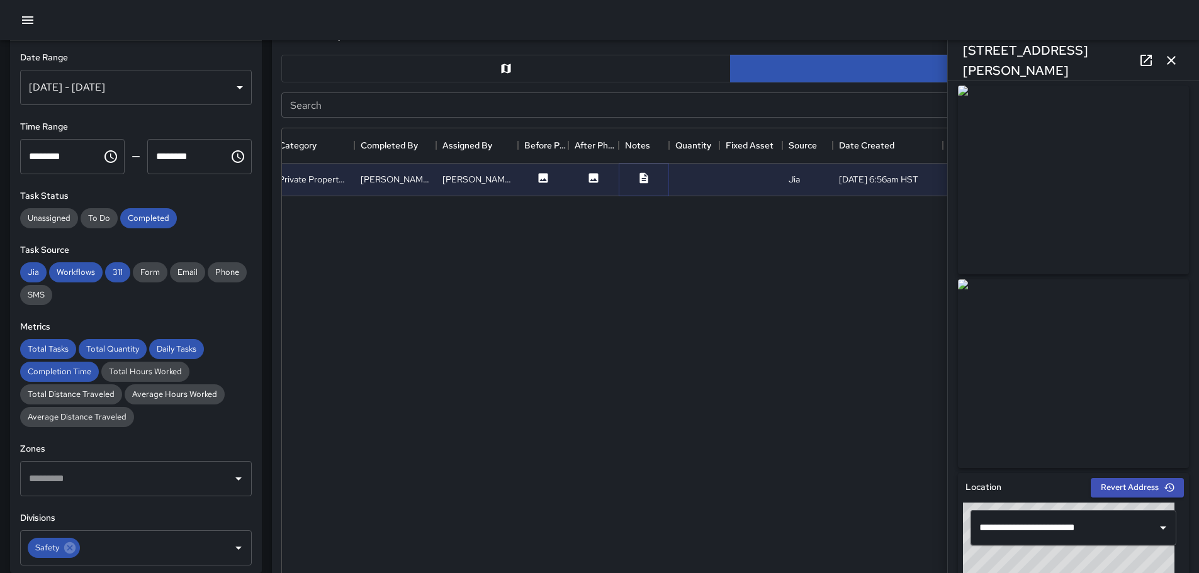
scroll to position [0, 0]
